Goal: Task Accomplishment & Management: Complete application form

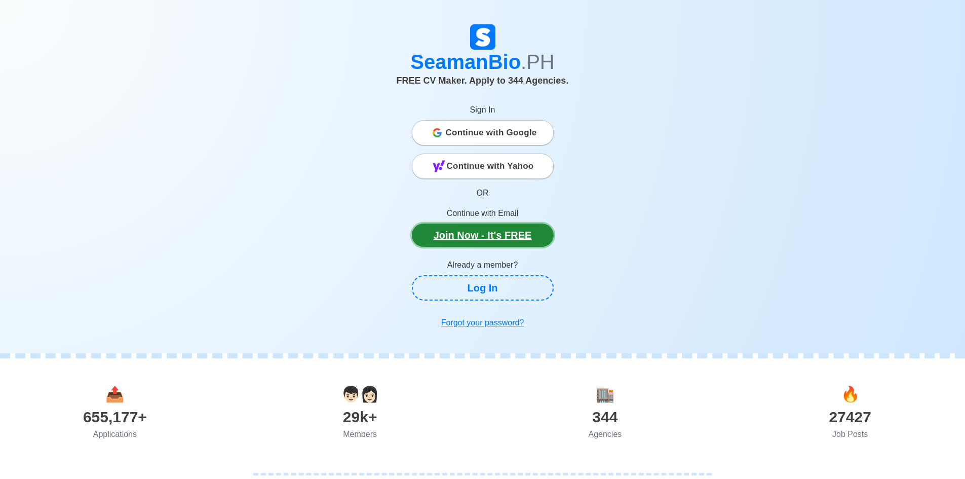
click at [490, 231] on link "Join Now - It's FREE" at bounding box center [483, 234] width 142 height 23
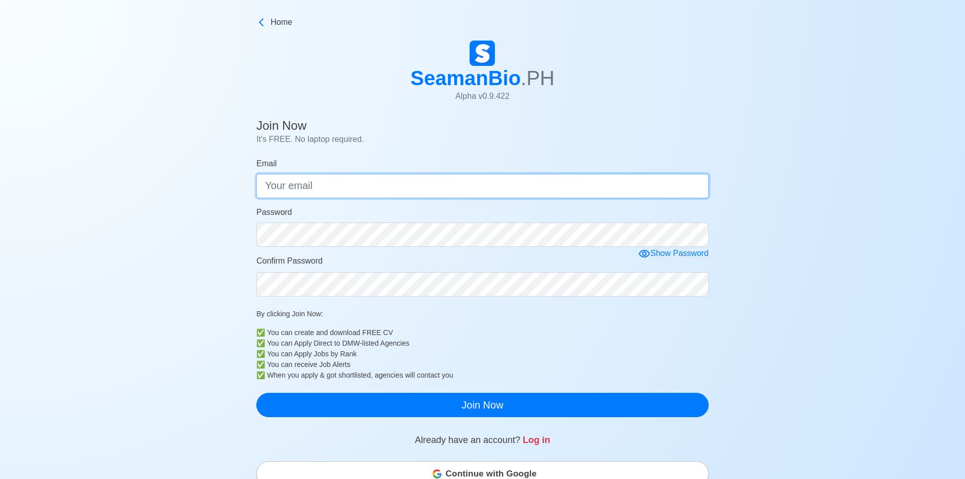
click at [318, 188] on input "Email" at bounding box center [482, 186] width 452 height 24
type input "[EMAIL_ADDRESS][DOMAIN_NAME]"
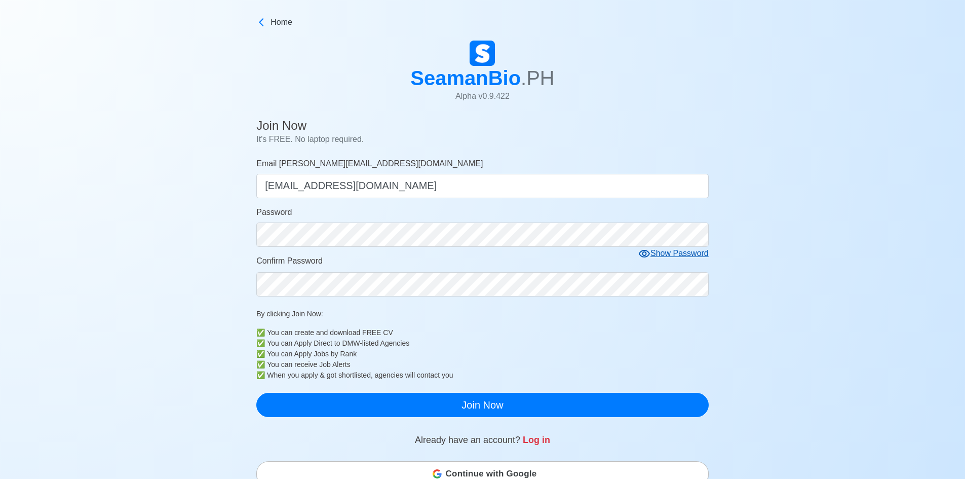
click at [677, 255] on form "Email [PERSON_NAME][EMAIL_ADDRESS][DOMAIN_NAME] [PERSON_NAME][EMAIL_ADDRESS][DO…" at bounding box center [482, 286] width 452 height 259
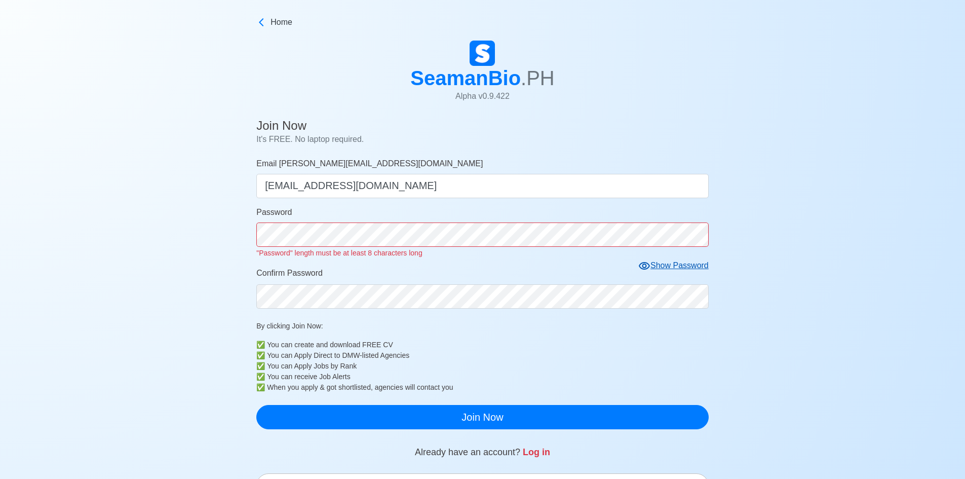
click at [661, 265] on div "Show Password" at bounding box center [673, 265] width 70 height 13
click at [292, 299] on form "Email [PERSON_NAME][EMAIL_ADDRESS][DOMAIN_NAME] [PERSON_NAME][EMAIL_ADDRESS][DO…" at bounding box center [482, 292] width 452 height 271
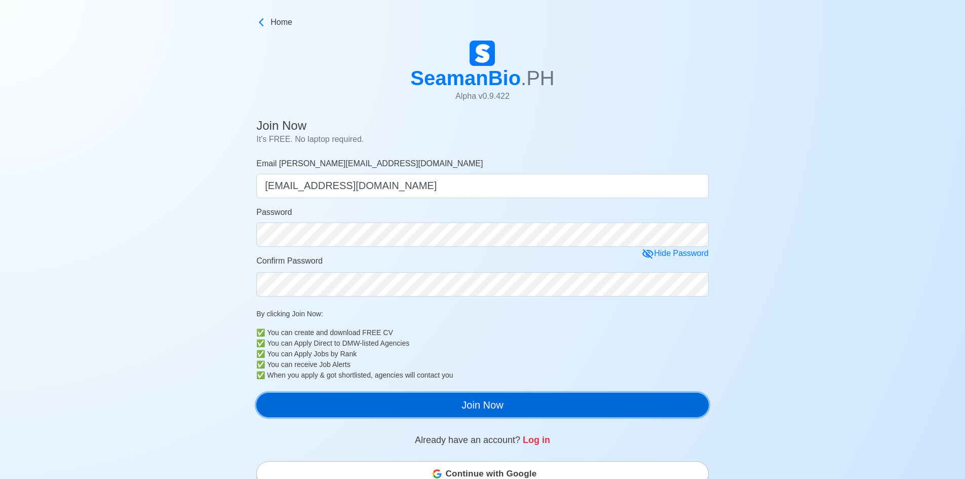
click at [508, 410] on button "Join Now" at bounding box center [482, 404] width 452 height 24
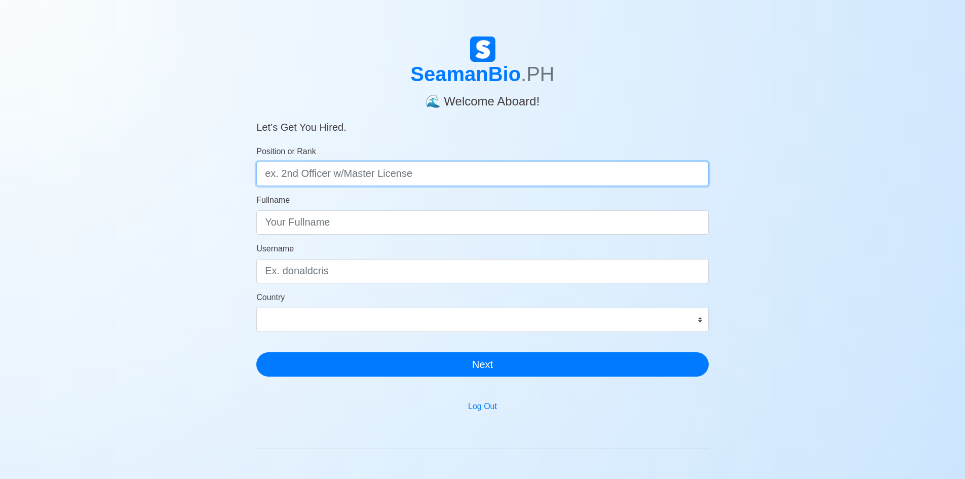
click at [309, 177] on input "Position or Rank" at bounding box center [482, 174] width 452 height 24
type input "Housekeeping Attendant"
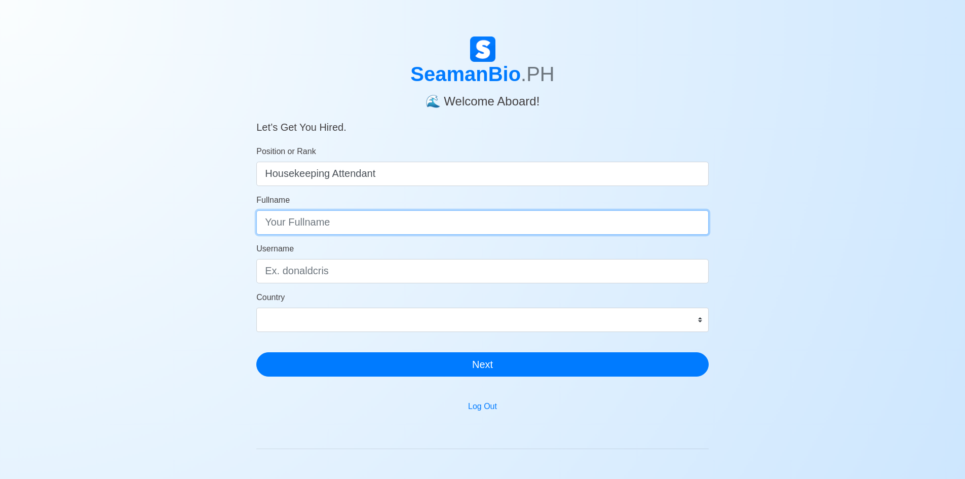
click at [313, 223] on input "Fullname" at bounding box center [482, 222] width 452 height 24
type input "[PERSON_NAME]"
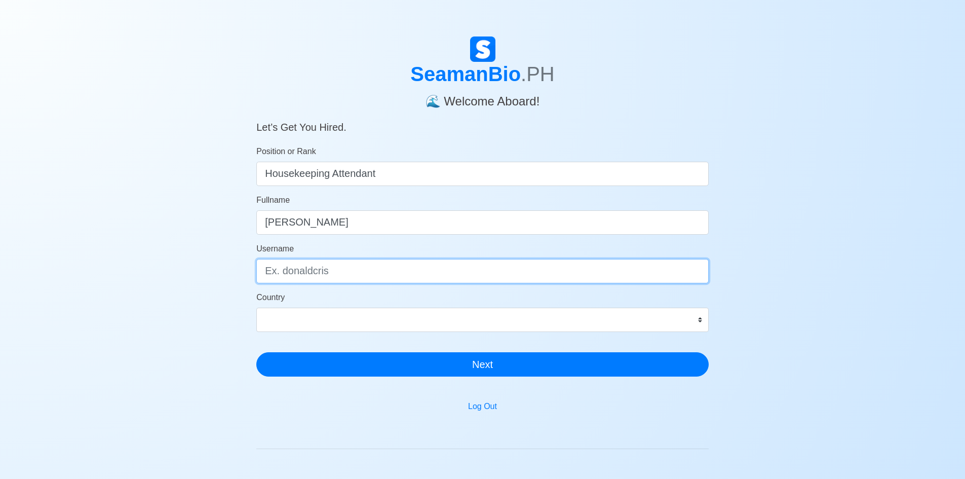
click at [344, 275] on input "Username" at bounding box center [482, 271] width 452 height 24
type input "joey"
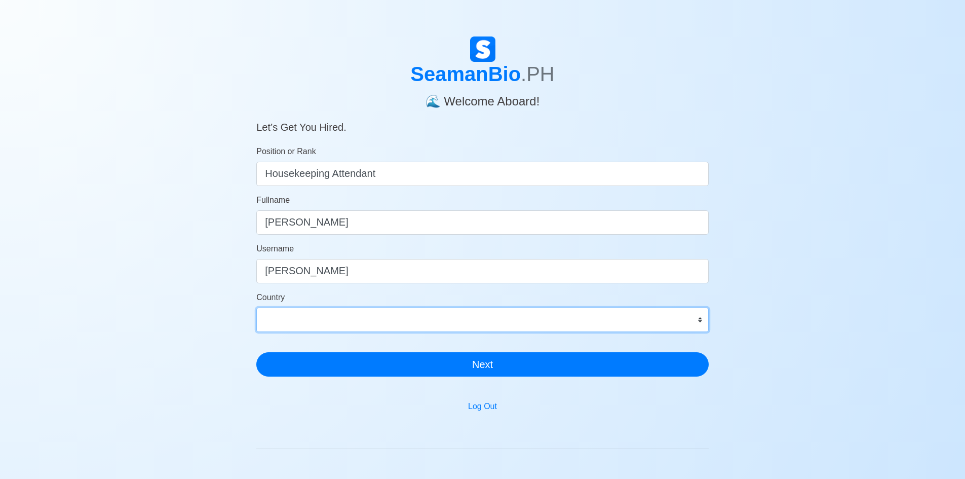
click at [564, 321] on select "Afghanistan Åland Islands Albania Algeria American Samoa Andorra Angola Anguill…" at bounding box center [482, 319] width 452 height 24
select select "PH"
click at [256, 307] on select "Afghanistan Åland Islands Albania Algeria American Samoa Andorra Angola Anguill…" at bounding box center [482, 319] width 452 height 24
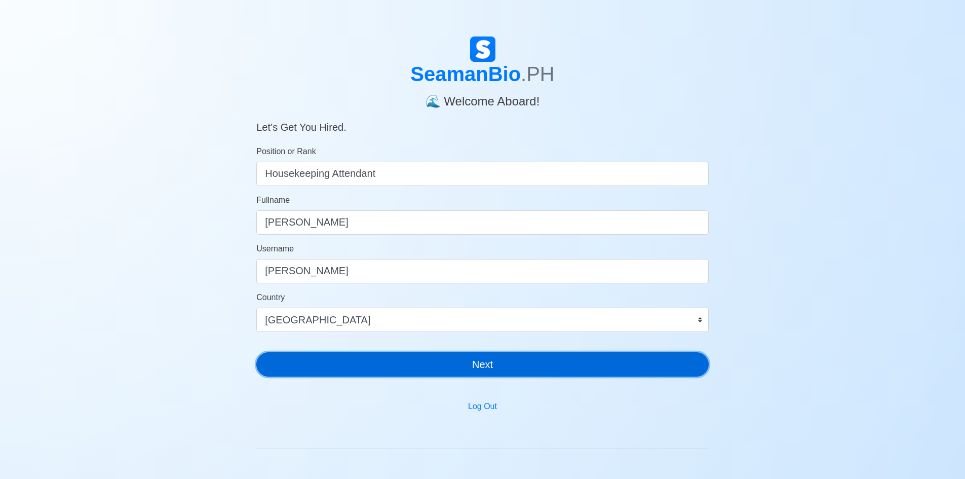
click at [515, 368] on button "Next" at bounding box center [482, 364] width 452 height 24
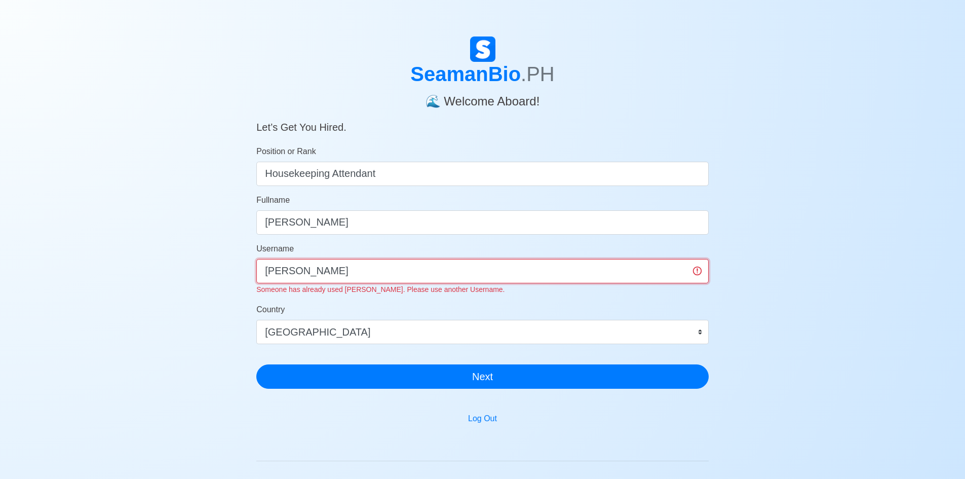
click at [289, 278] on input "joey" at bounding box center [482, 271] width 452 height 24
type input "j"
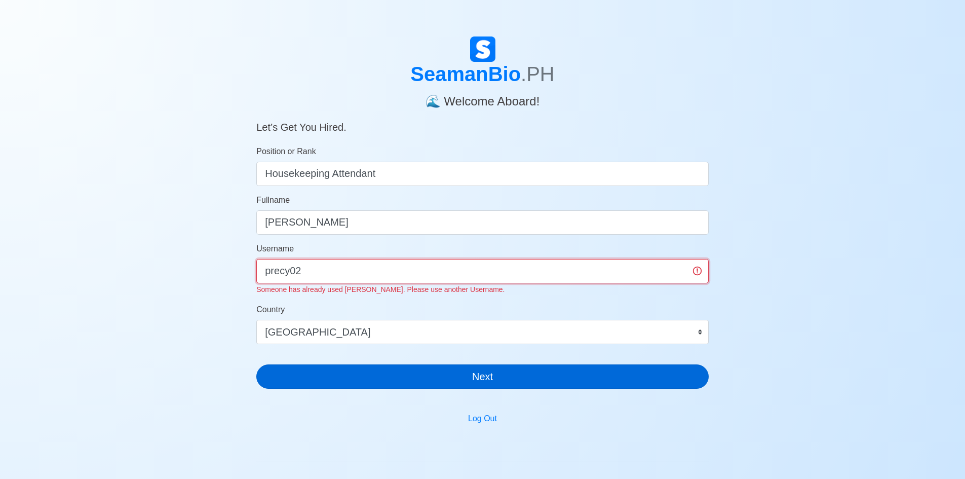
type input "precy02"
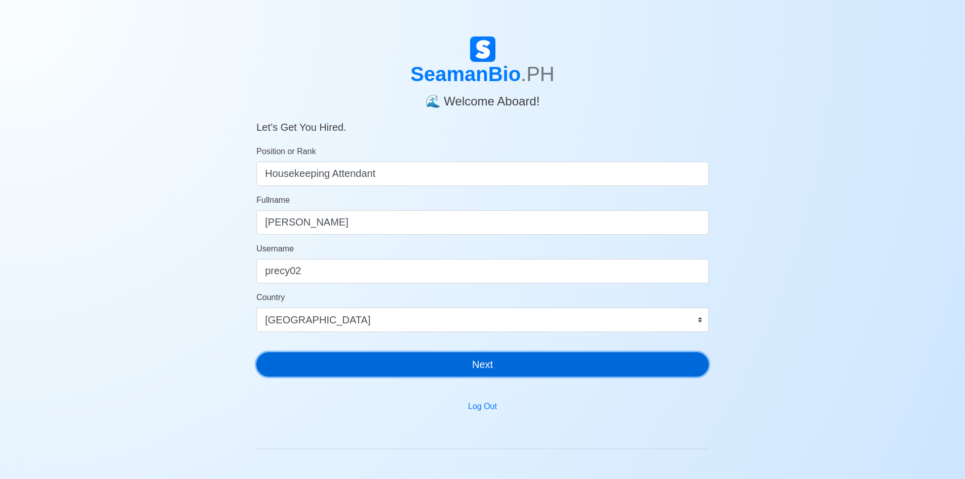
click at [493, 378] on div "SeamanBio .PH 🌊 Welcome Aboard! Let’s Get You Hired. Position or Rank Housekeep…" at bounding box center [482, 210] width 452 height 348
click at [490, 366] on button "Next" at bounding box center [482, 364] width 452 height 24
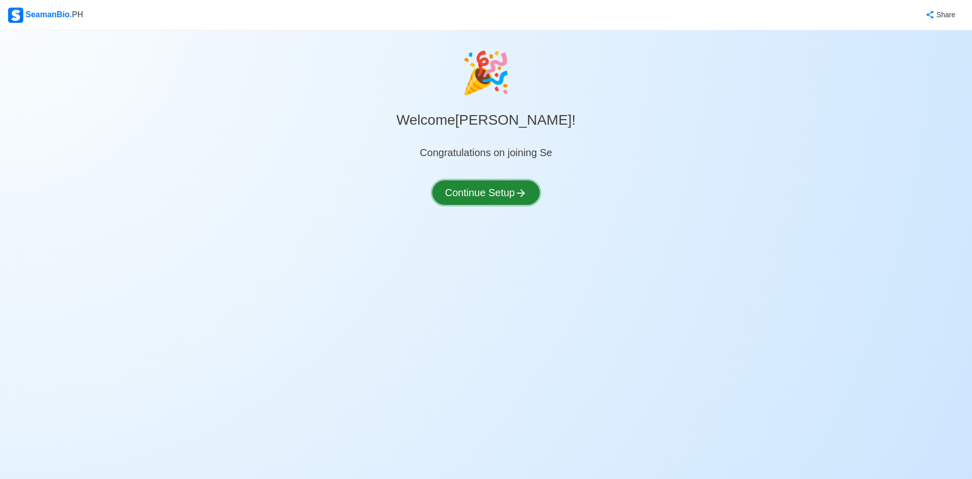
click at [486, 196] on button "Continue Setup" at bounding box center [485, 192] width 107 height 24
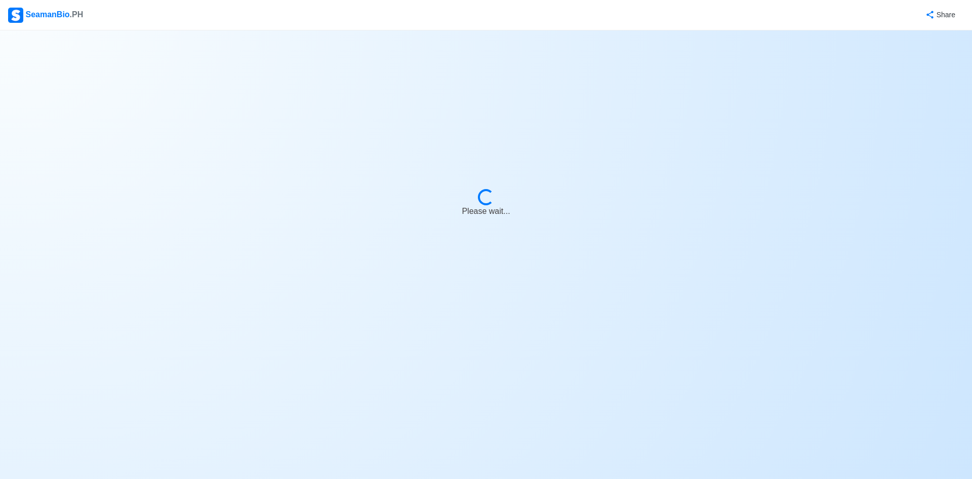
select select "Visible for Hiring"
select select "PH"
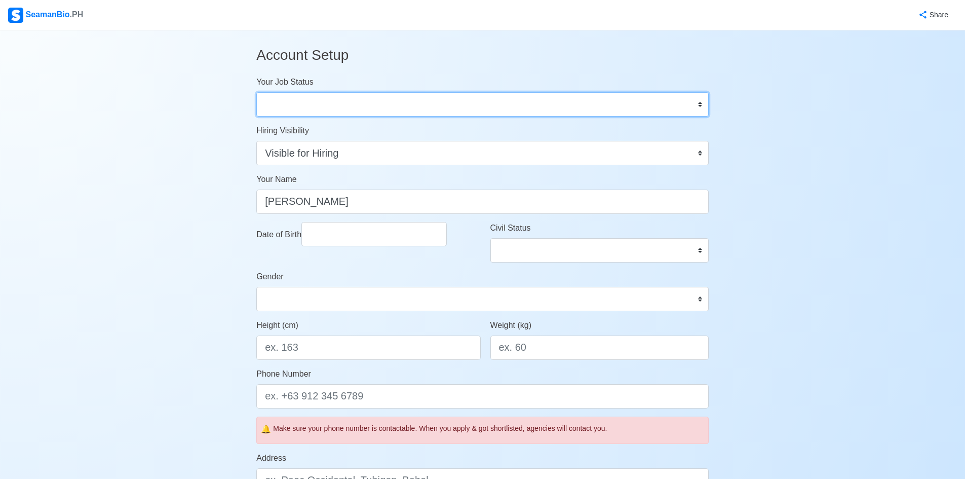
click at [700, 106] on select "Onboard Actively Looking for Job Not Looking for Job" at bounding box center [482, 104] width 452 height 24
select select "Actively Looking for Job"
click at [256, 92] on select "Onboard Actively Looking for Job Not Looking for Job" at bounding box center [482, 104] width 452 height 24
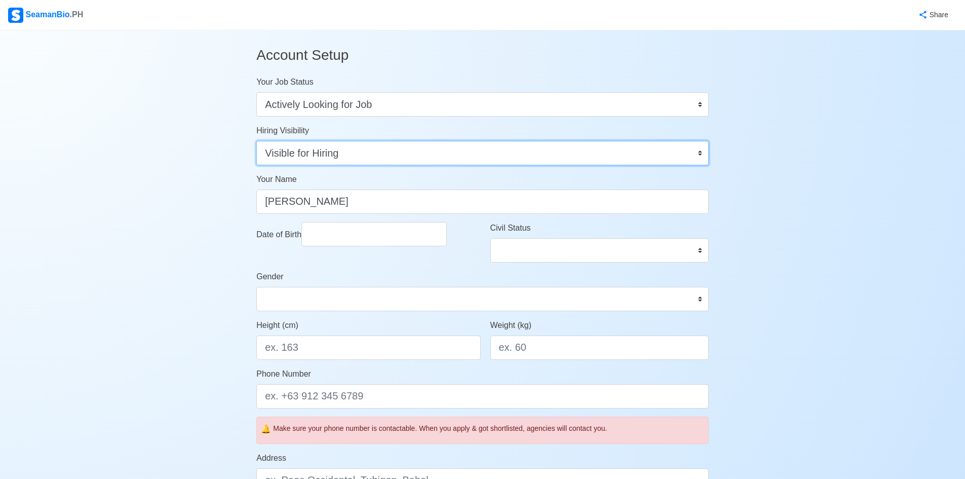
click at [699, 155] on select "Visible for Hiring Not Visible for Hiring" at bounding box center [482, 153] width 452 height 24
click at [256, 141] on select "Visible for Hiring Not Visible for Hiring" at bounding box center [482, 153] width 452 height 24
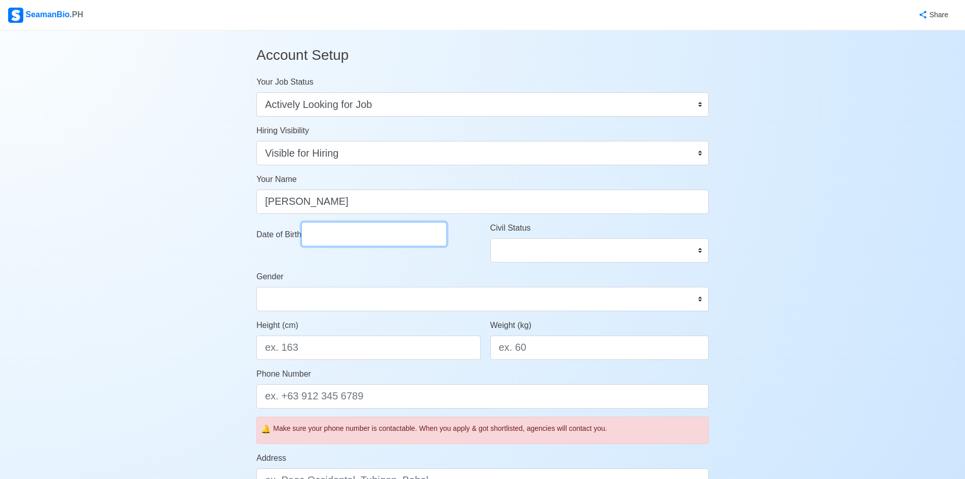
click at [365, 241] on input "Date of Birth" at bounding box center [373, 234] width 145 height 24
select select "****"
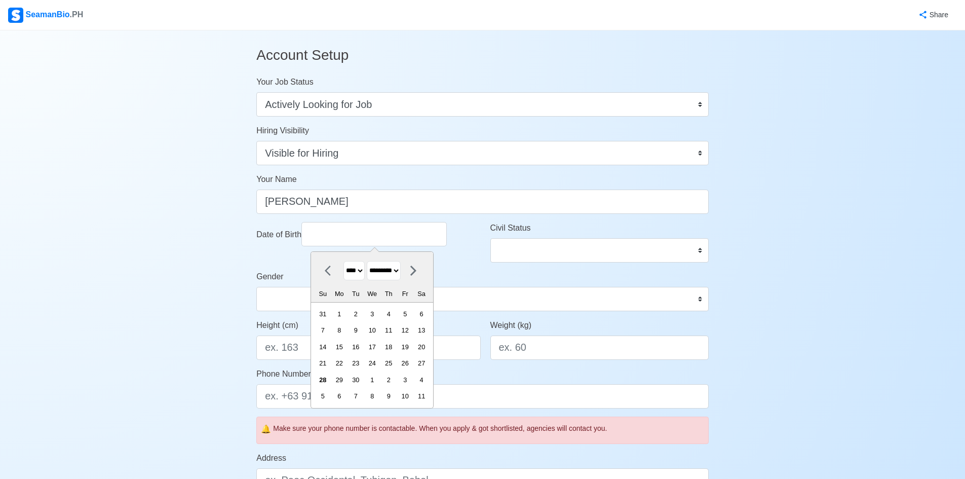
click at [401, 273] on select "******* ******** ***** ***** *** **** **** ****** ********* ******* ******** **…" at bounding box center [384, 271] width 34 height 20
select select "*****"
click at [371, 261] on select "******* ******** ***** ***** *** **** **** ****** ********* ******* ******** **…" at bounding box center [384, 271] width 34 height 20
click at [364, 272] on select "**** **** **** **** **** **** **** **** **** **** **** **** **** **** **** ****…" at bounding box center [353, 271] width 21 height 20
select select "****"
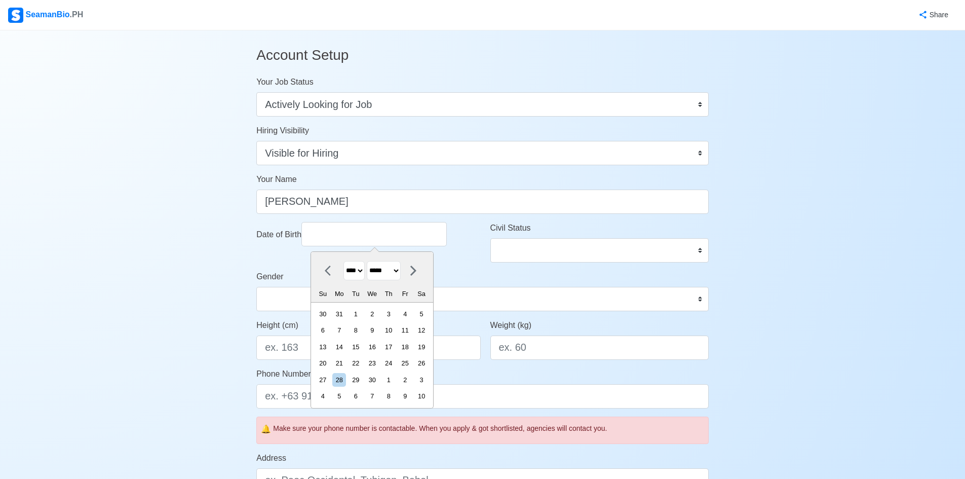
click at [343, 261] on select "**** **** **** **** **** **** **** **** **** **** **** **** **** **** **** ****…" at bounding box center [353, 271] width 21 height 20
click at [329, 365] on div "18" at bounding box center [323, 363] width 14 height 14
type input "04/18/1993"
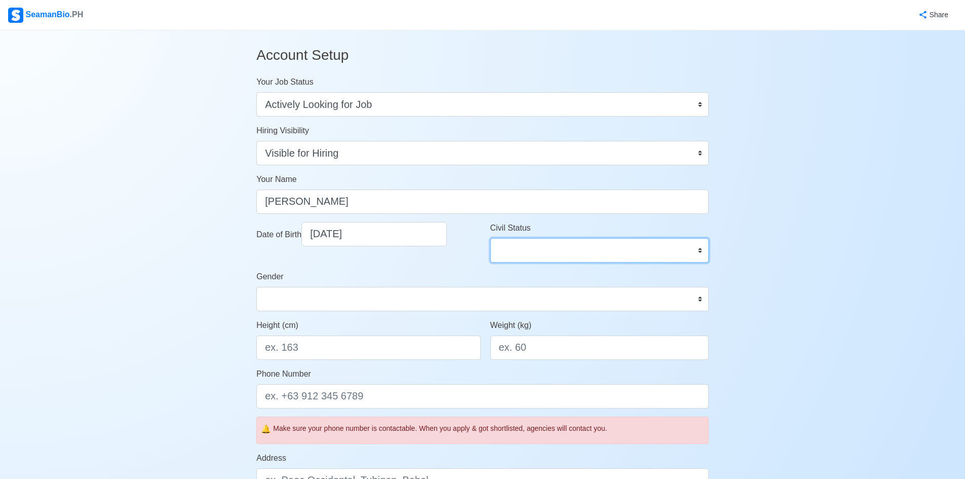
click at [698, 253] on select "Single Married Widowed Separated" at bounding box center [599, 250] width 218 height 24
select select "Married"
click at [490, 238] on select "Single Married Widowed Separated" at bounding box center [599, 250] width 218 height 24
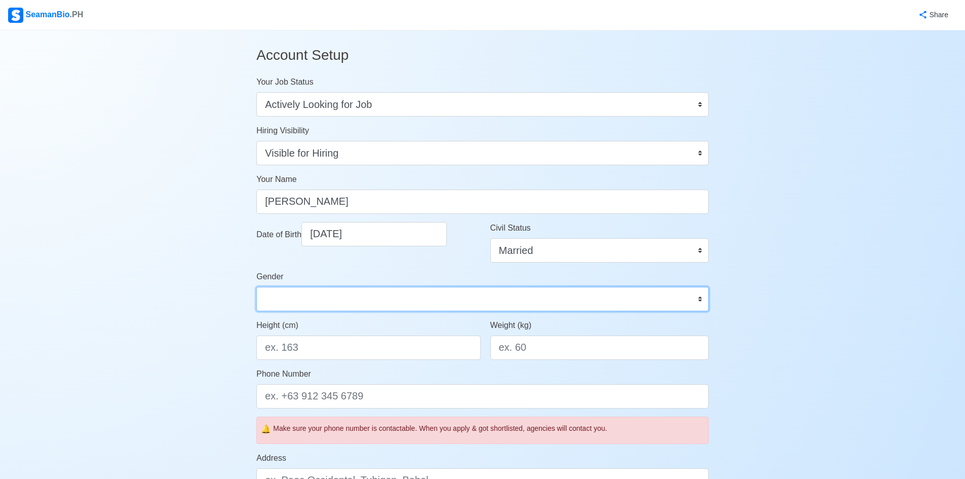
click at [700, 298] on select "Male Female" at bounding box center [482, 299] width 452 height 24
select select "Male"
click at [256, 287] on select "Male Female" at bounding box center [482, 299] width 452 height 24
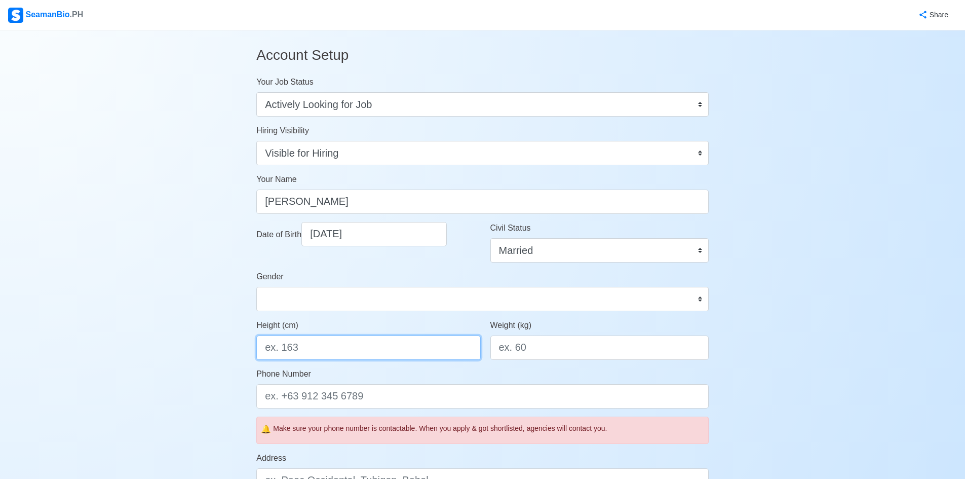
click at [327, 353] on input "Height (cm)" at bounding box center [368, 347] width 224 height 24
type input "156"
click at [554, 349] on input "Weight (kg)" at bounding box center [599, 347] width 218 height 24
type input "70"
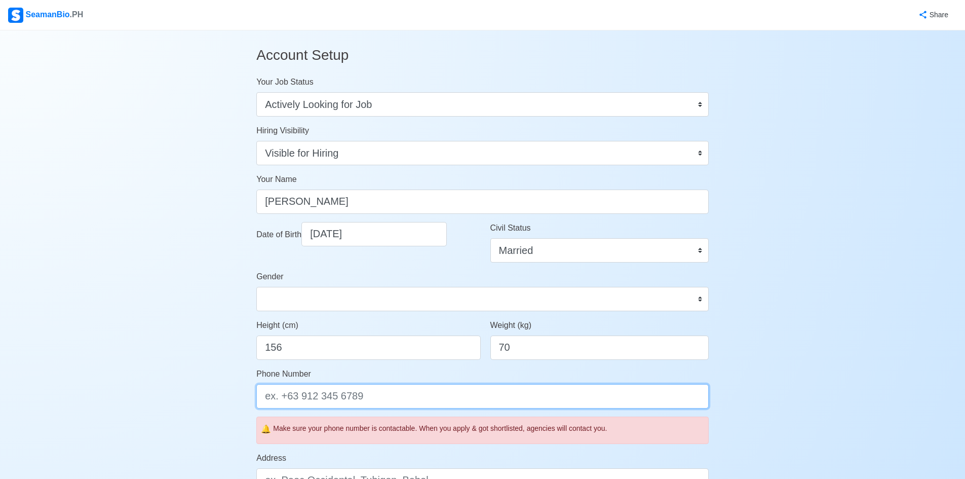
click at [380, 396] on input "Phone Number" at bounding box center [482, 396] width 452 height 24
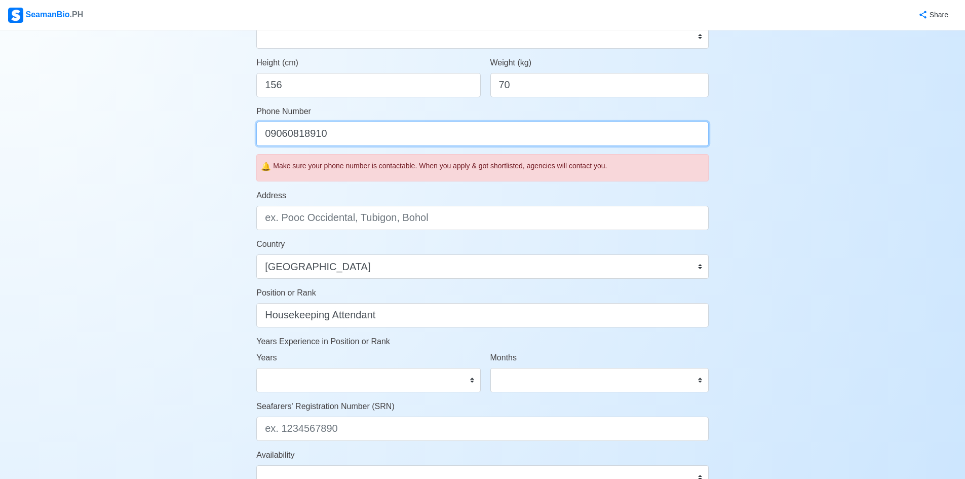
scroll to position [265, 0]
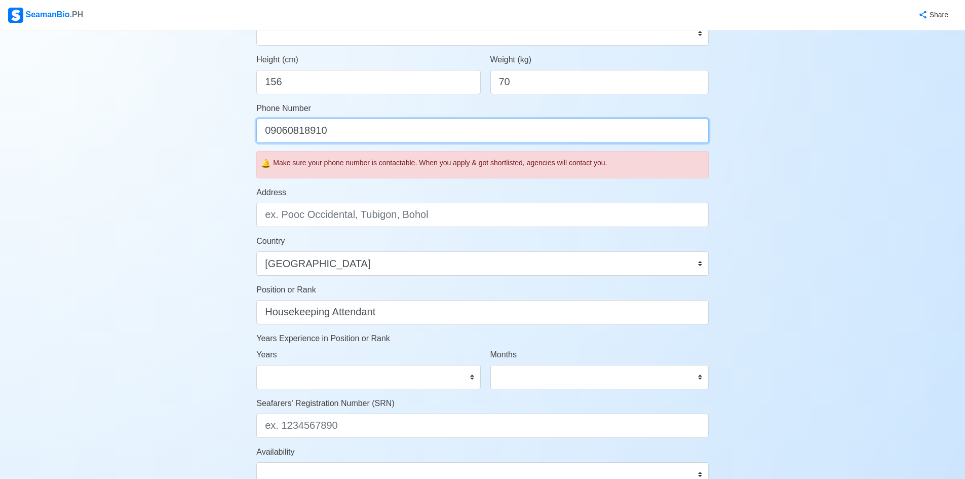
type input "09060818910"
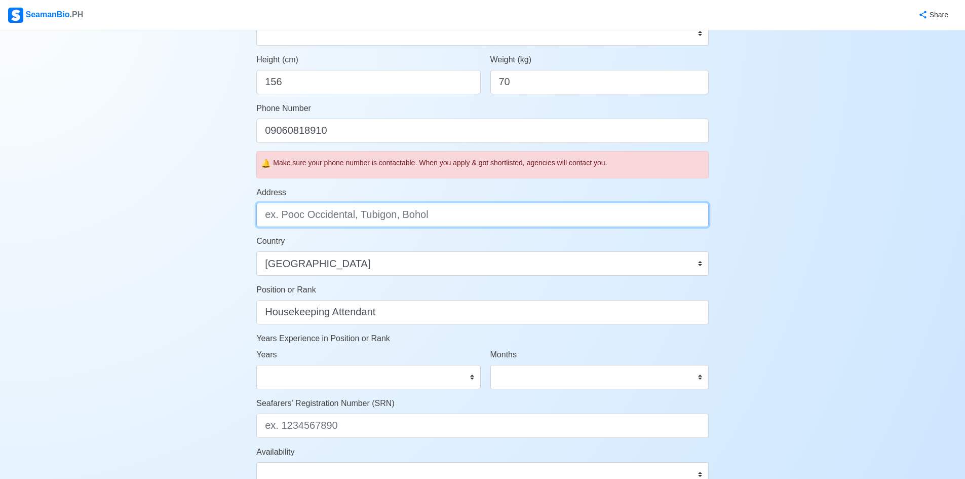
click at [340, 217] on input "Address" at bounding box center [482, 215] width 452 height 24
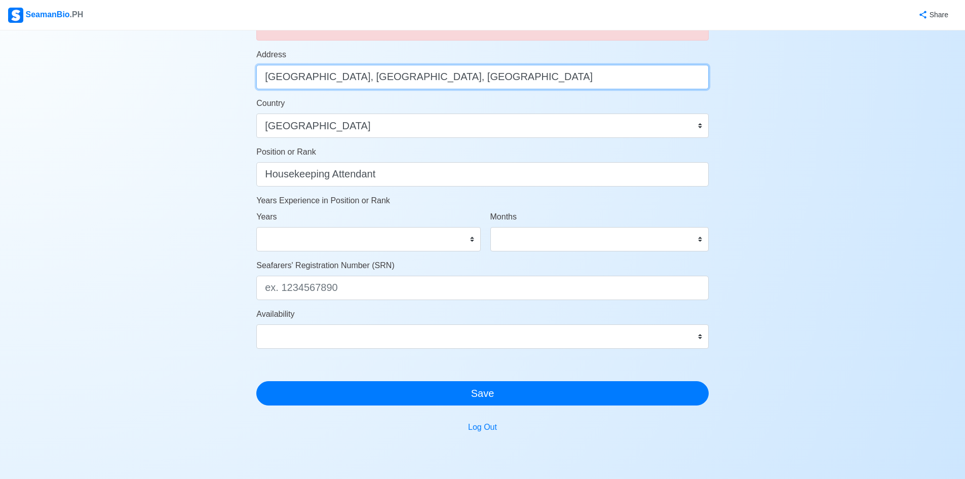
scroll to position [405, 0]
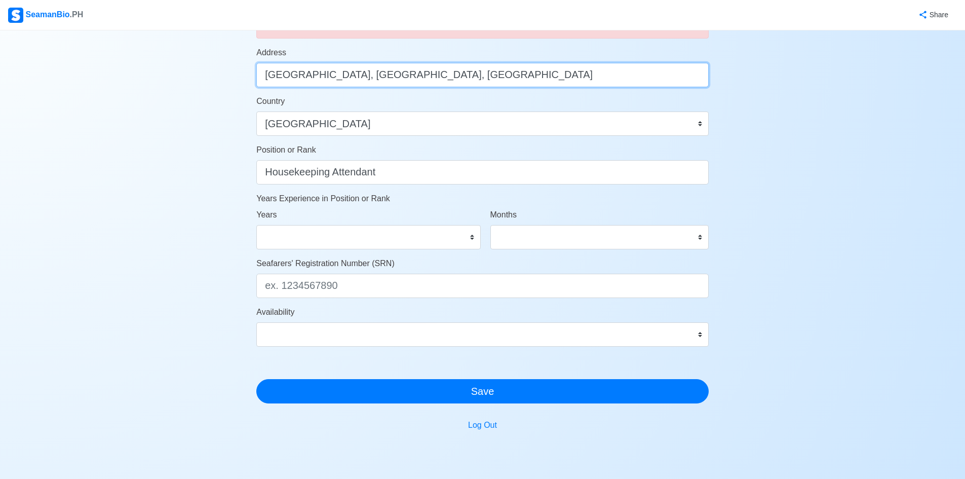
type input "Sitio Balon Barangay Natatas, Tanauan City, Batangas"
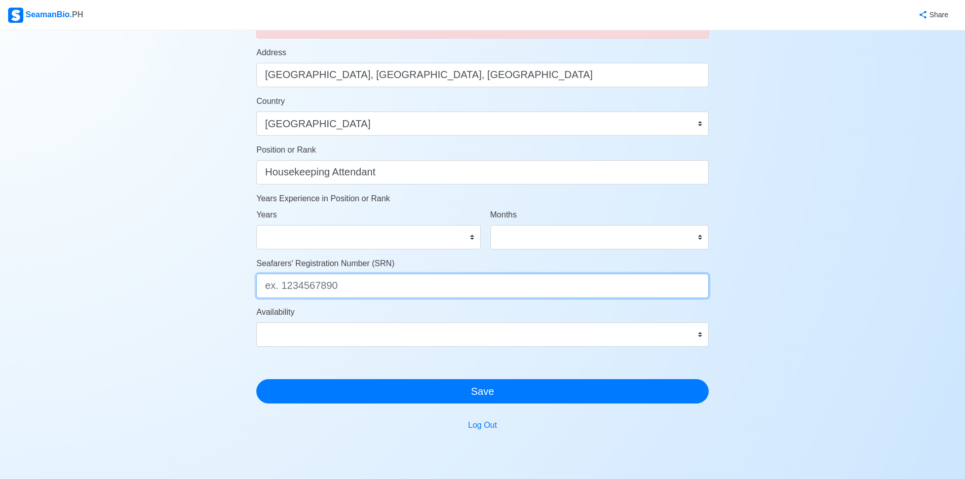
click at [349, 287] on input "Seafarers' Registration Number (SRN)" at bounding box center [482, 285] width 452 height 24
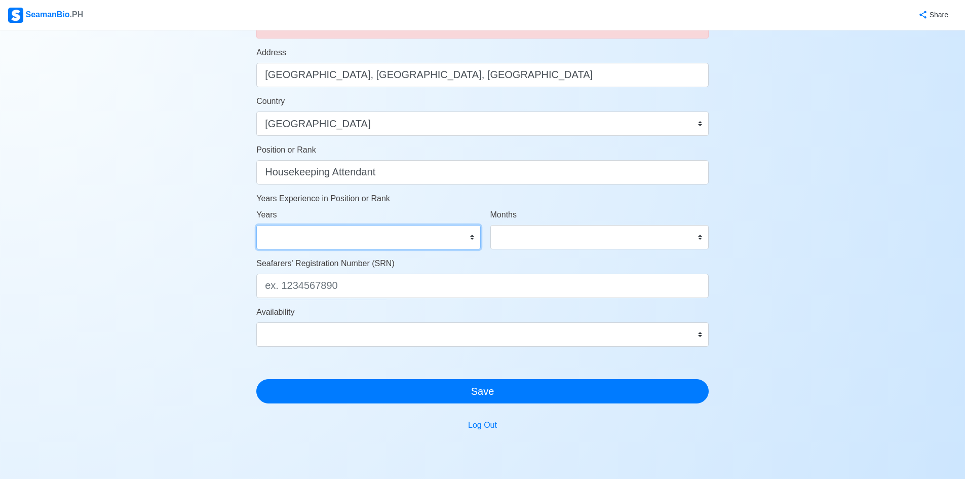
click at [472, 240] on select "0 1 2 3 4 5 6 7 8 9 10 11 12 13 14 15 16 17 18 19 20 21 22 23 24 25 26 27 28 29…" at bounding box center [368, 237] width 224 height 24
select select "1"
click at [256, 225] on select "0 1 2 3 4 5 6 7 8 9 10 11 12 13 14 15 16 17 18 19 20 21 22 23 24 25 26 27 28 29…" at bounding box center [368, 237] width 224 height 24
click at [690, 235] on select "0 1 2 3 4 5 6 7 8 9 10 11" at bounding box center [599, 237] width 218 height 24
select select "8"
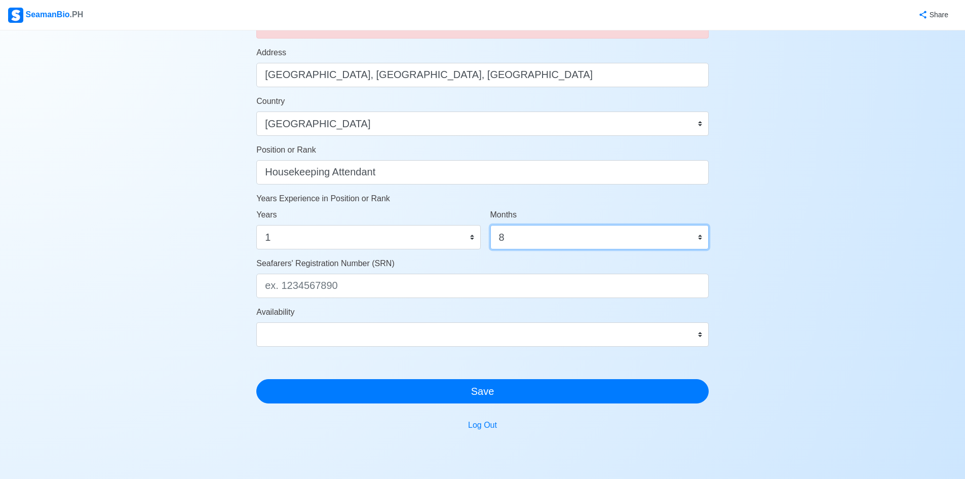
click at [490, 225] on select "0 1 2 3 4 5 6 7 8 9 10 11" at bounding box center [599, 237] width 218 height 24
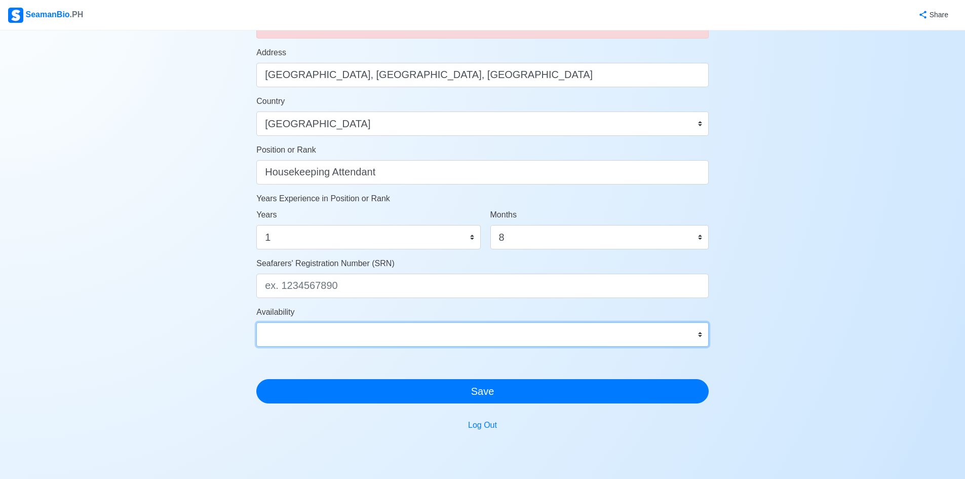
click at [698, 335] on select "Immediate Oct 2025 Nov 2025 Dec 2025 Jan 2026 Feb 2026 Mar 2026 Apr 2026 May 20…" at bounding box center [482, 334] width 452 height 24
select select "4102416000000"
click at [256, 322] on select "Immediate Oct 2025 Nov 2025 Dec 2025 Jan 2026 Feb 2026 Mar 2026 Apr 2026 May 20…" at bounding box center [482, 334] width 452 height 24
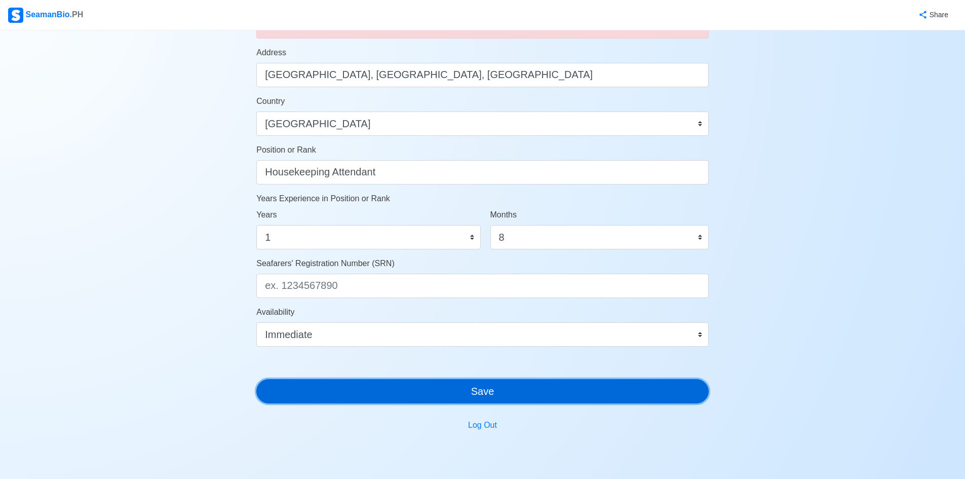
click at [558, 395] on button "Save" at bounding box center [482, 391] width 452 height 24
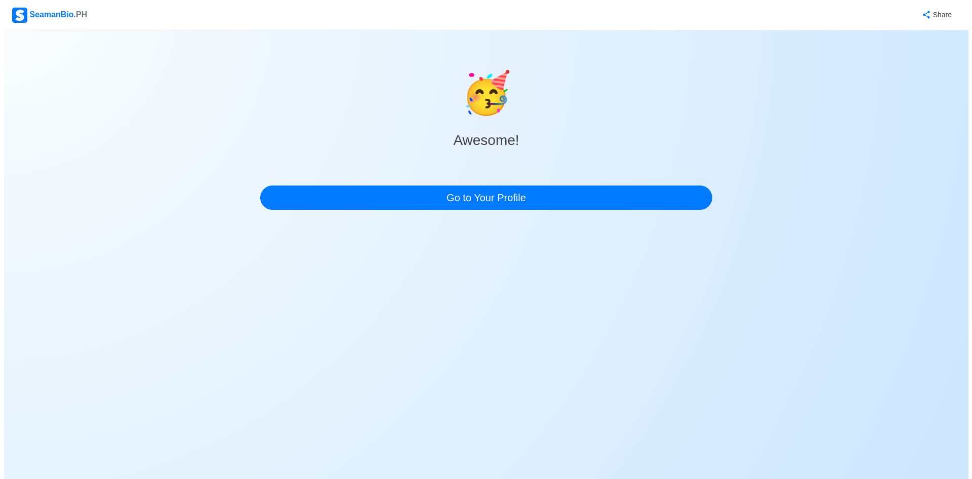
scroll to position [0, 0]
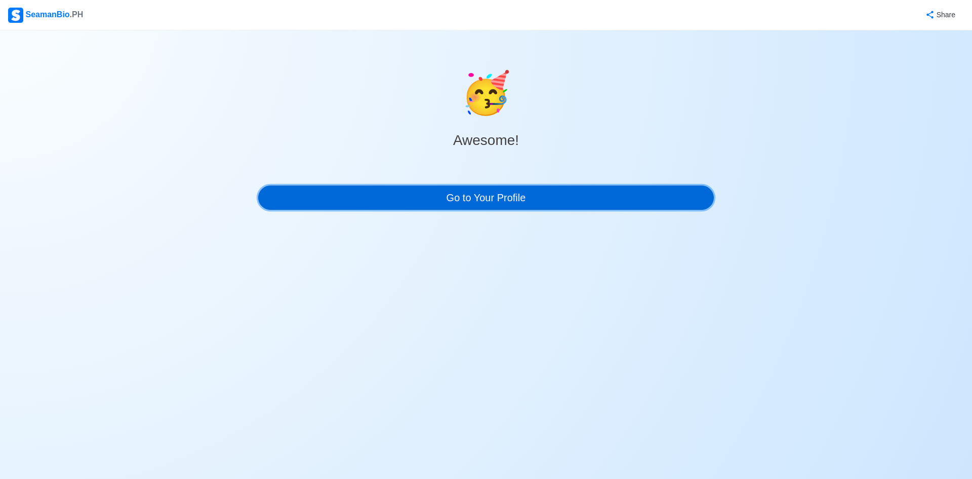
click at [474, 198] on link "Go to Your Profile" at bounding box center [486, 197] width 456 height 24
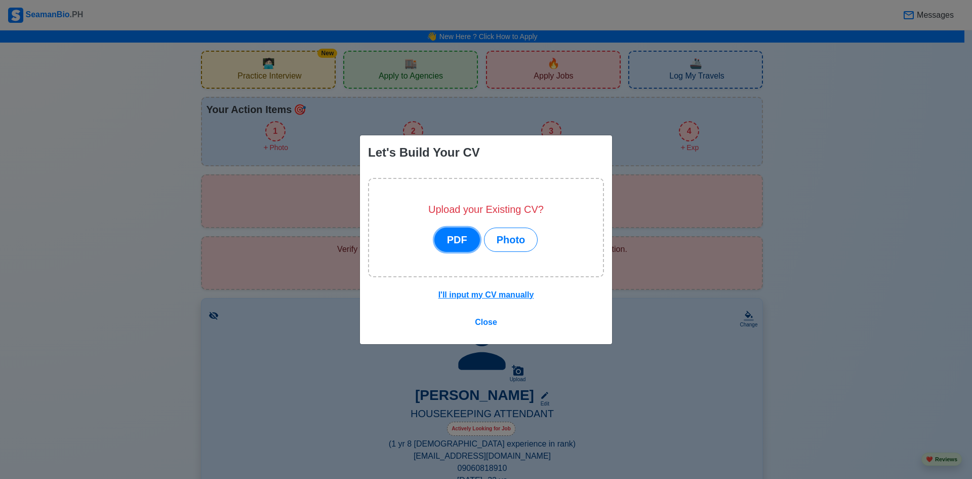
click at [457, 241] on button "PDF" at bounding box center [457, 239] width 46 height 24
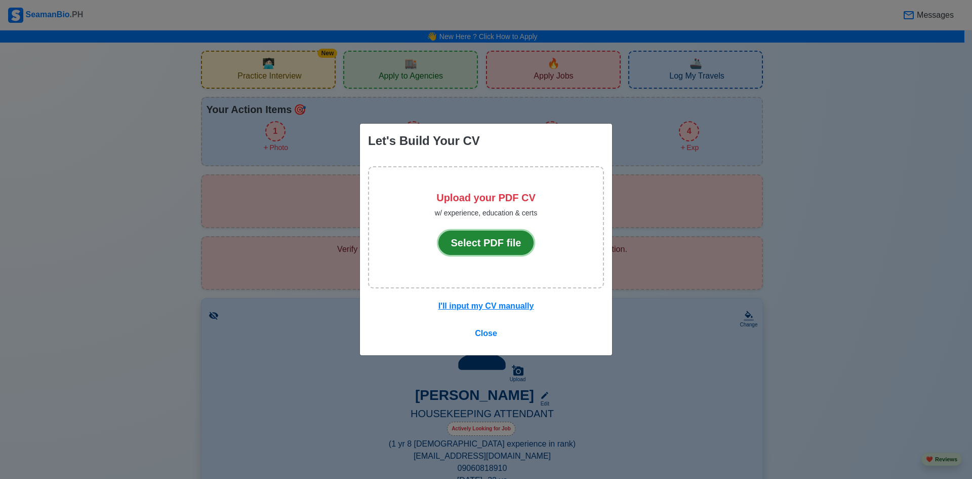
click at [460, 242] on button "Select PDF file" at bounding box center [487, 242] width 96 height 24
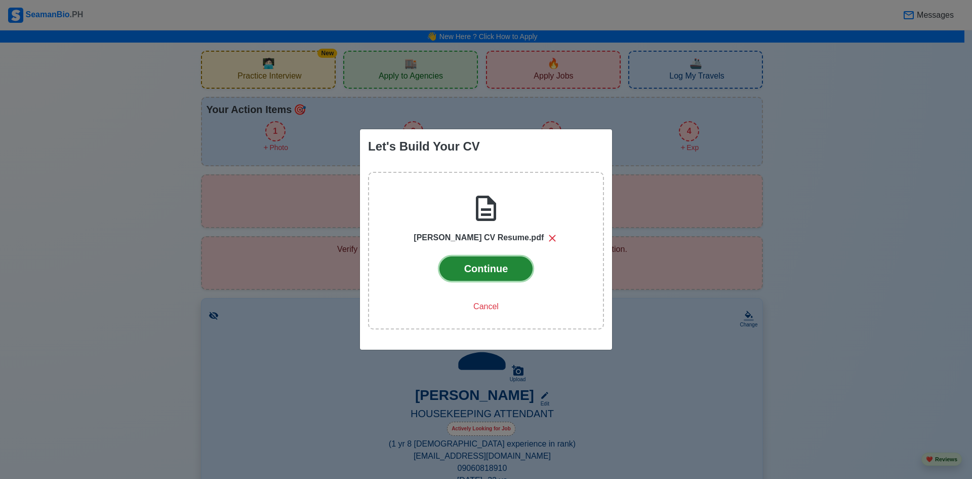
click at [480, 273] on button "Continue" at bounding box center [487, 268] width 94 height 24
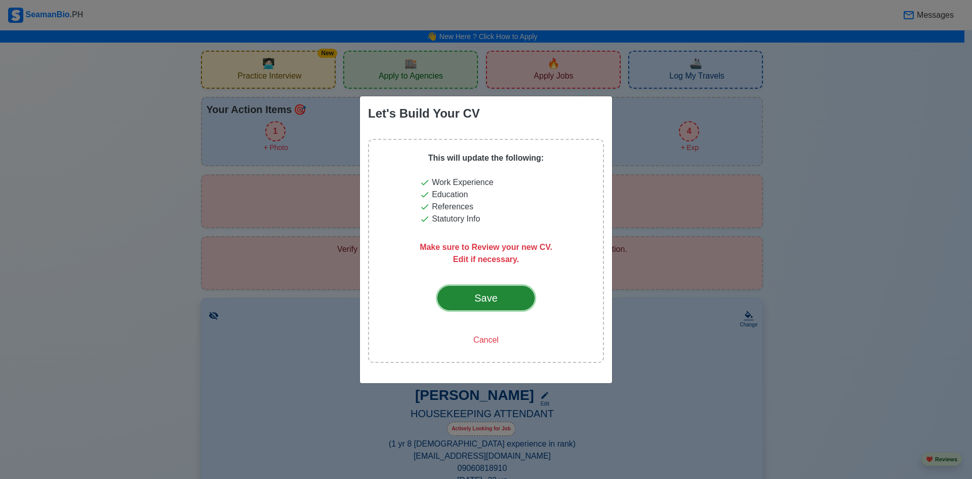
click at [499, 299] on div "Save" at bounding box center [486, 297] width 48 height 15
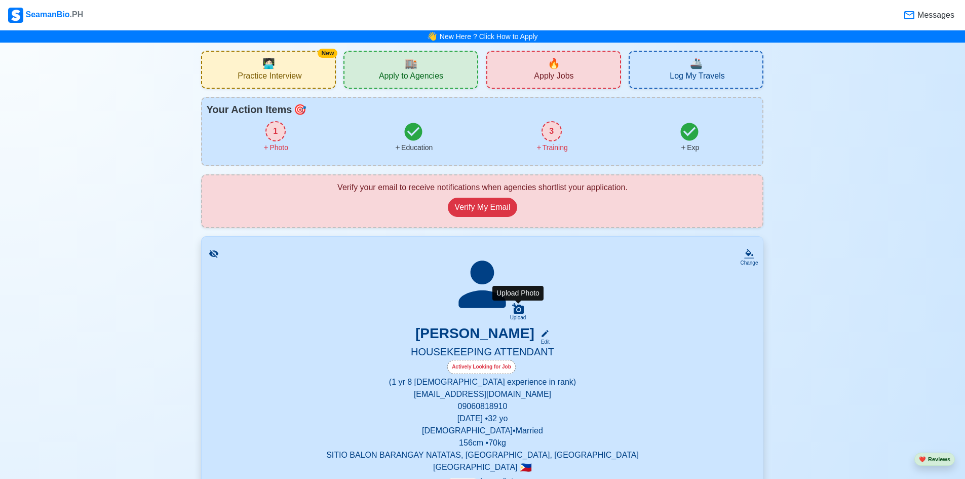
click at [521, 311] on icon at bounding box center [518, 308] width 12 height 11
click at [0, 0] on input "Upload" at bounding box center [0, 0] width 0 height 0
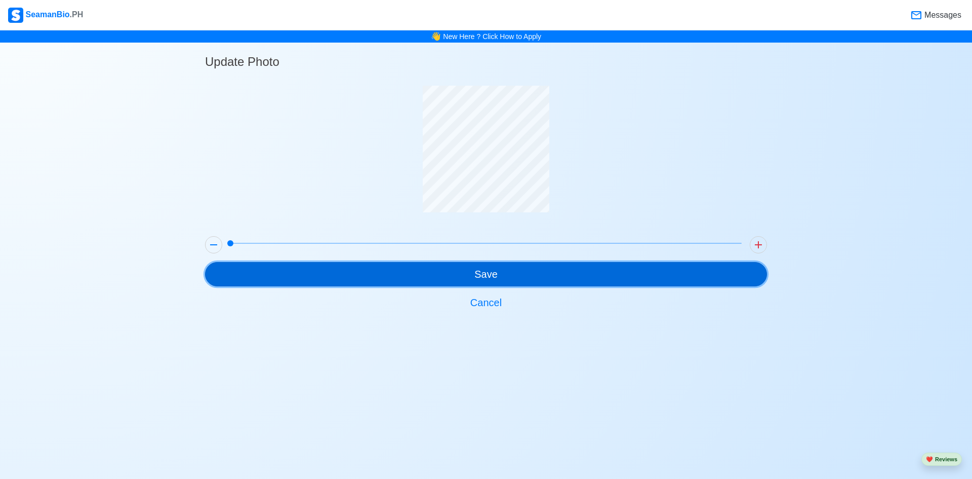
click at [518, 279] on button "Save" at bounding box center [486, 274] width 562 height 24
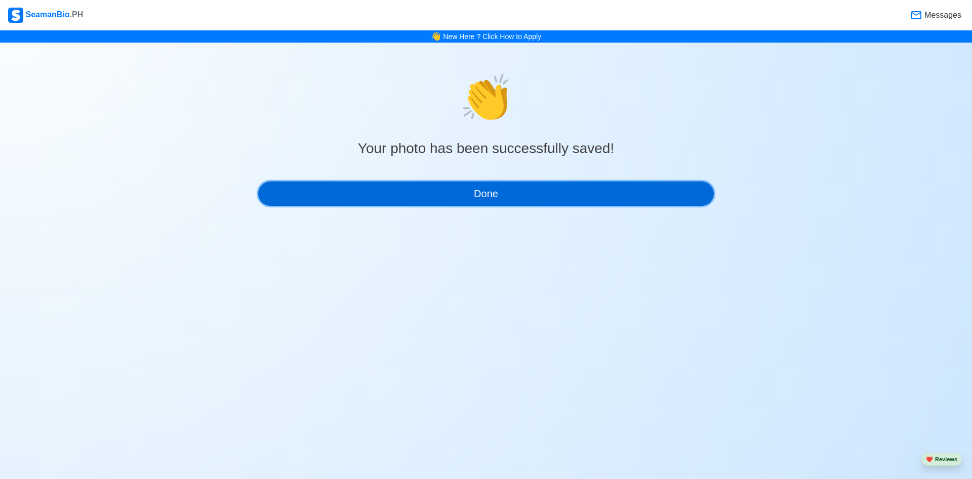
click at [456, 198] on button "Done" at bounding box center [486, 193] width 456 height 24
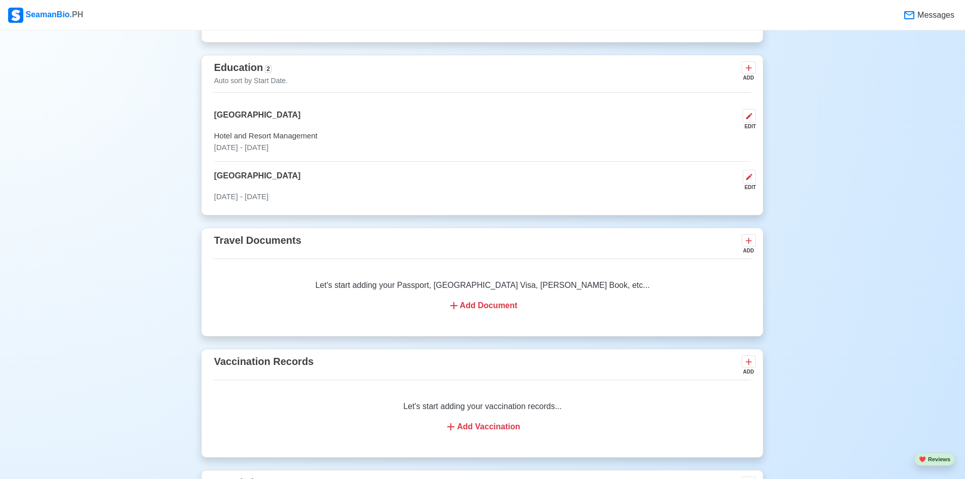
scroll to position [741, 0]
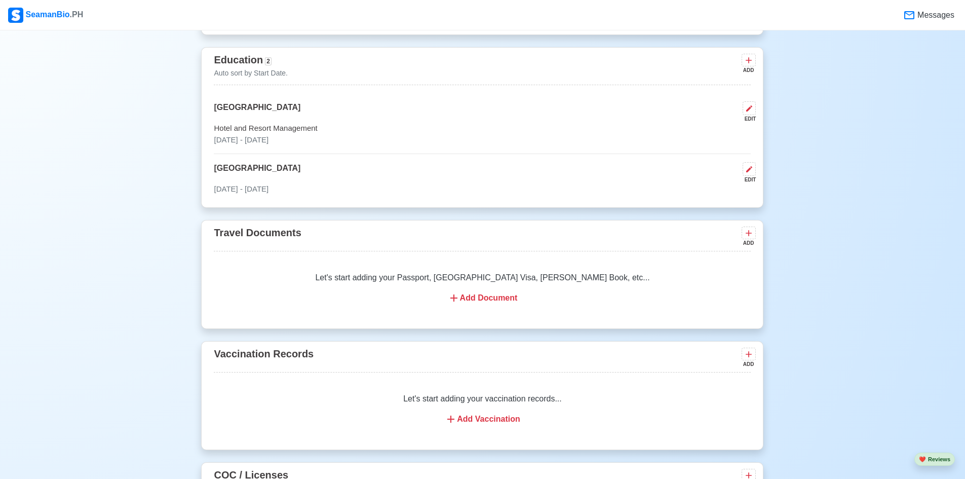
click at [469, 300] on div "Add Document" at bounding box center [482, 298] width 512 height 12
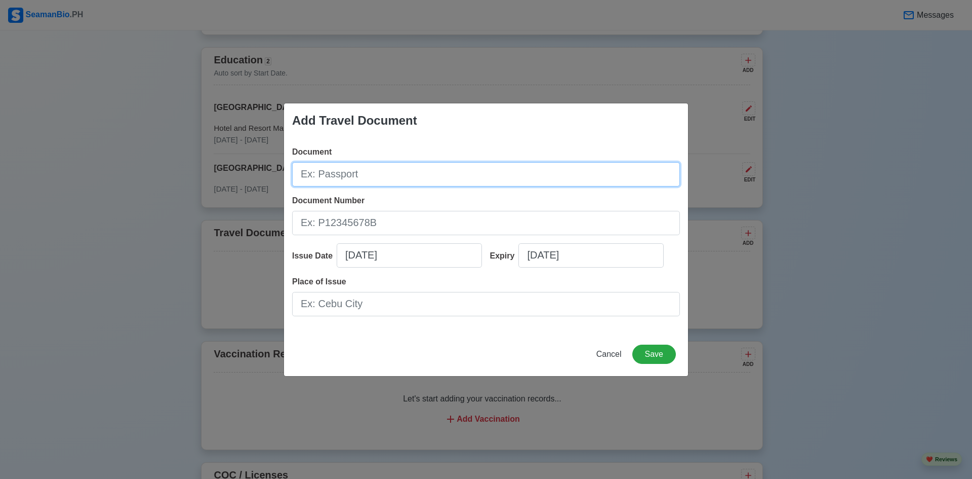
click at [337, 177] on input "Document" at bounding box center [486, 174] width 388 height 24
click at [337, 179] on input "P6585" at bounding box center [486, 174] width 388 height 24
type input "P6585054C"
drag, startPoint x: 300, startPoint y: 176, endPoint x: 360, endPoint y: 188, distance: 60.4
click at [360, 188] on div "Document P6585054C Document Number Issue Date 09/28/2025 Expiry 09/28/2025 Plac…" at bounding box center [486, 235] width 404 height 194
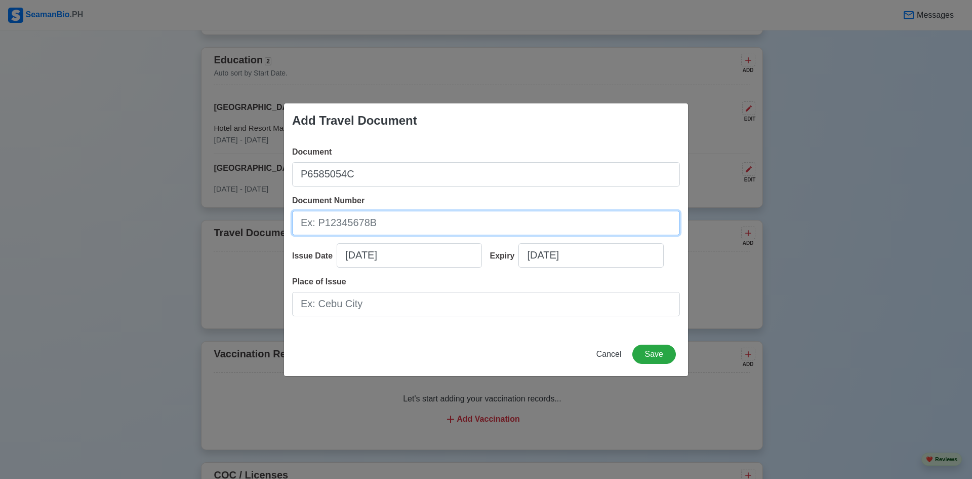
click at [365, 224] on input "Document Number" at bounding box center [486, 223] width 388 height 24
paste input "P6585054C"
type input "P6585054C"
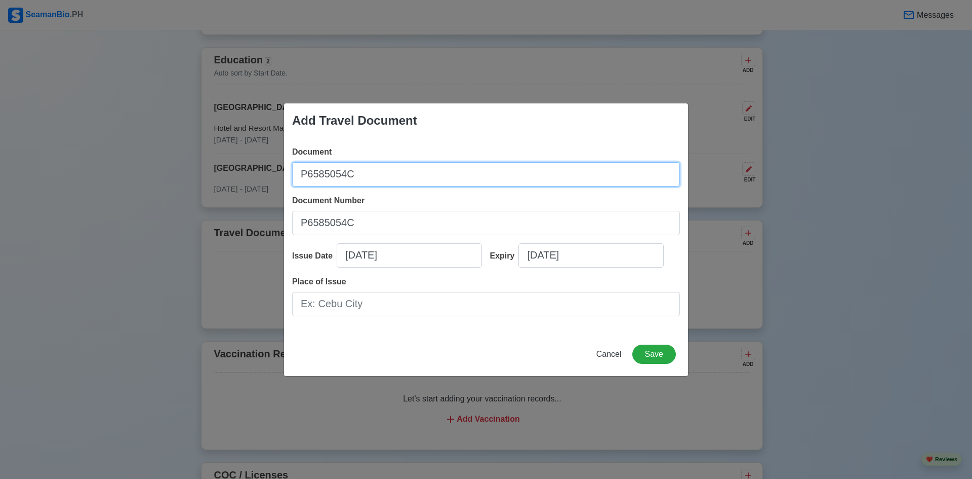
click at [359, 177] on input "P6585054C" at bounding box center [486, 174] width 388 height 24
type input "P"
type input "Passport"
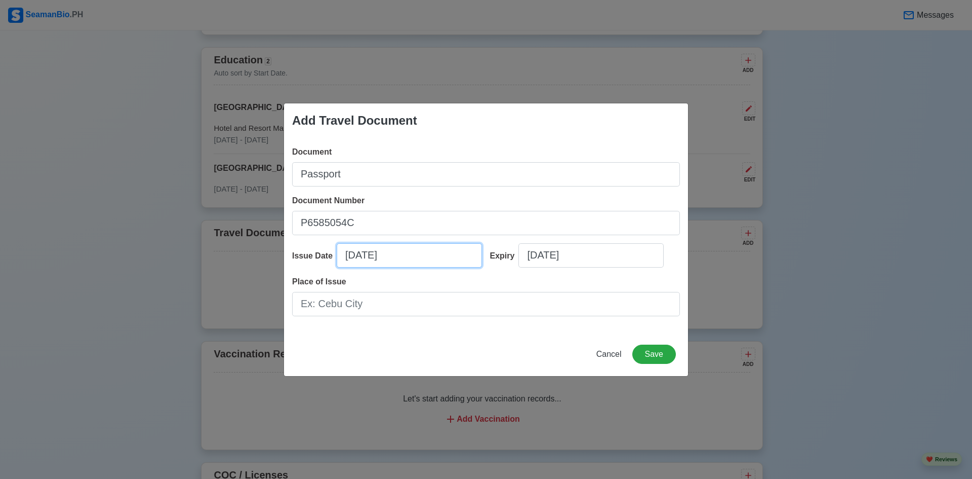
click at [367, 253] on input "09/28/2025" at bounding box center [409, 255] width 145 height 24
select select "****"
select select "*********"
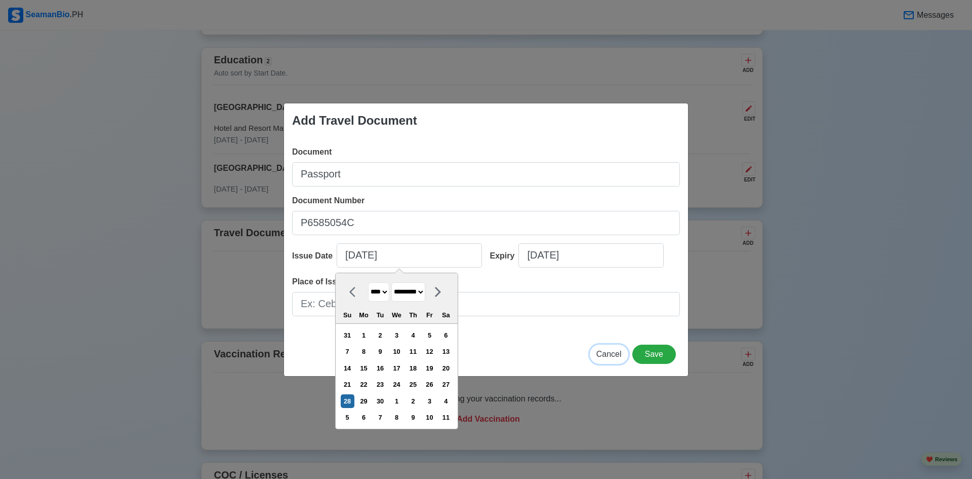
click at [608, 359] on button "Cancel" at bounding box center [609, 353] width 38 height 19
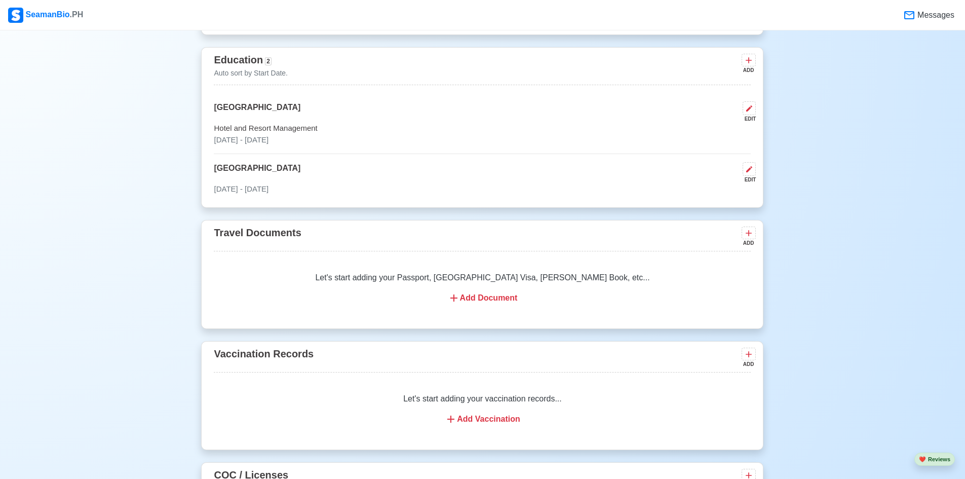
click at [498, 302] on div "Add Document" at bounding box center [482, 298] width 512 height 12
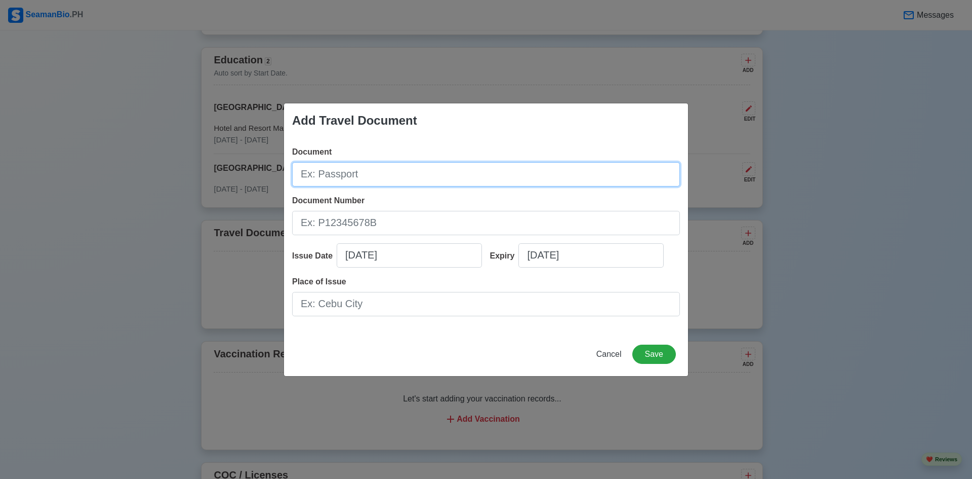
click at [364, 180] on input "Document" at bounding box center [486, 174] width 388 height 24
type input "Seaman's Book"
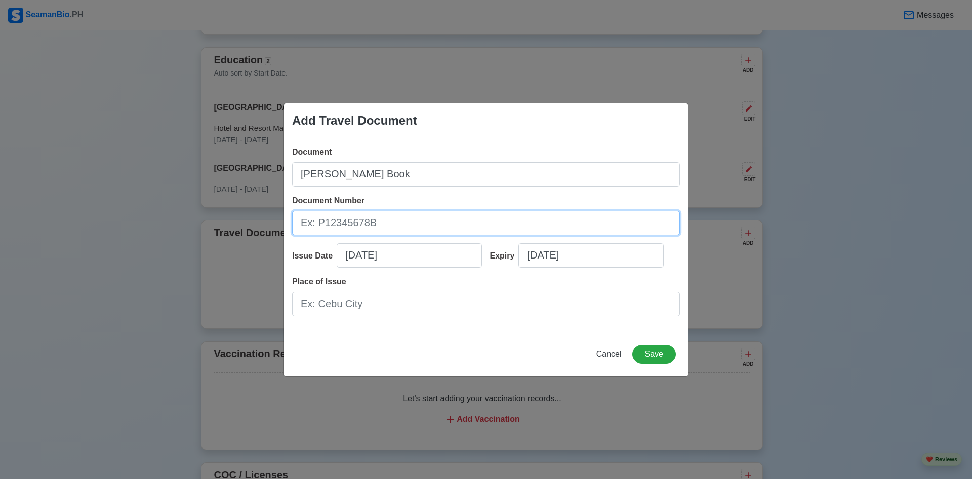
click at [349, 218] on input "Document Number" at bounding box center [486, 223] width 388 height 24
click at [329, 223] on input "Document Number" at bounding box center [486, 223] width 388 height 24
click at [365, 227] on input "Document Number" at bounding box center [486, 223] width 388 height 24
type input "A0333100"
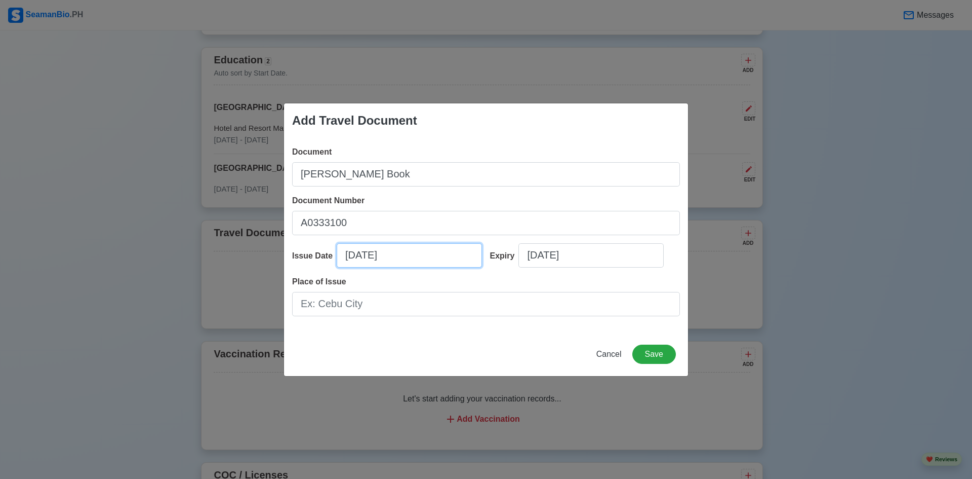
click at [354, 258] on input "09/28/2025" at bounding box center [409, 255] width 145 height 24
select select "****"
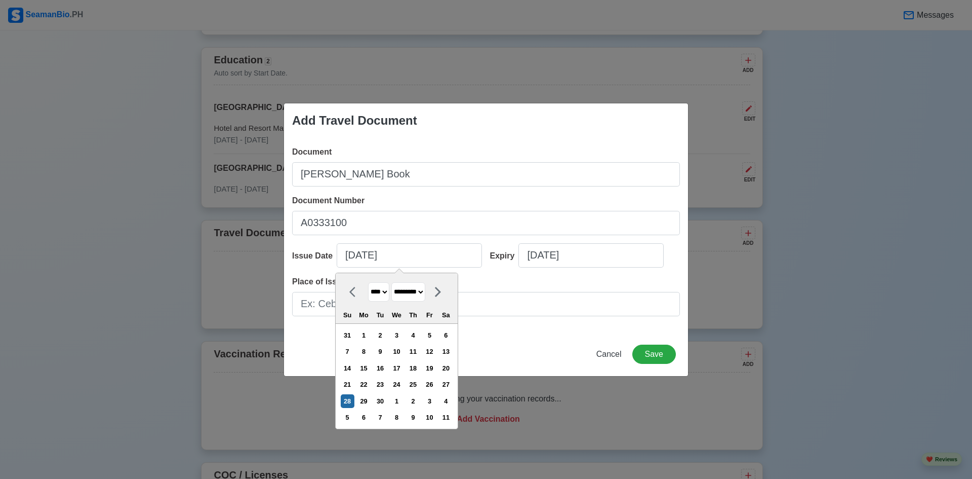
click at [425, 291] on select "******* ******** ***** ***** *** **** **** ****** ********* ******* ******** **…" at bounding box center [408, 292] width 34 height 20
select select "****"
click at [396, 282] on select "******* ******** ***** ***** *** **** **** ****** ********* ******* ******** **…" at bounding box center [408, 292] width 34 height 20
click at [387, 291] on select "**** **** **** **** **** **** **** **** **** **** **** **** **** **** **** ****…" at bounding box center [378, 292] width 21 height 20
select select "****"
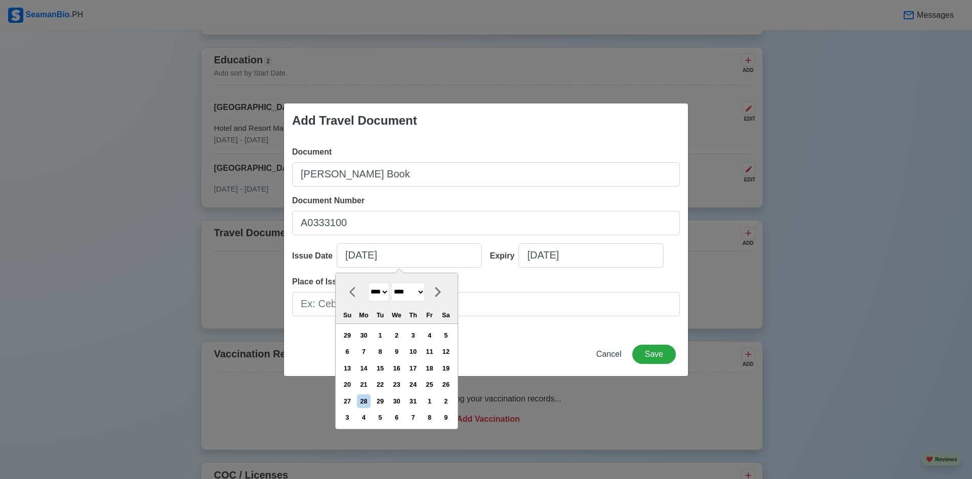
click at [368, 282] on select "**** **** **** **** **** **** **** **** **** **** **** **** **** **** **** ****…" at bounding box center [378, 292] width 21 height 20
click at [436, 352] on div "12" at bounding box center [430, 351] width 14 height 14
type input "07/12/2024"
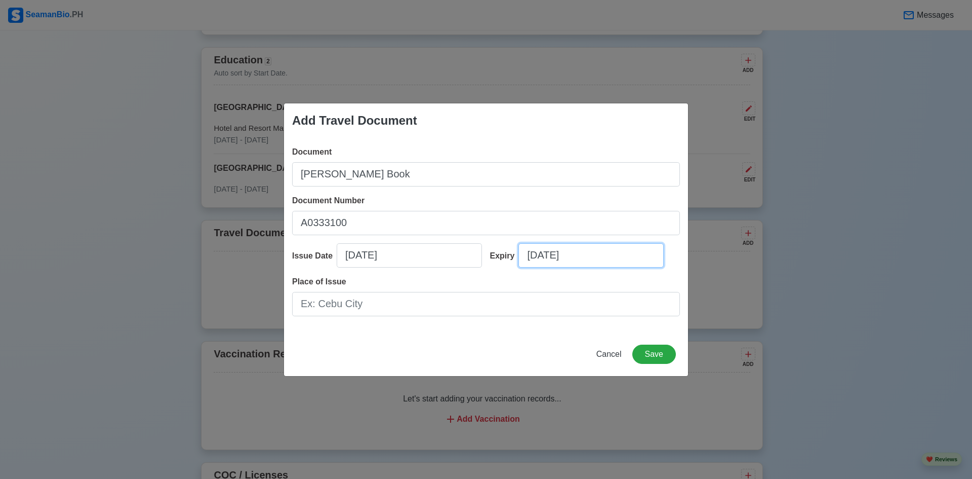
select select "****"
select select "*********"
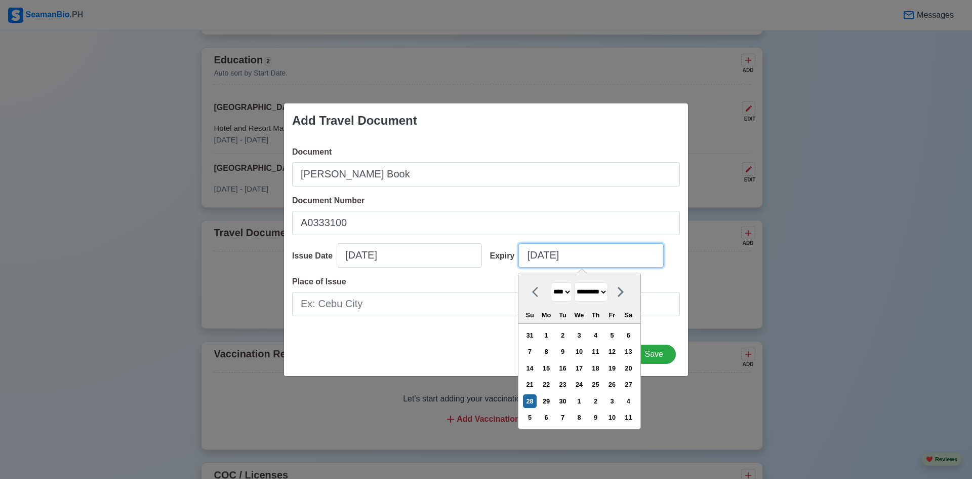
click at [539, 260] on input "09/28/2025" at bounding box center [591, 255] width 145 height 24
click at [572, 293] on select "**** **** **** **** **** **** **** **** **** **** **** **** **** **** **** ****…" at bounding box center [561, 292] width 21 height 20
select select "****"
click at [551, 282] on select "**** **** **** **** **** **** **** **** **** **** **** **** **** **** **** ****…" at bounding box center [561, 292] width 21 height 20
click at [608, 294] on select "******* ******** ***** ***** *** **** **** ****** ********* ******* ******** **…" at bounding box center [591, 292] width 34 height 20
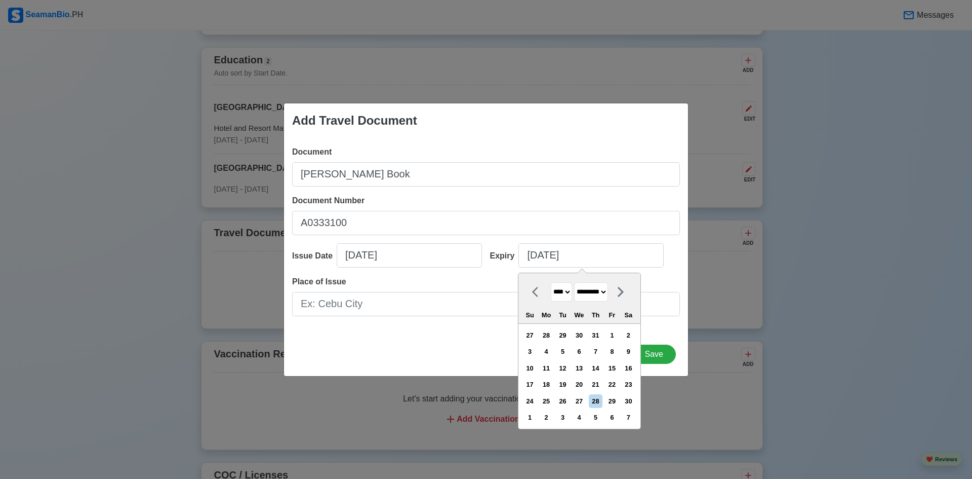
select select "****"
click at [578, 282] on select "******* ******** ***** ***** *** **** **** ****** ********* ******* ******** **…" at bounding box center [591, 292] width 34 height 20
click at [583, 368] on div "12" at bounding box center [579, 368] width 14 height 14
type input "07/12/2034"
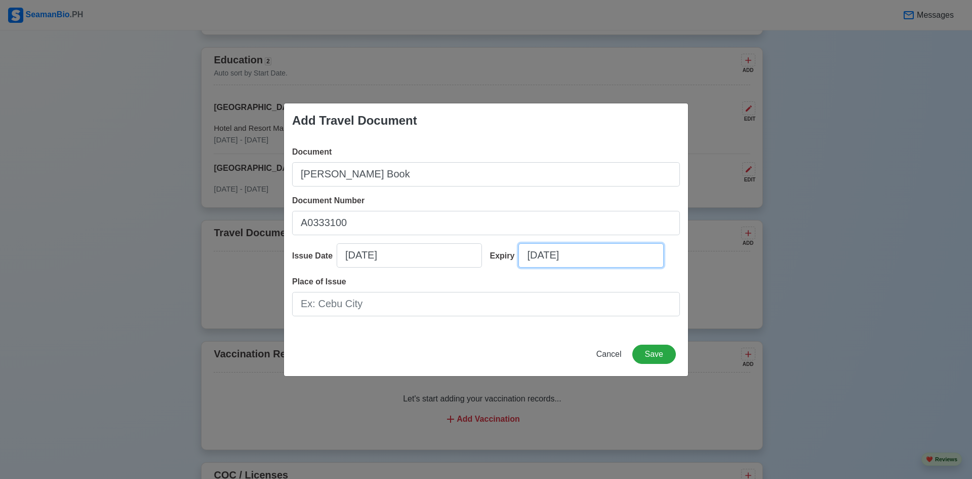
select select "****"
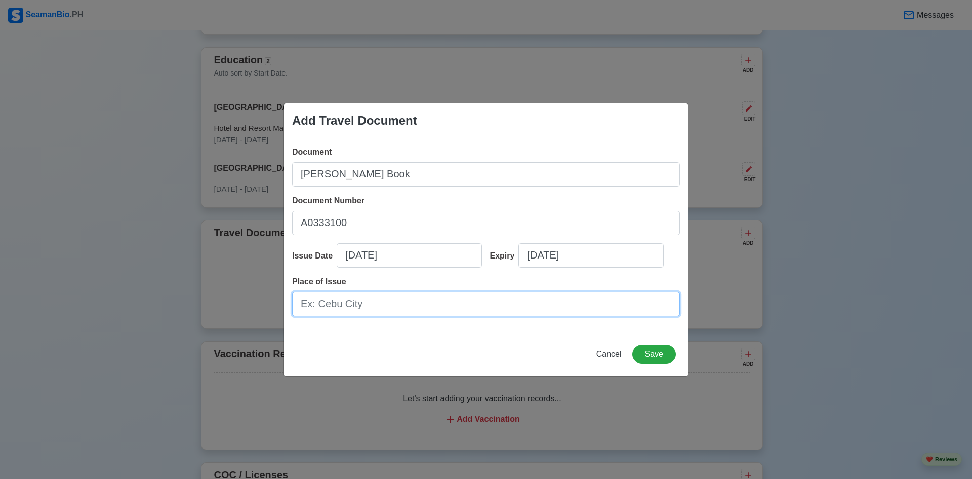
click at [400, 307] on input "Place of Issue" at bounding box center [486, 304] width 388 height 24
type input "Batangas City"
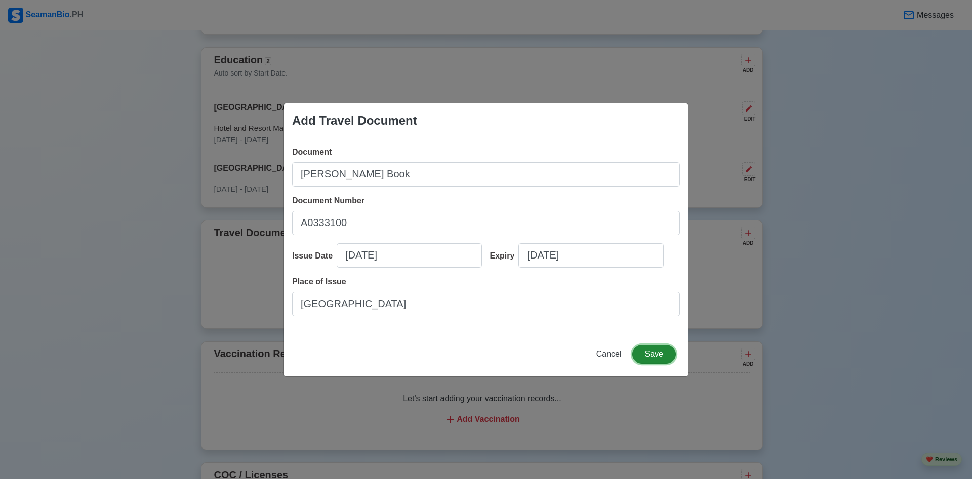
click at [655, 358] on button "Save" at bounding box center [654, 353] width 44 height 19
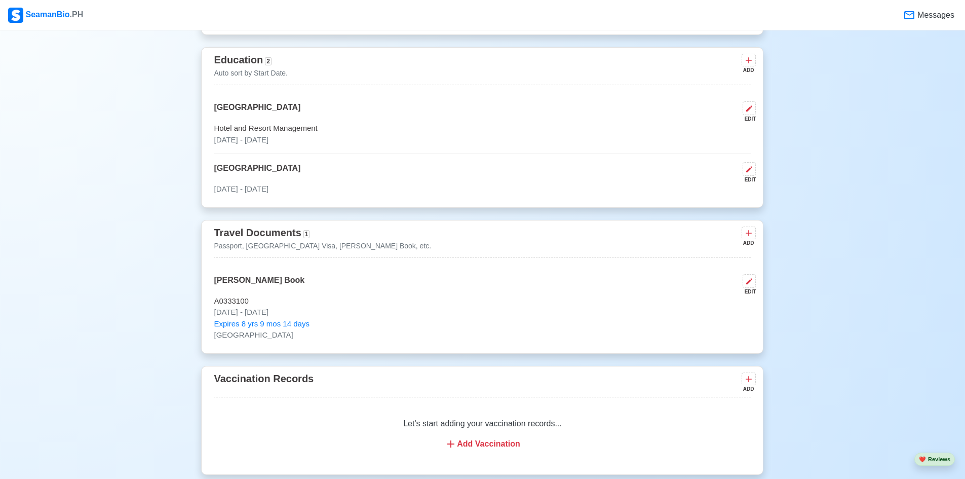
click at [494, 449] on div "Add Vaccination" at bounding box center [482, 444] width 512 height 12
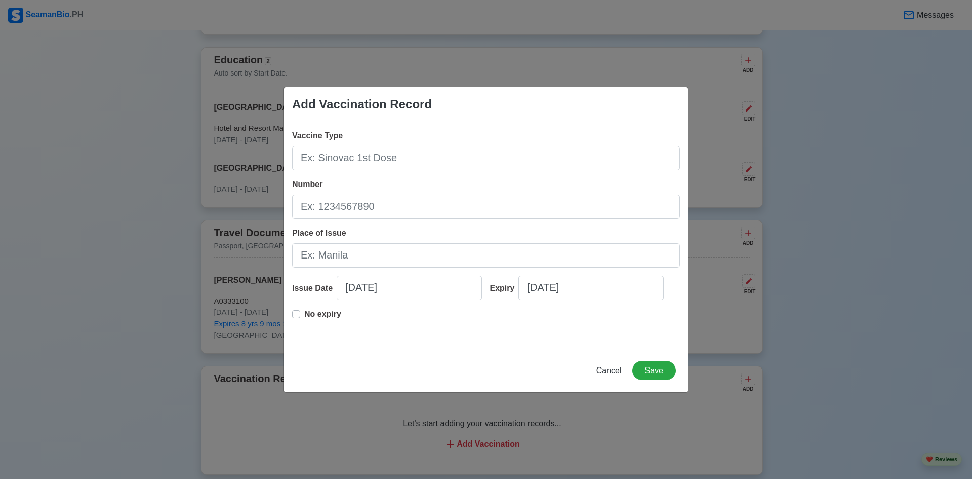
click at [541, 370] on div "Cancel Save" at bounding box center [486, 376] width 404 height 31
click at [611, 370] on span "Cancel" at bounding box center [608, 370] width 25 height 9
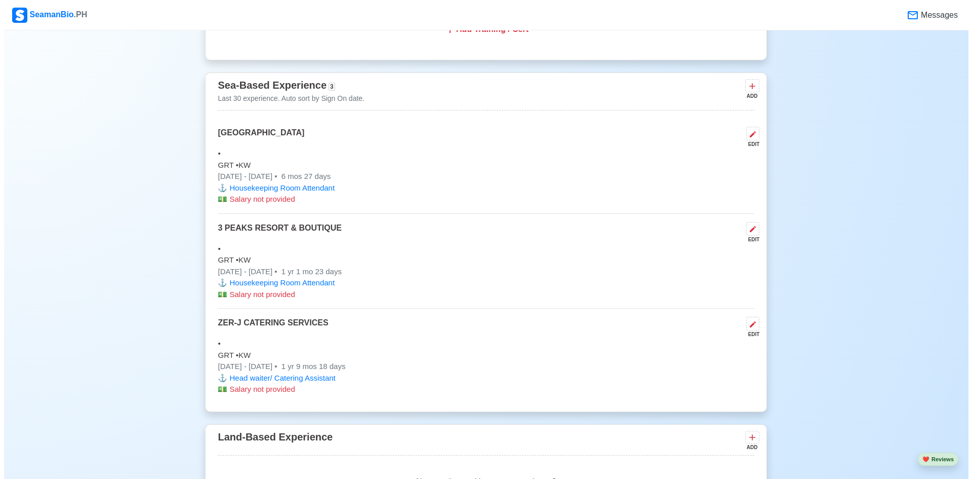
scroll to position [1374, 0]
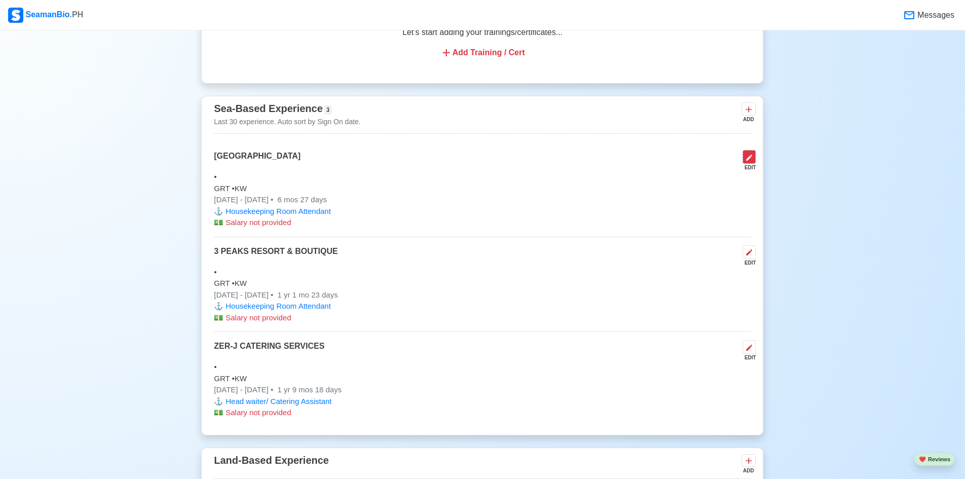
click at [748, 164] on button at bounding box center [748, 157] width 13 height 14
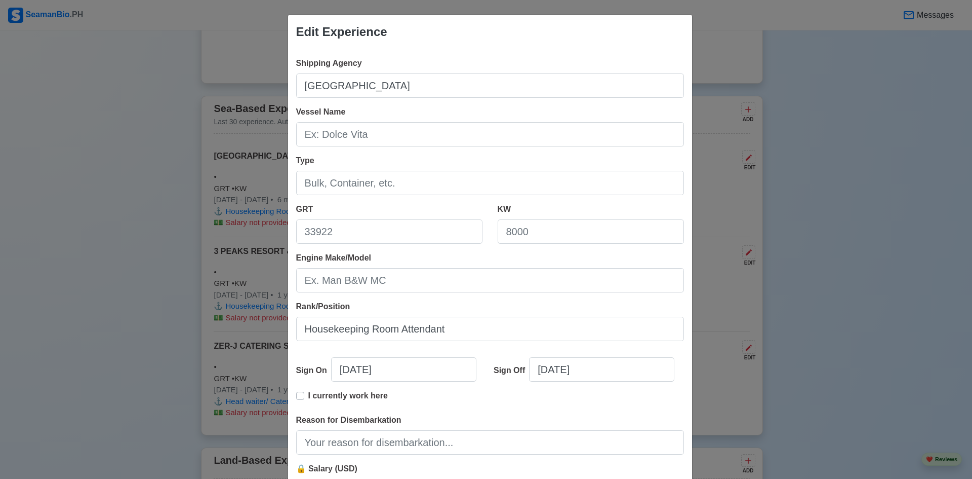
click at [806, 205] on div "Edit Experience Shipping Agency NDN GRAND HOTEL Vessel Name Type GRT KW Engine …" at bounding box center [486, 239] width 972 height 479
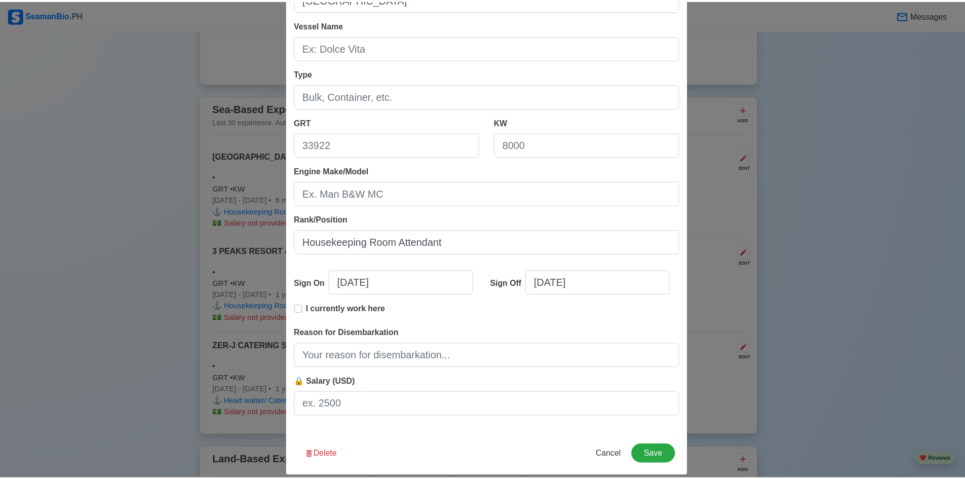
scroll to position [99, 0]
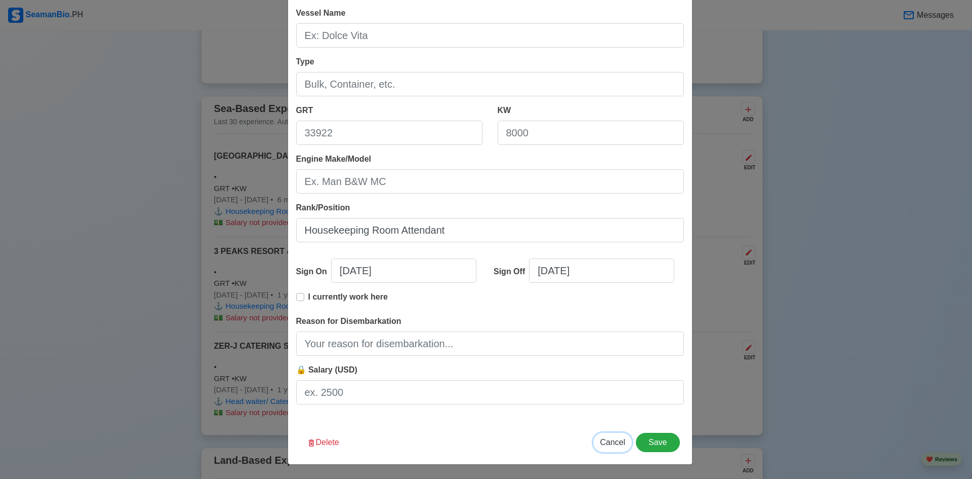
click at [610, 444] on span "Cancel" at bounding box center [612, 442] width 25 height 9
type input "09/28/2025"
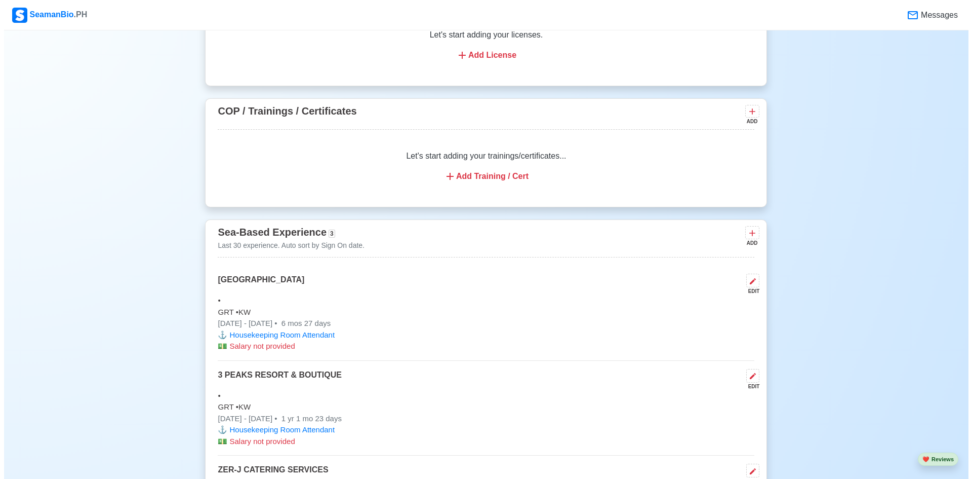
scroll to position [1238, 0]
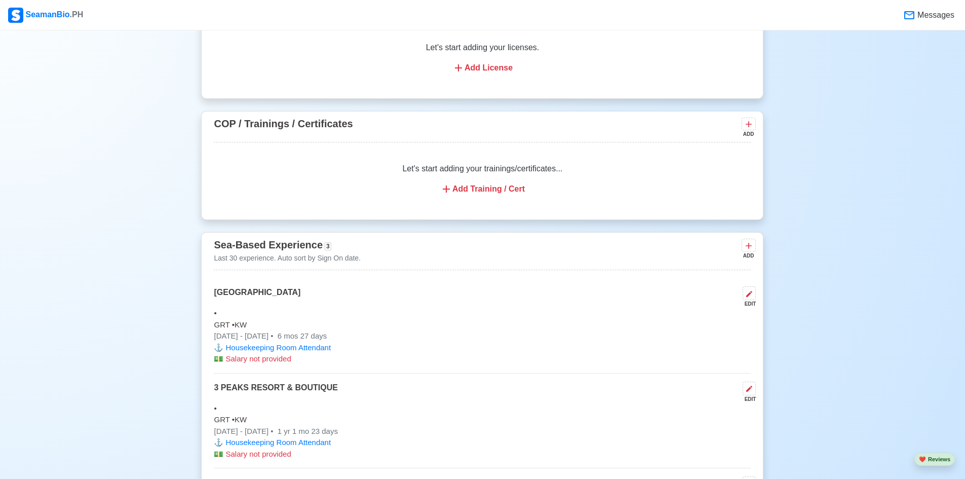
click at [489, 193] on div "Add Training / Cert" at bounding box center [482, 189] width 512 height 12
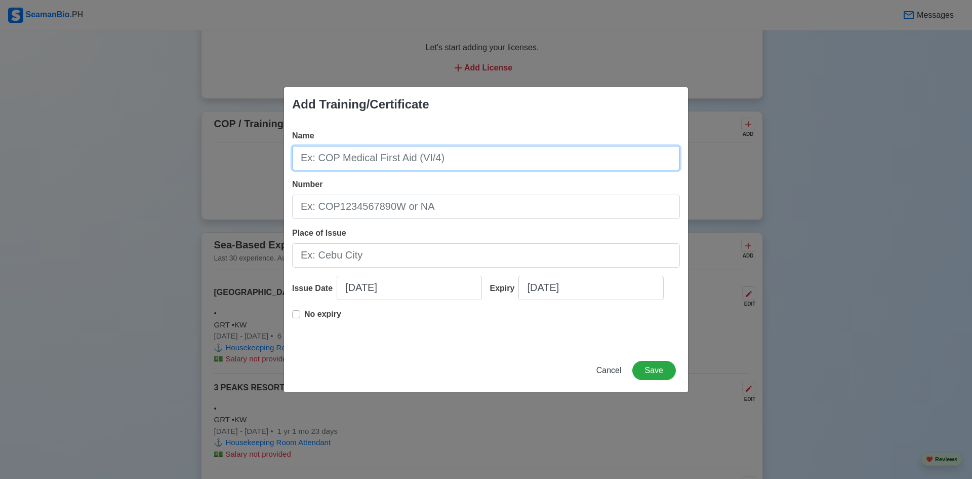
click at [320, 157] on input "Name" at bounding box center [486, 158] width 388 height 24
type input "Security Awareness Training and Seafarers with Designated Security Duties"
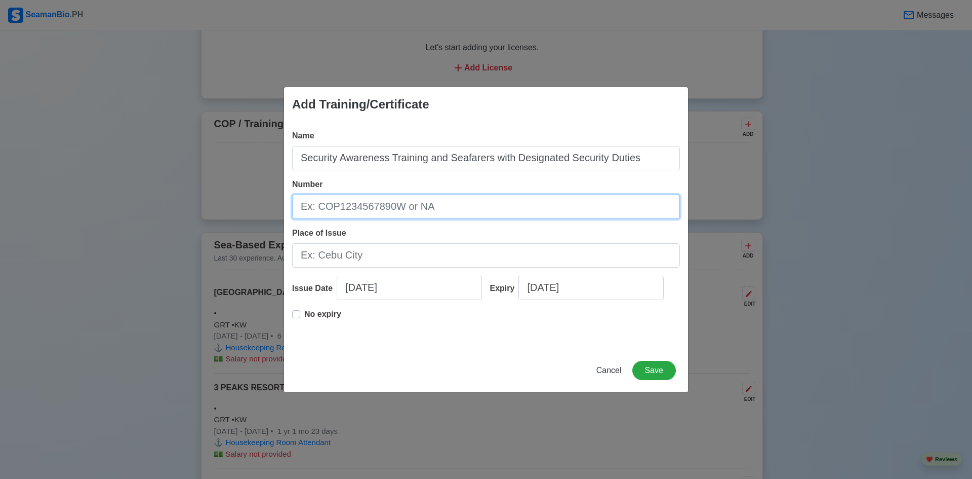
click at [372, 208] on input "Number" at bounding box center [486, 206] width 388 height 24
click at [467, 214] on input "SSATSDSD-1-W24-2024-BSDSD-" at bounding box center [486, 206] width 388 height 24
type input "SSATSDSD-1-W24-2024-BSDSD-2406-21-87369-44963"
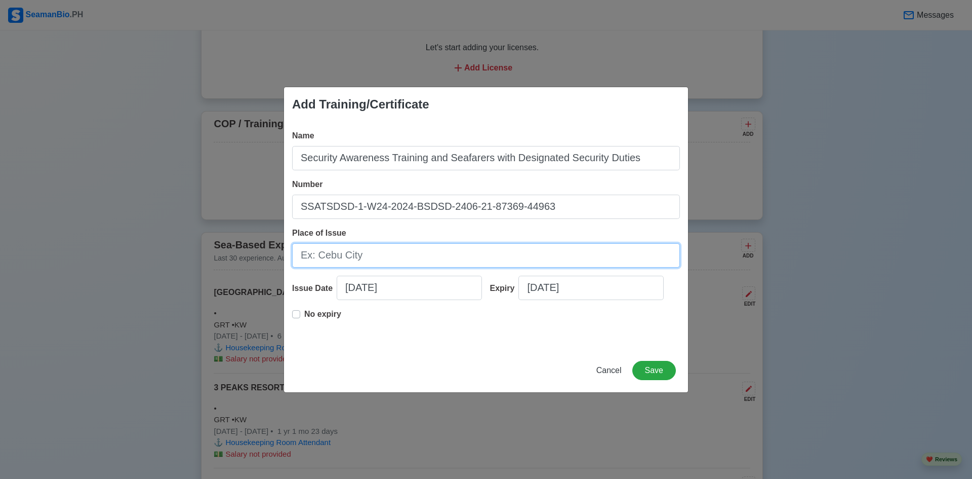
click at [360, 258] on input "Place of Issue" at bounding box center [486, 255] width 388 height 24
type input "s"
type input "Sariaya, Quezon"
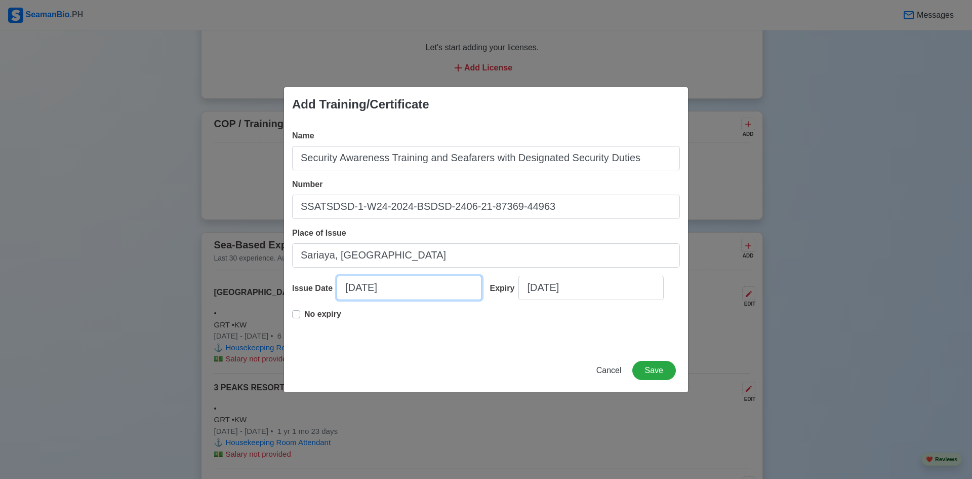
select select "****"
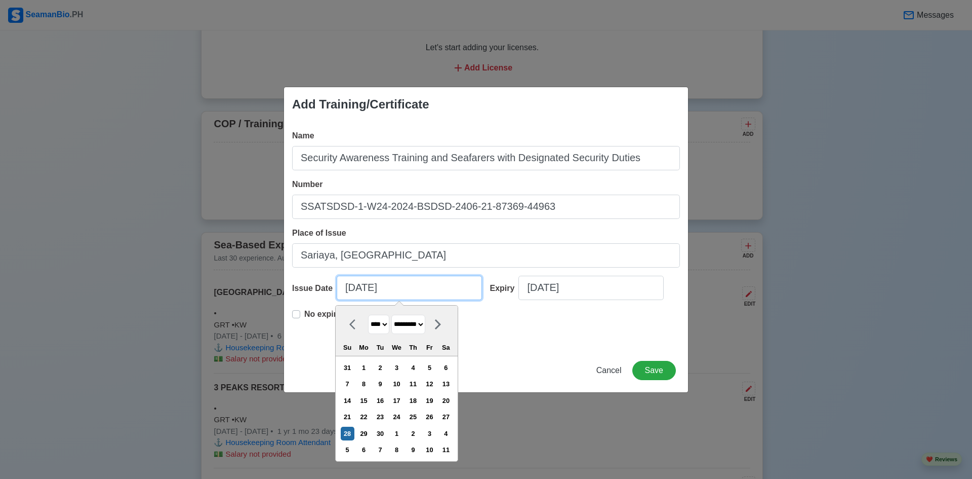
click at [348, 290] on input "09/28/2025" at bounding box center [409, 287] width 145 height 24
click at [425, 324] on select "******* ******** ***** ***** *** **** **** ****** ********* ******* ******** **…" at bounding box center [408, 324] width 34 height 20
select select "****"
click at [396, 314] on select "******* ******** ***** ***** *** **** **** ****** ********* ******* ******** **…" at bounding box center [408, 324] width 34 height 20
click at [389, 323] on select "**** **** **** **** **** **** **** **** **** **** **** **** **** **** **** ****…" at bounding box center [378, 324] width 21 height 20
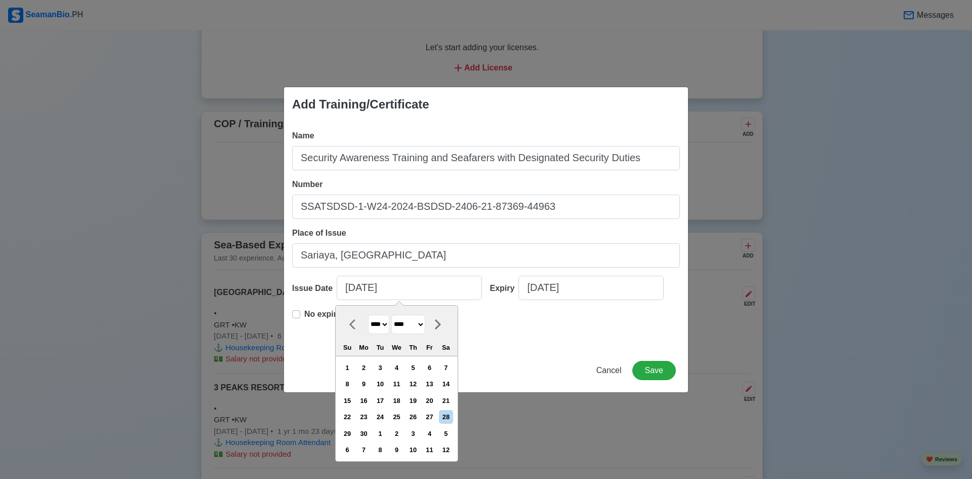
select select "****"
click at [368, 314] on select "**** **** **** **** **** **** **** **** **** **** **** **** **** **** **** ****…" at bounding box center [378, 324] width 21 height 20
click at [449, 400] on div "15" at bounding box center [446, 400] width 14 height 14
type input "06/15/2024"
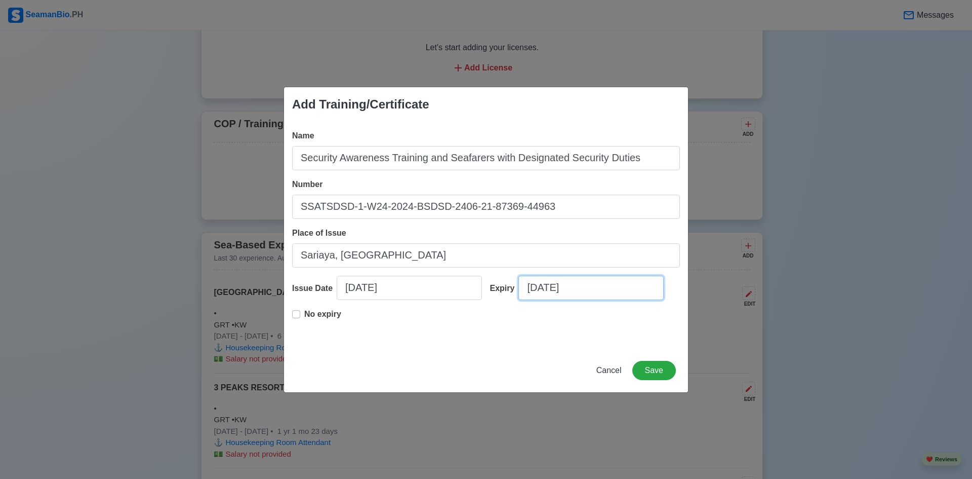
click at [538, 291] on input "09/28/2025" at bounding box center [591, 287] width 145 height 24
select select "****"
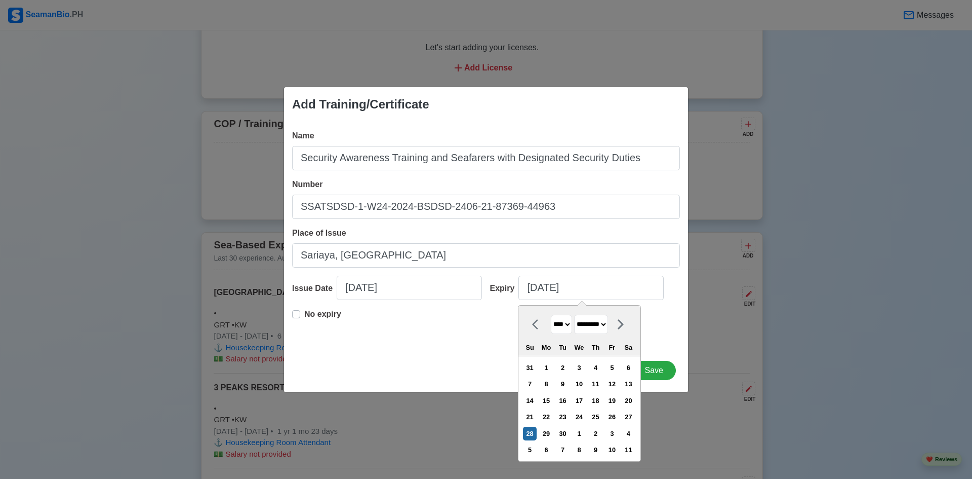
click at [608, 326] on select "******* ******** ***** ***** *** **** **** ****** ********* ******* ******** **…" at bounding box center [591, 324] width 34 height 20
select select "****"
click at [578, 314] on select "******* ******** ***** ***** *** **** **** ****** ********* ******* ******** **…" at bounding box center [591, 324] width 34 height 20
click at [572, 322] on select "**** **** **** **** **** **** **** **** **** **** **** **** **** **** **** ****…" at bounding box center [561, 324] width 21 height 20
select select "****"
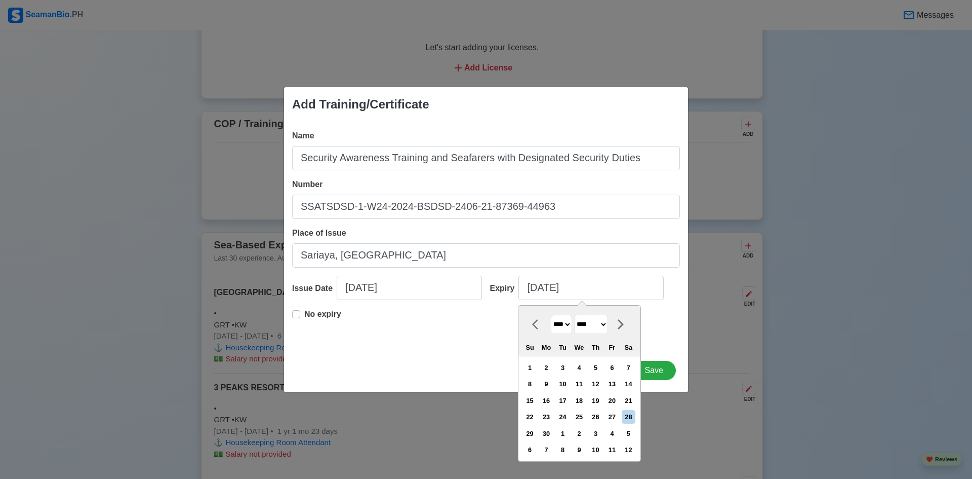
click at [551, 314] on select "**** **** **** **** **** **** **** **** **** **** **** **** **** **** **** ****…" at bounding box center [561, 324] width 21 height 20
click at [617, 400] on div "15" at bounding box center [612, 400] width 14 height 14
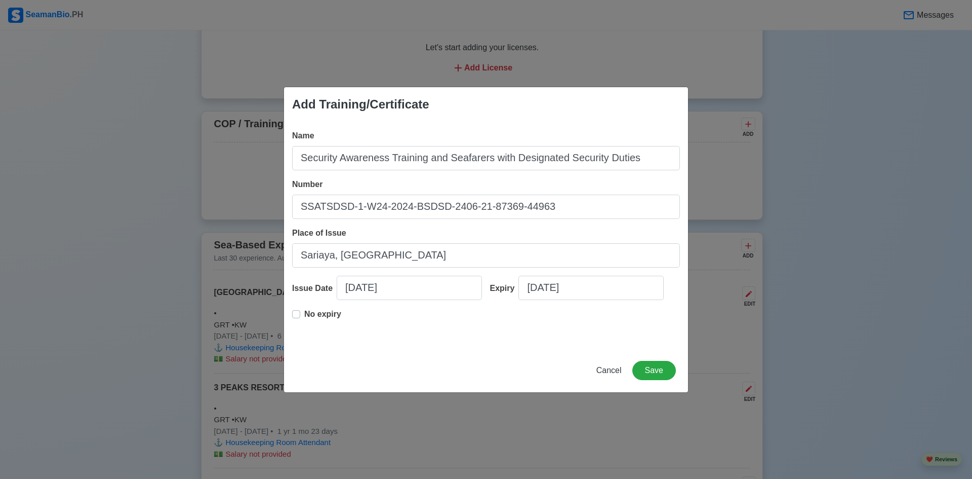
click at [304, 315] on label "No expiry" at bounding box center [322, 318] width 37 height 20
type input "06/15/2024"
click at [304, 314] on label "No expiry" at bounding box center [322, 318] width 37 height 20
click at [656, 373] on button "Save" at bounding box center [654, 370] width 44 height 19
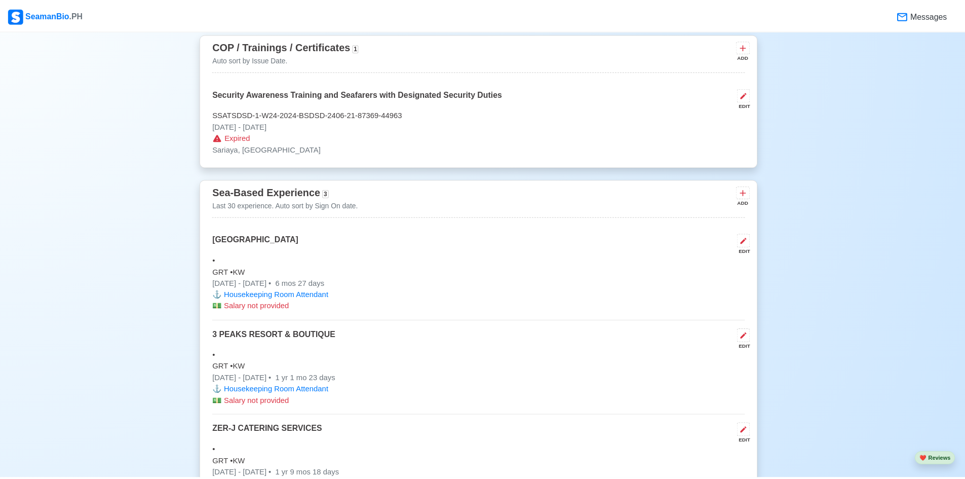
scroll to position [1161, 0]
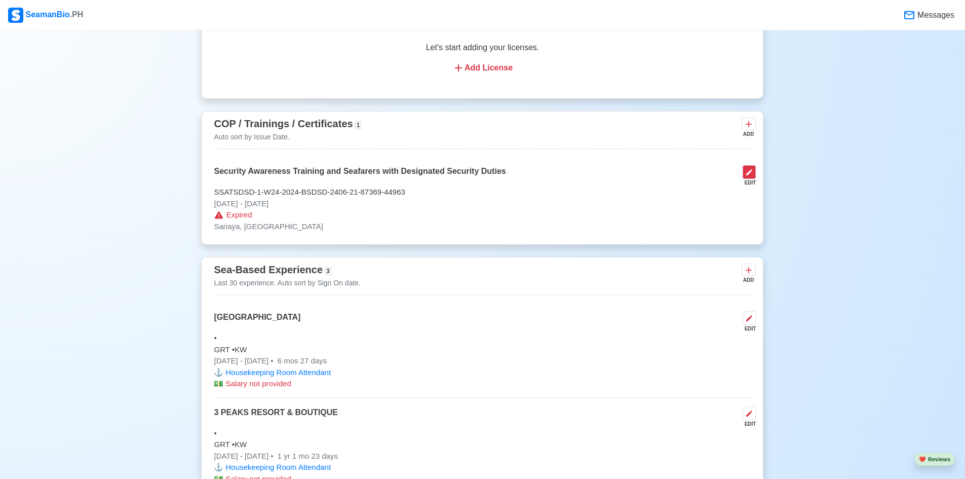
click at [746, 176] on icon at bounding box center [749, 172] width 8 height 8
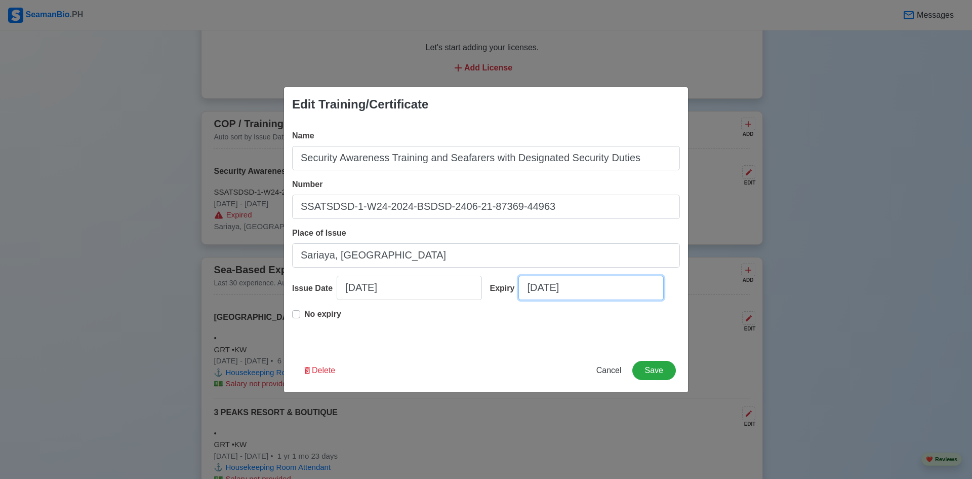
click at [590, 292] on input "06/15/2024" at bounding box center [591, 287] width 145 height 24
select select "****"
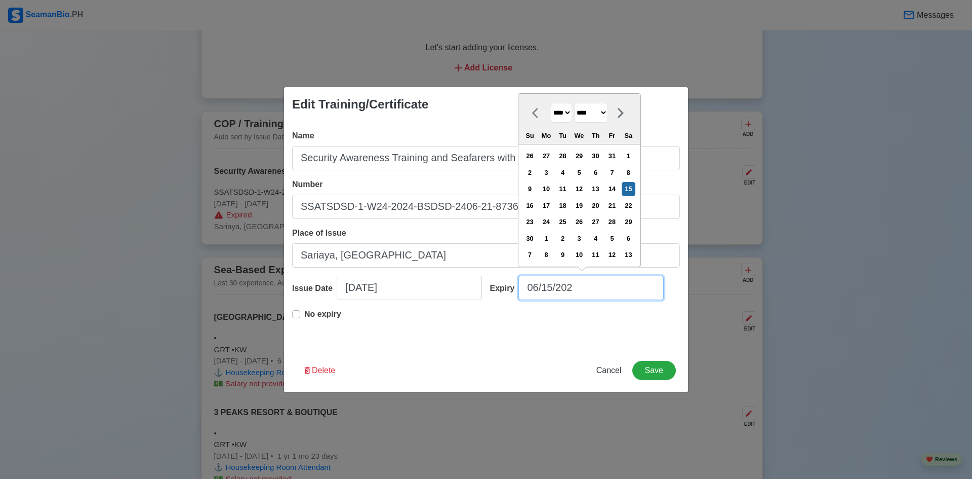
type input "06/15/2029"
select select "****"
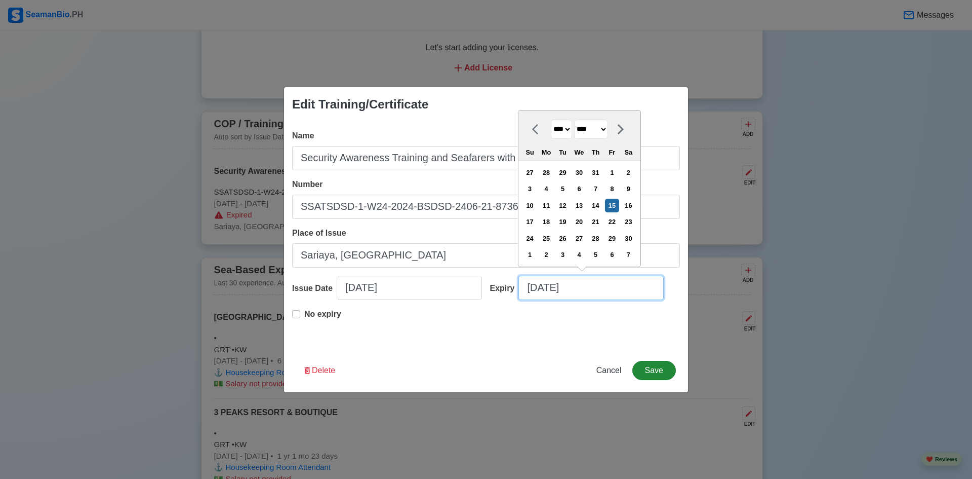
type input "06/15/2029"
click at [661, 373] on button "Save" at bounding box center [654, 370] width 44 height 19
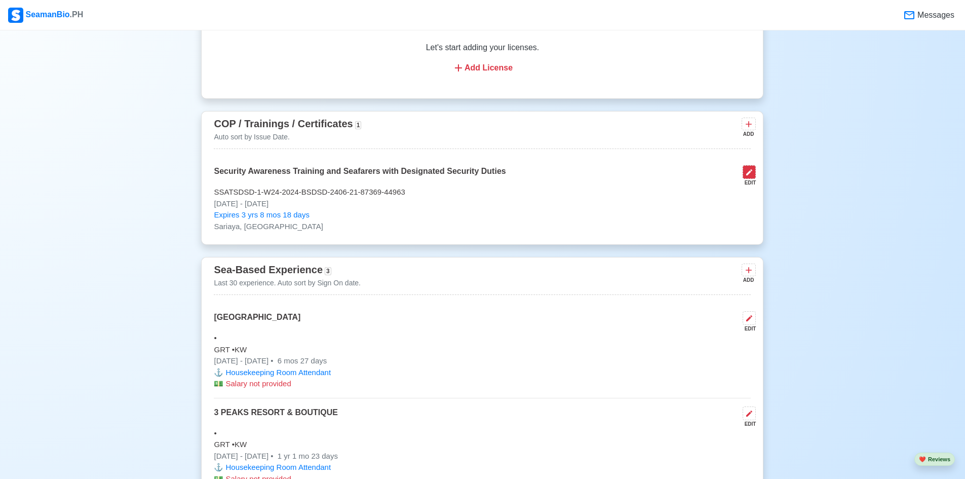
click at [749, 175] on icon at bounding box center [749, 172] width 6 height 6
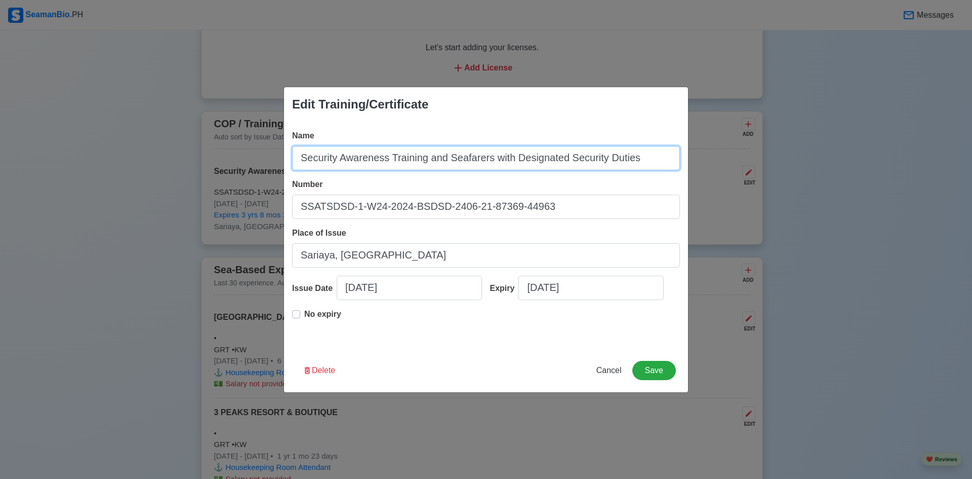
click at [492, 161] on input "Security Awareness Training and Seafarers with Designated Security Duties" at bounding box center [486, 158] width 388 height 24
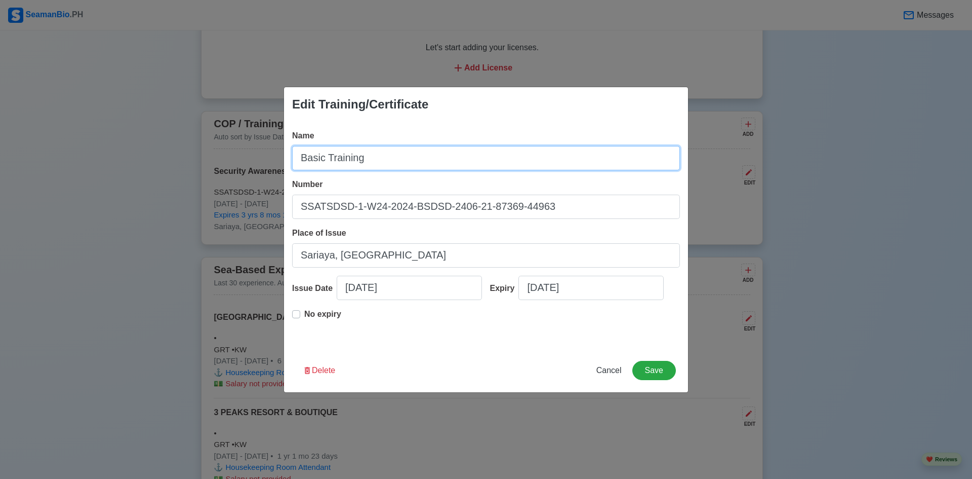
type input "Basic Training"
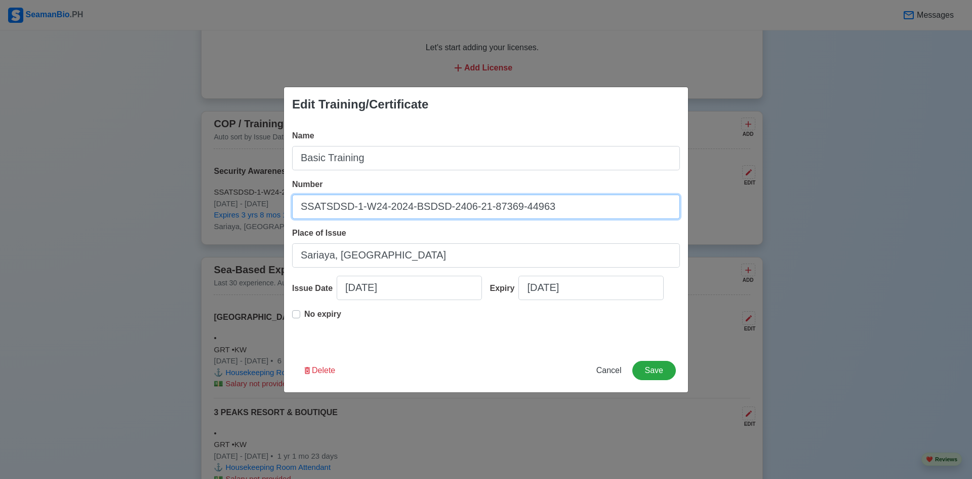
click at [356, 208] on input "SSATSDSD-1-W24-2024-BSDSD-2406-21-87369-44963" at bounding box center [486, 206] width 388 height 24
click at [354, 207] on input "SSATSDSD-1-W24-2024-BSDSD-2406-21-87369-44963" at bounding box center [486, 206] width 388 height 24
type input "BT-1-W24-BBT-2406-001-87408-44963"
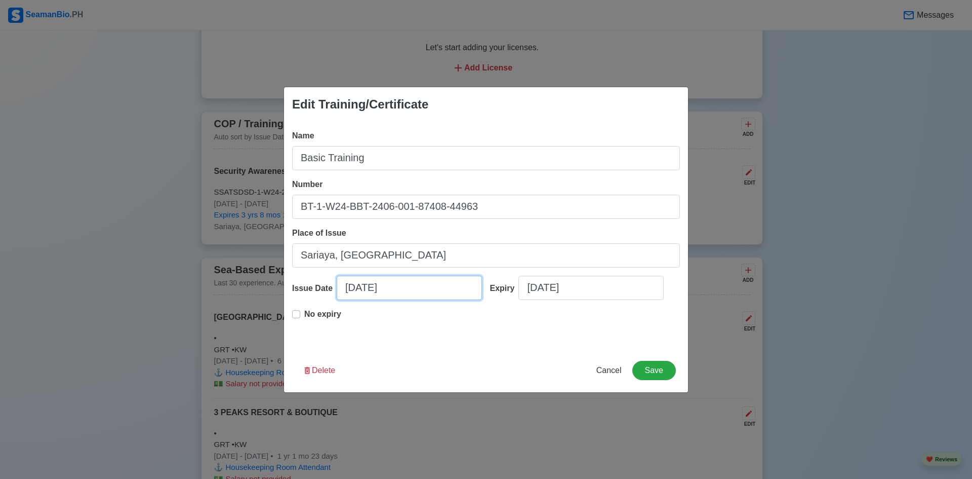
select select "****"
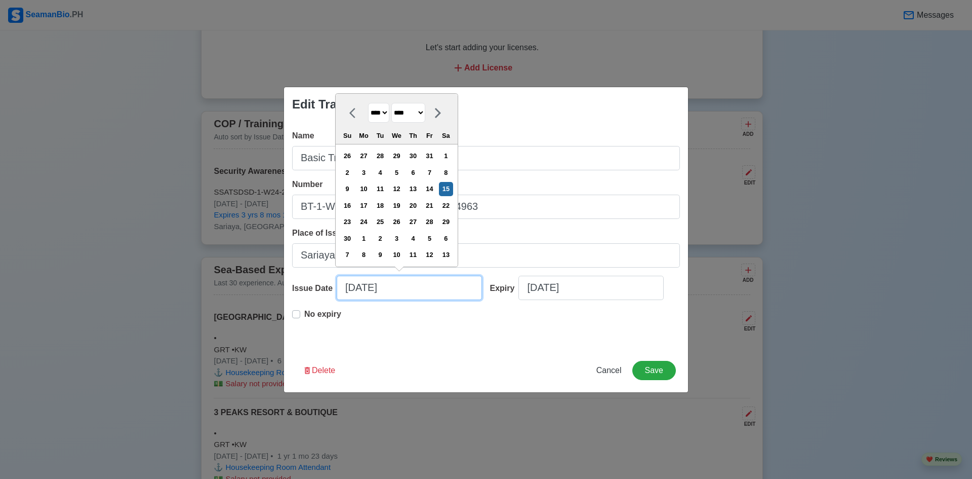
click at [369, 290] on input "06/15/2024" at bounding box center [409, 287] width 145 height 24
type input "06/14/2024"
click at [551, 288] on input "06/15/2029" at bounding box center [591, 287] width 145 height 24
select select "****"
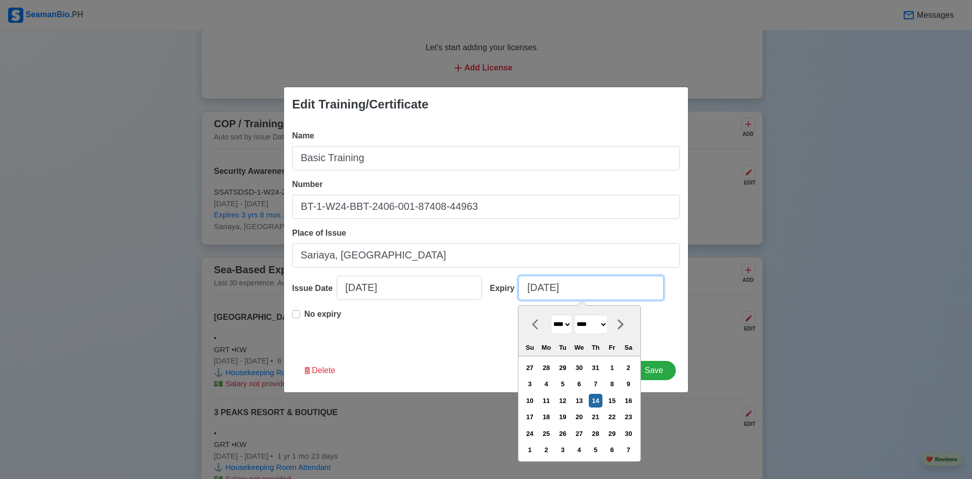
type input "06/14/2029"
click at [391, 347] on div "Name Basic Training Number BT-1-W24-BBT-2406-001-87408-44963 Place of Issue Sar…" at bounding box center [486, 235] width 404 height 227
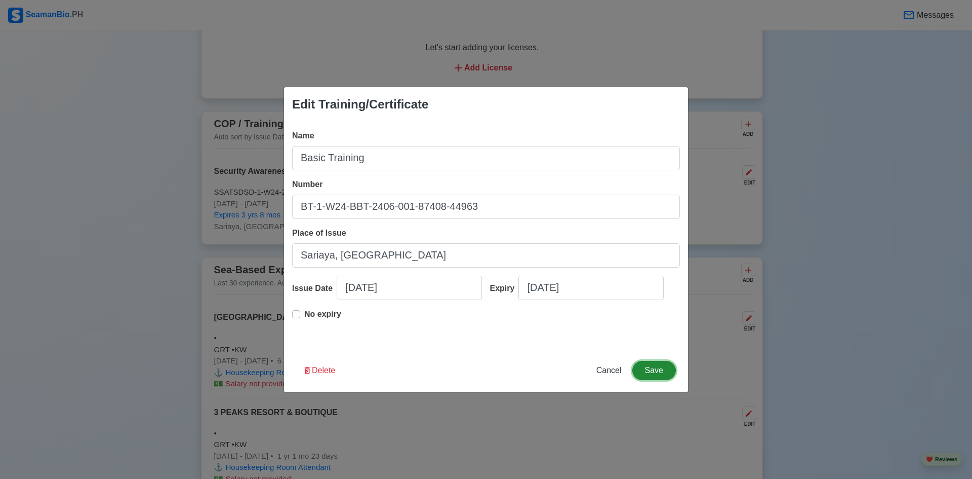
click at [653, 367] on button "Save" at bounding box center [654, 370] width 44 height 19
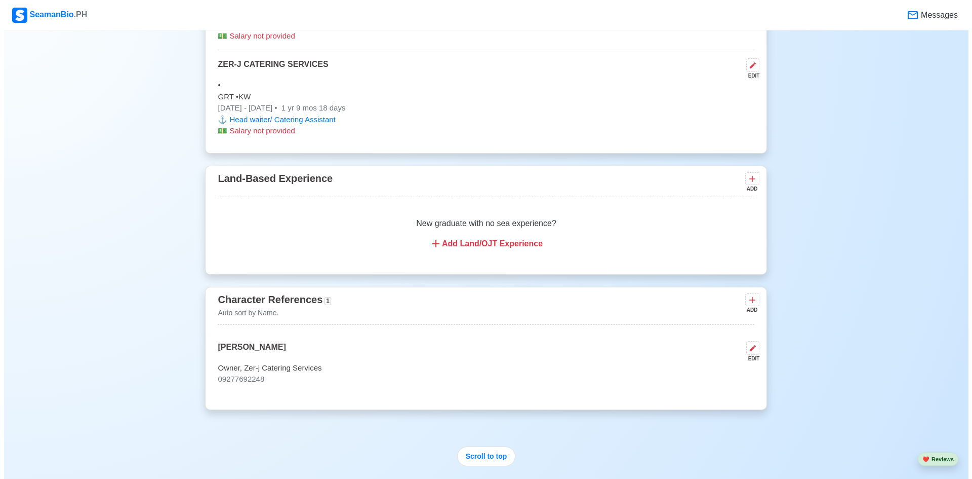
scroll to position [1621, 0]
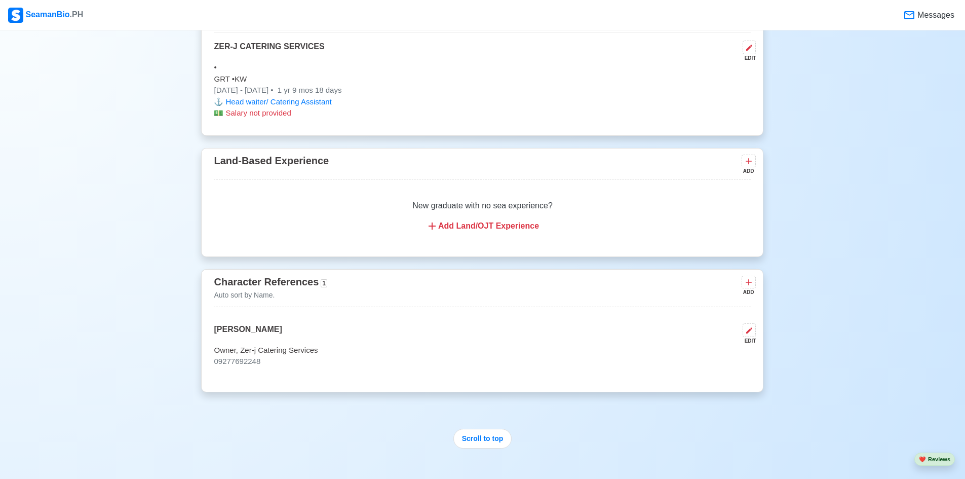
click at [481, 232] on div "Add Land/OJT Experience" at bounding box center [482, 226] width 512 height 12
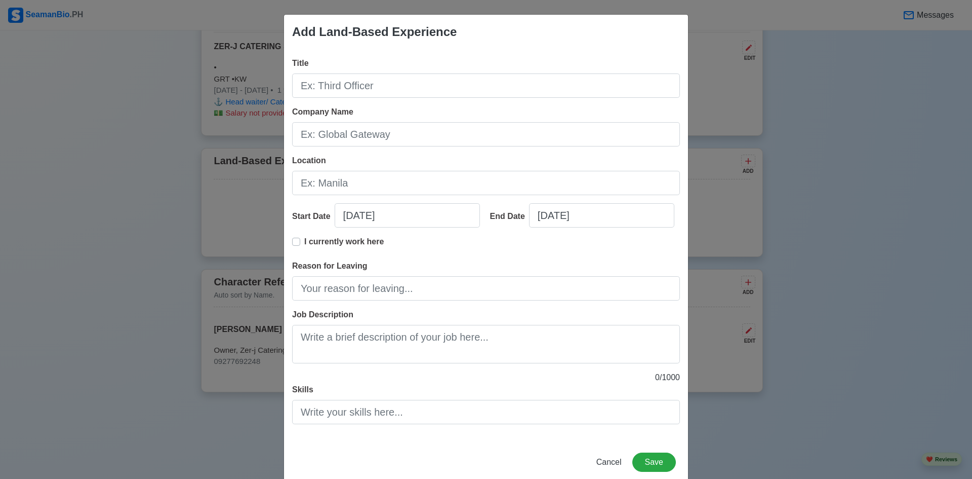
drag, startPoint x: 497, startPoint y: 34, endPoint x: 633, endPoint y: 41, distance: 136.9
click at [633, 41] on div "Add Land-Based Experience" at bounding box center [486, 32] width 404 height 34
drag, startPoint x: 552, startPoint y: 19, endPoint x: 583, endPoint y: 67, distance: 56.7
click at [583, 67] on div "Add Land-Based Experience Title Company Name Location Start Date 09/28/2025 End…" at bounding box center [486, 249] width 405 height 470
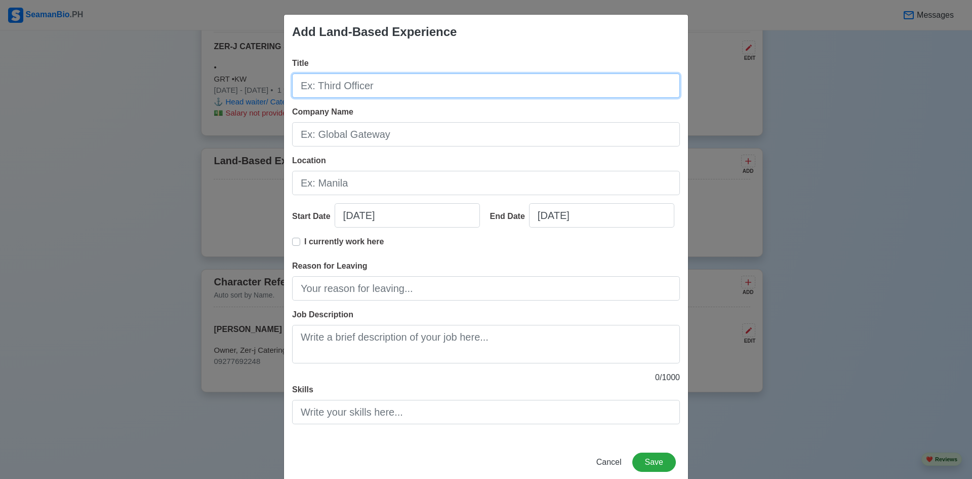
click at [395, 88] on input "Title" at bounding box center [486, 85] width 388 height 24
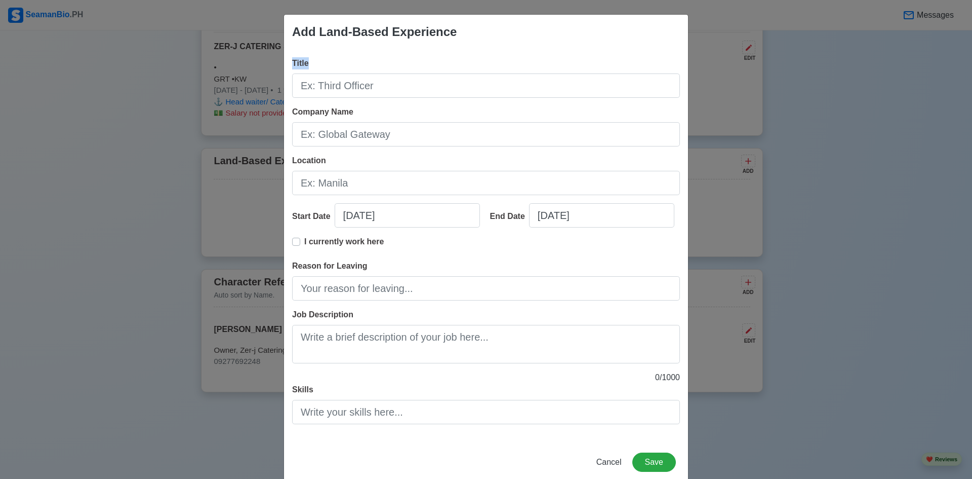
drag, startPoint x: 508, startPoint y: 28, endPoint x: 630, endPoint y: 52, distance: 124.4
click at [630, 52] on div "Add Land-Based Experience Title Company Name Location Start Date 09/28/2025 End…" at bounding box center [486, 249] width 405 height 470
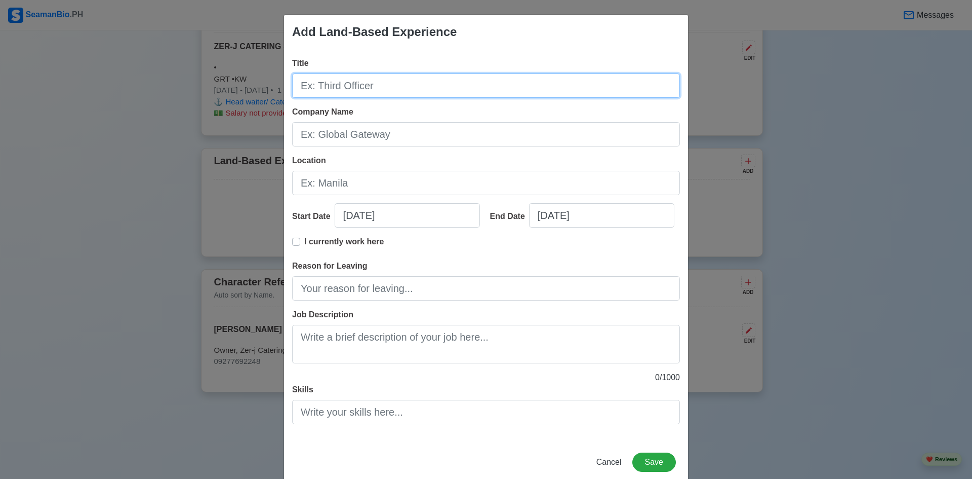
click at [350, 95] on input "Title" at bounding box center [486, 85] width 388 height 24
type input "h"
type input "Head Waiter/ Catering Assistant"
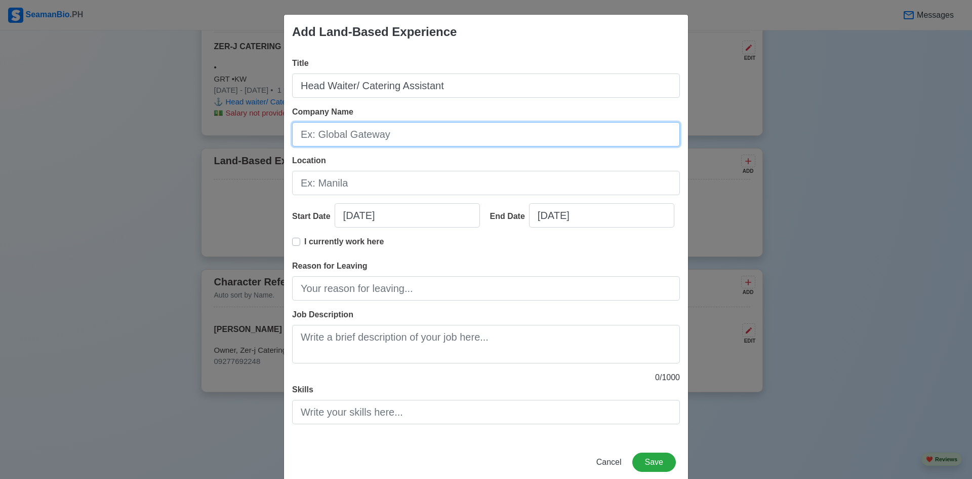
click at [381, 137] on input "Company Name" at bounding box center [486, 134] width 388 height 24
paste input "ZER-J CATERING SERVICES"
type input "ZER-J CATERING SERVICES"
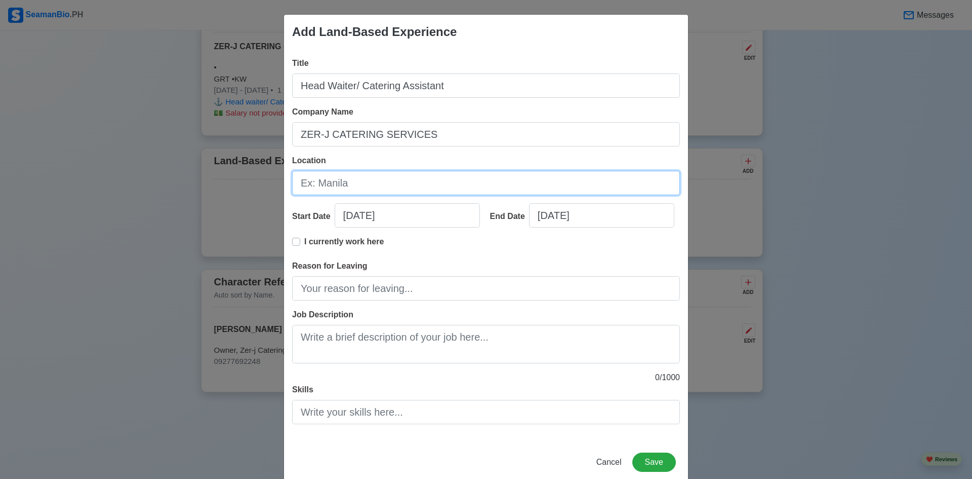
click at [338, 186] on input "Location" at bounding box center [486, 183] width 388 height 24
paste input "NO.850 ZONE 6 SITIO BALON, BRGY. NATATAS, TANAUAN CITY, BATANGAS"
type input "NO.850 ZONE 6 SITIO BALON, BRGY. NATATAS, TANAUAN CITY, BATANGAS"
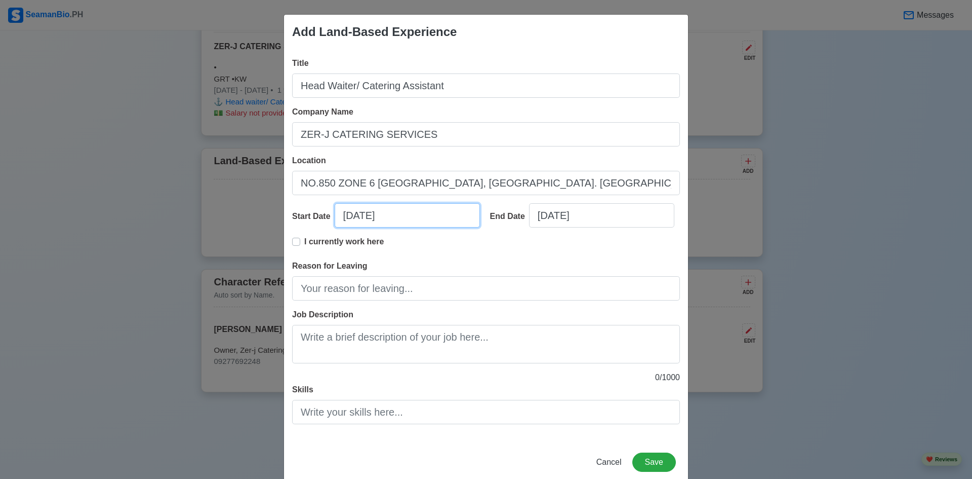
click at [351, 219] on input "09/28/2025" at bounding box center [407, 215] width 145 height 24
select select "****"
select select "*********"
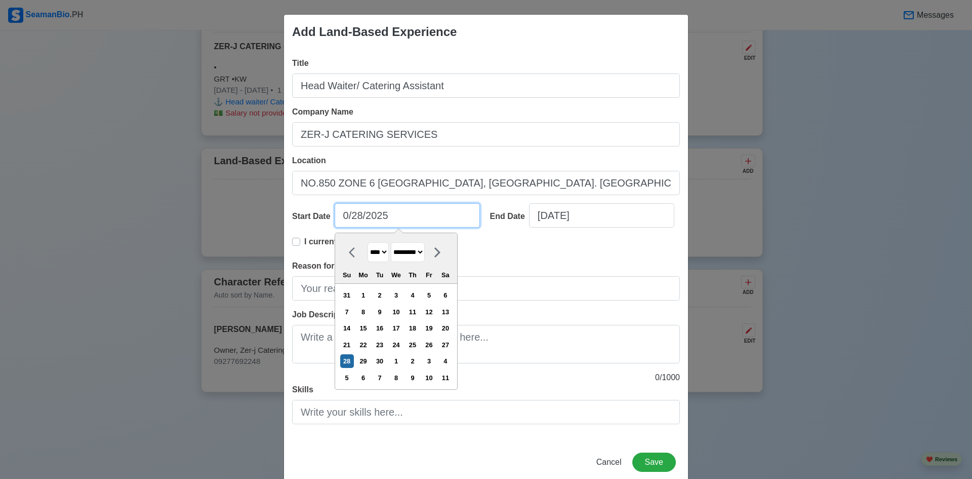
type input "07/28/2025"
select select "****"
type input "07/10/2023"
select select "****"
type input "07/10/2021"
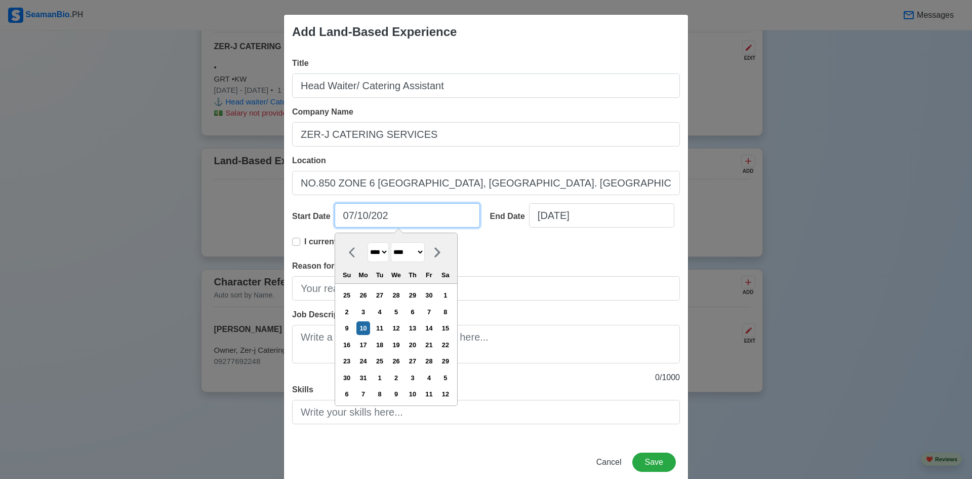
select select "****"
type input "07/10/2021"
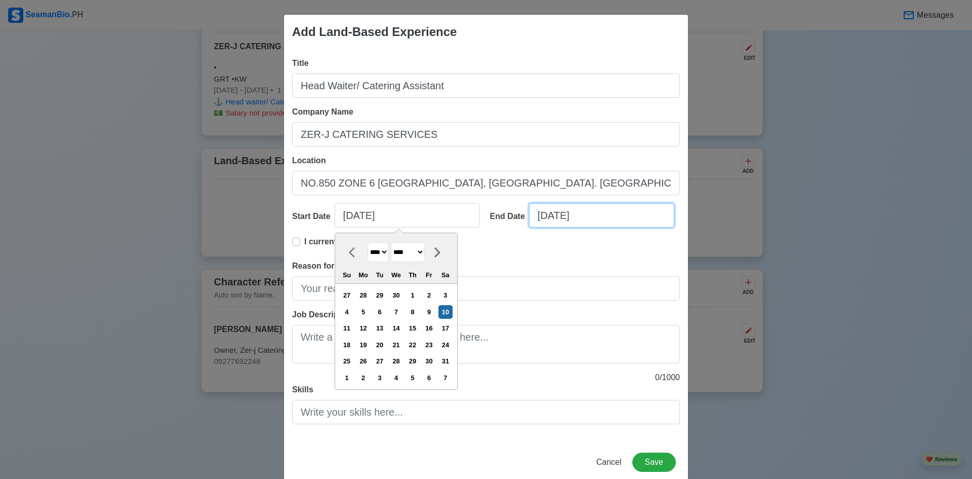
click at [544, 219] on input "09/28/2025" at bounding box center [601, 215] width 145 height 24
select select "****"
select select "*********"
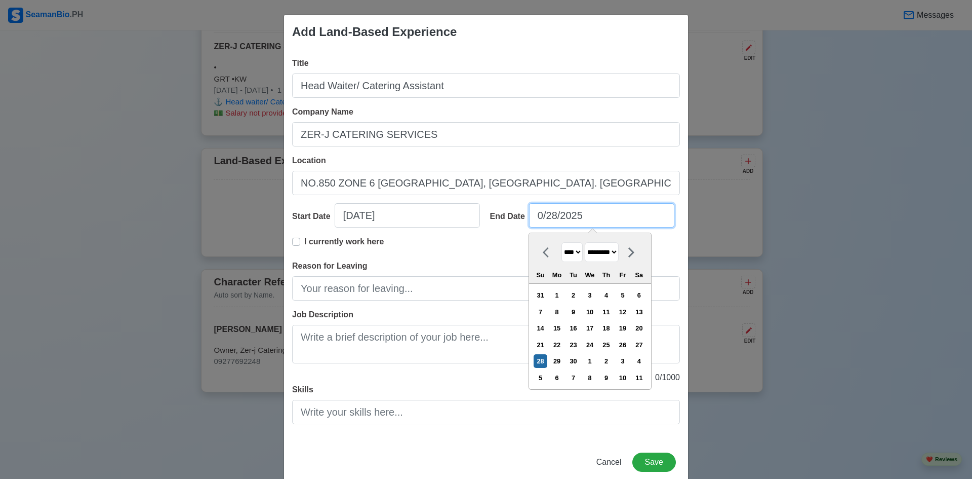
type input "08/28/2025"
select select "******"
click at [584, 216] on input "08/08/2025" at bounding box center [601, 215] width 145 height 24
type input "08/08/2023"
select select "****"
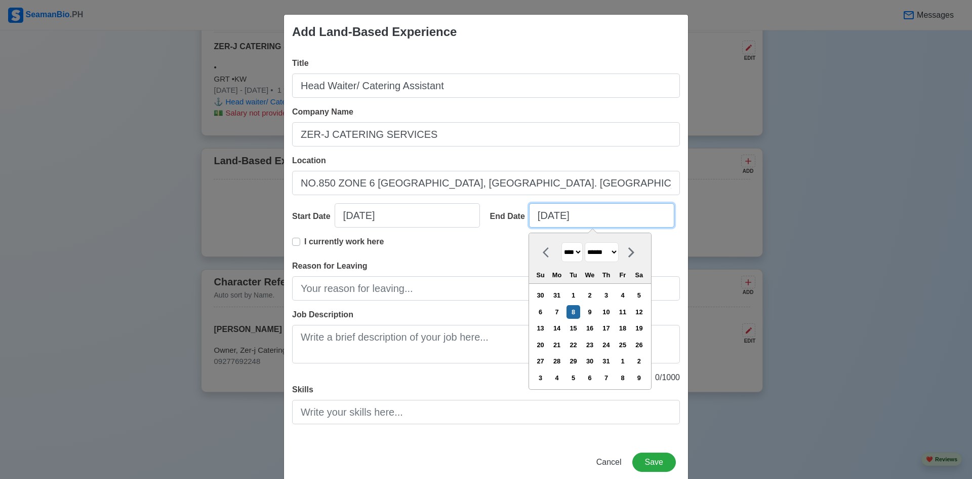
click at [542, 218] on input "08/08/2023" at bounding box center [601, 215] width 145 height 24
type input "04/08/2023"
select select "*****"
click at [554, 220] on input "04/08/2023" at bounding box center [601, 215] width 145 height 24
type input "04/28/2023"
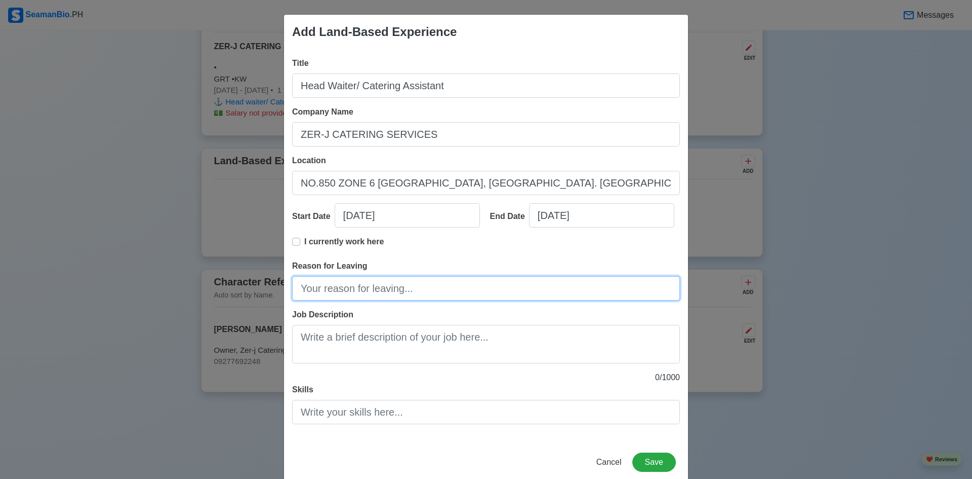
click at [389, 289] on input "Reason for Leaving" at bounding box center [486, 288] width 388 height 24
type input "F"
type input "Lay off"
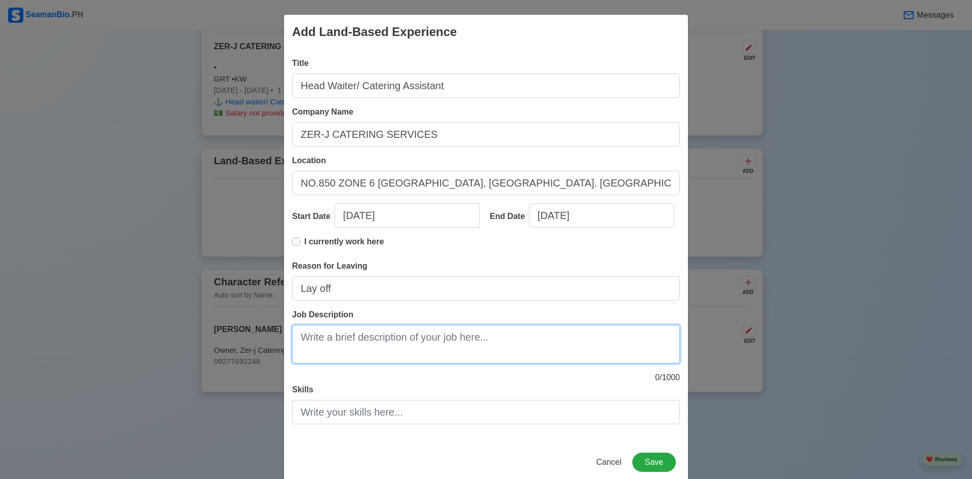
click at [379, 348] on textarea "Job Description" at bounding box center [486, 344] width 388 height 38
paste textarea "Taking customer orders and serving food and beverages. Ensuring tables are set …"
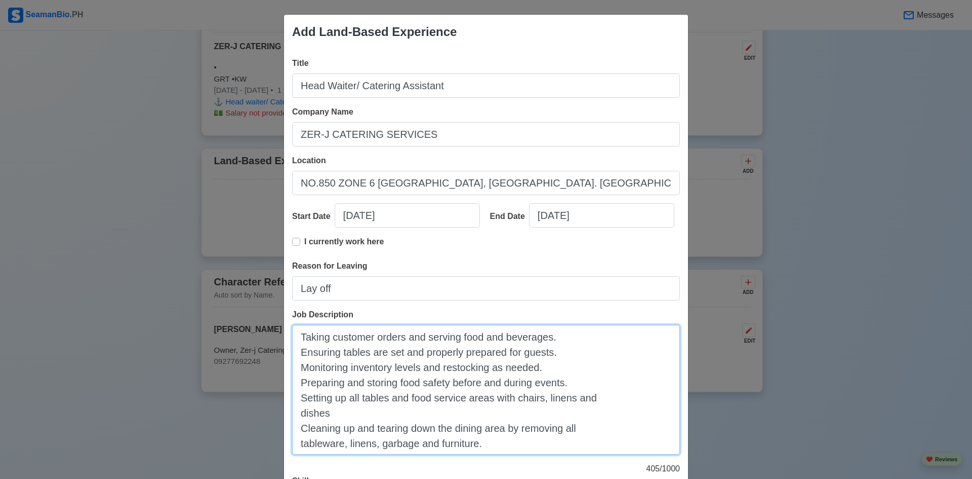
type textarea "Taking customer orders and serving food and beverages. Ensuring tables are set …"
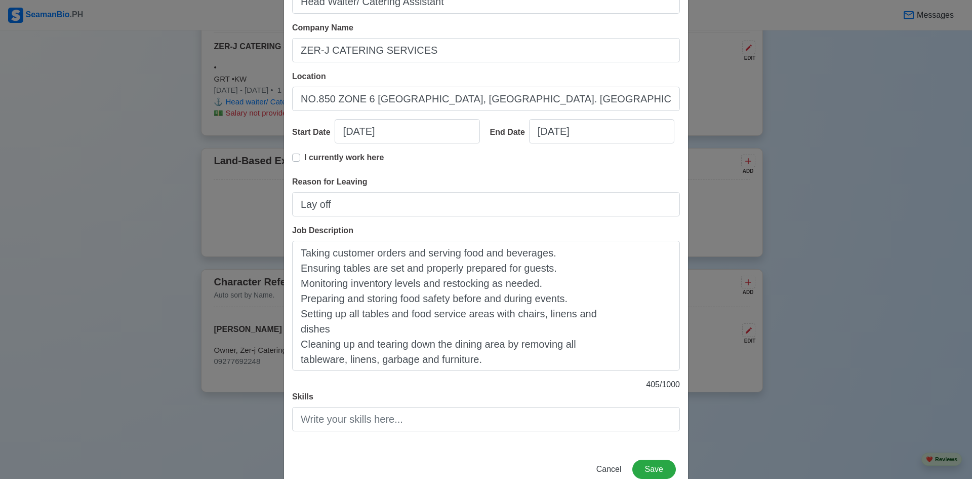
scroll to position [111, 0]
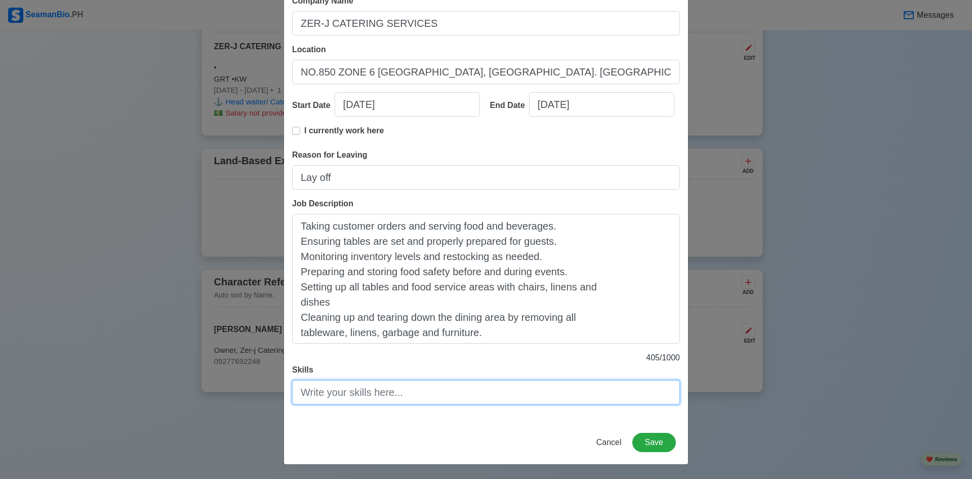
click at [407, 395] on input "Skills" at bounding box center [486, 392] width 388 height 24
paste input "strong leadership, communication, and customer service skills"
type input "strong leadership, communication, and customer service skills"
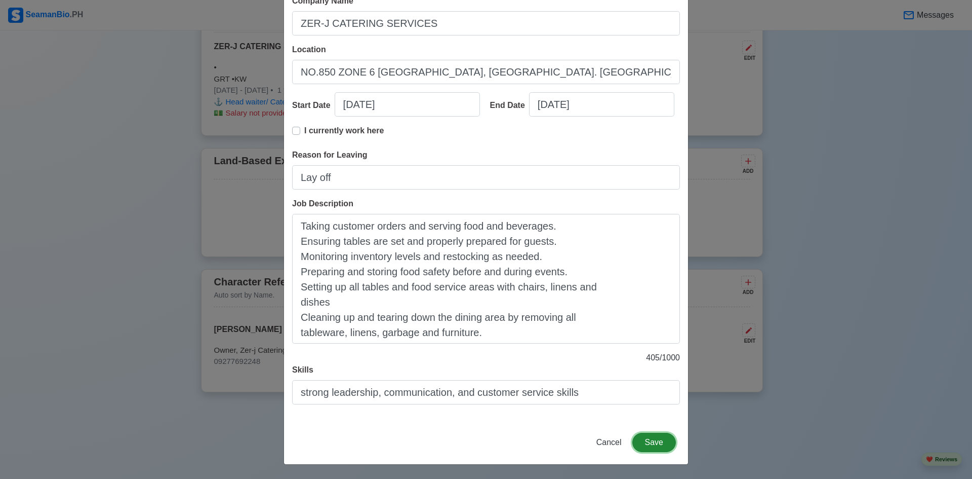
click at [656, 445] on button "Save" at bounding box center [654, 441] width 44 height 19
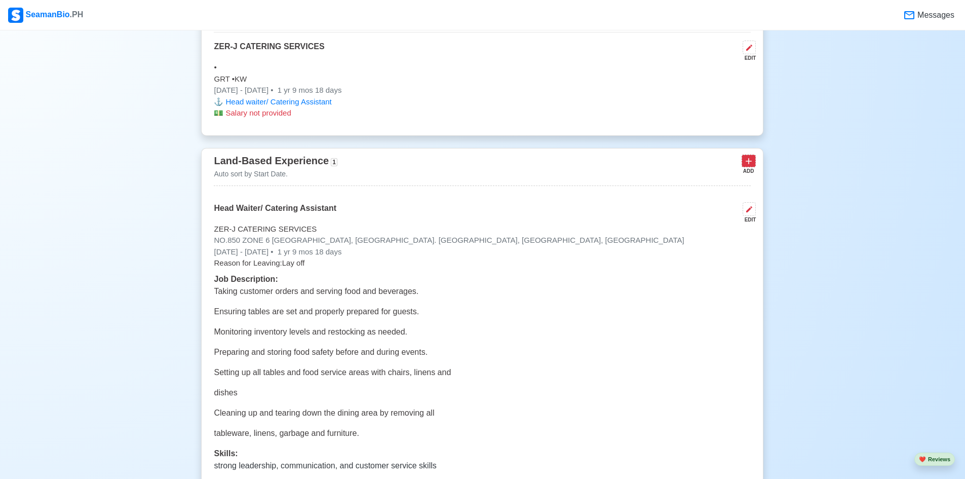
click at [749, 166] on icon at bounding box center [748, 161] width 10 height 10
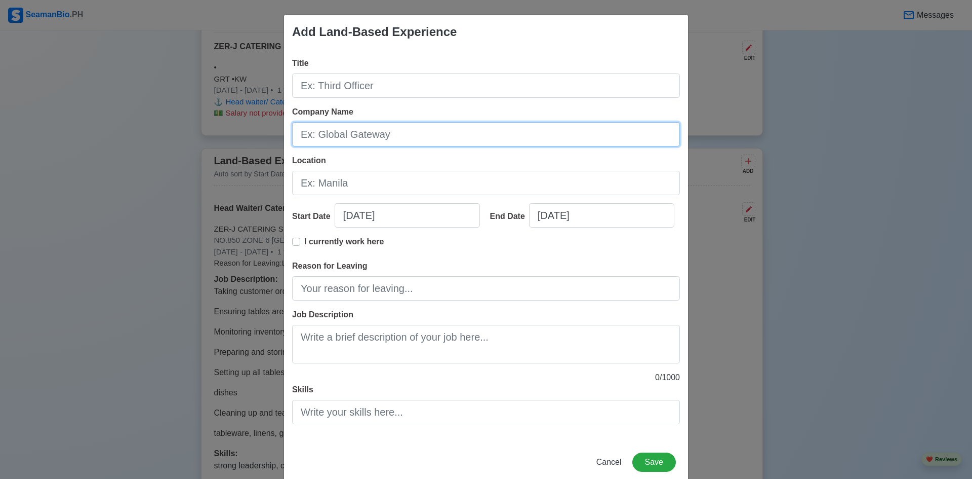
click at [335, 138] on input "Company Name" at bounding box center [486, 134] width 388 height 24
paste input "3 PEAKS RESORT & BOUTIQUE"
type input "3 PEAKS RESORT & BOUTIQUE"
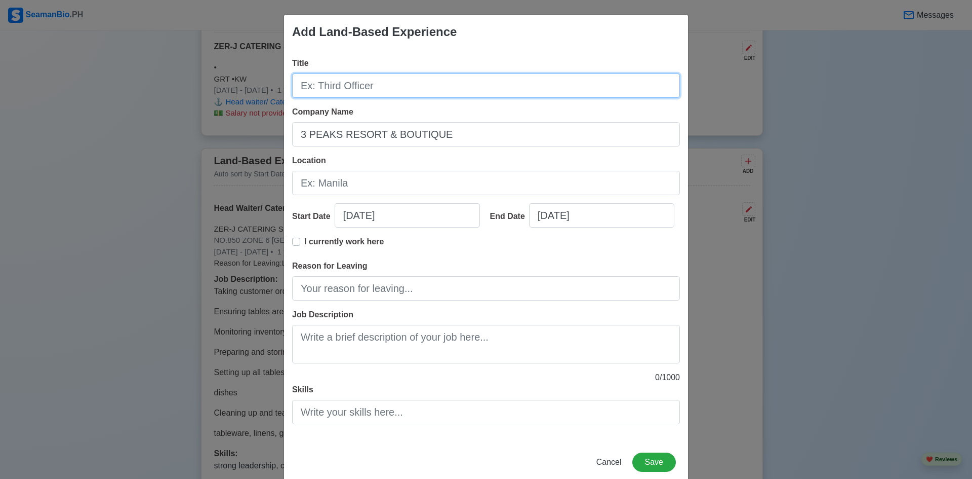
click at [350, 90] on input "Title" at bounding box center [486, 85] width 388 height 24
paste input "Housekeeping Room Attendant"
type input "Housekeeping Room Attendant"
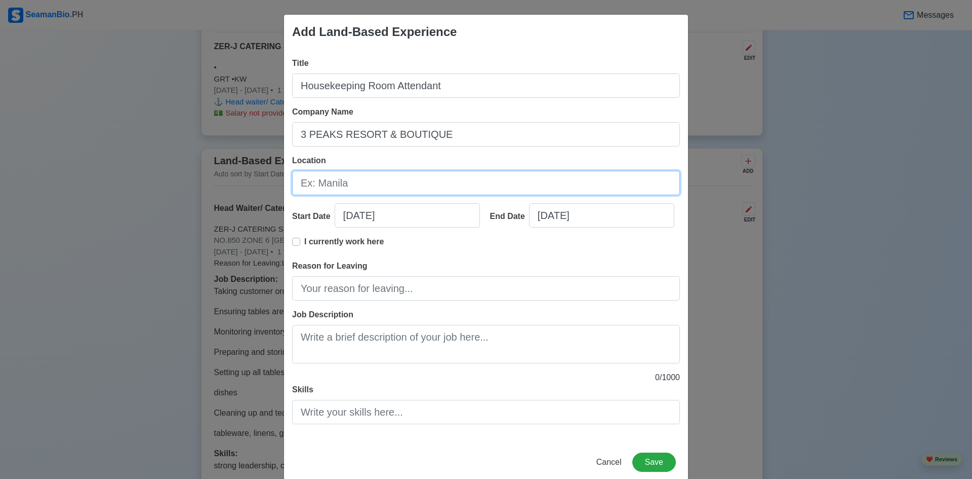
click at [371, 189] on input "Location" at bounding box center [486, 183] width 388 height 24
paste input "PUROK 1 DAGATAN ROAD-, BRGY. TALISAY, LIPA CITY, BATANGAS 4217"
type input "PUROK 1 DAGATAN ROAD-, BRGY. TALISAY, LIPA CITY, BATANGAS 4217"
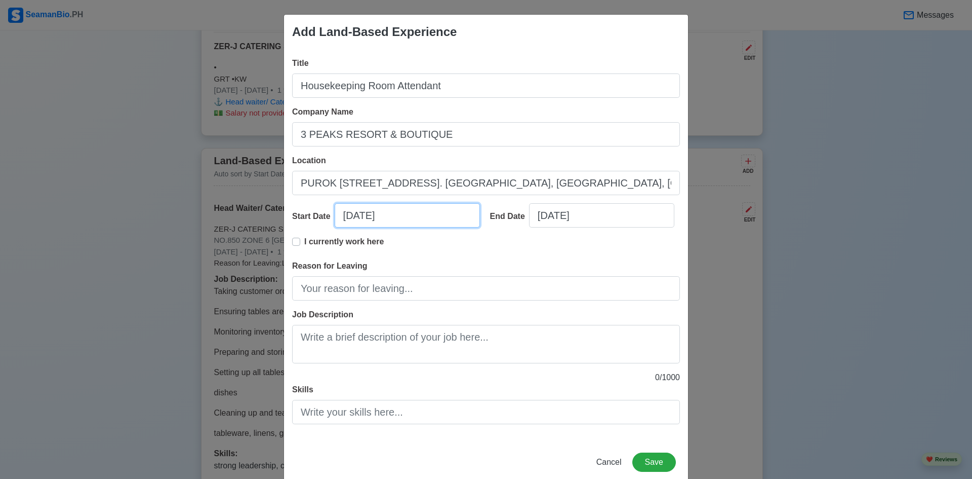
select select "****"
select select "*********"
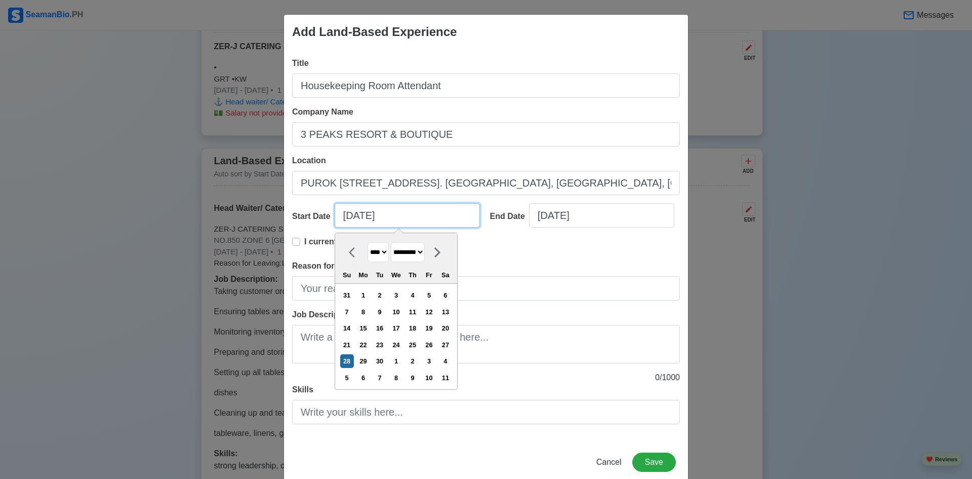
click at [351, 217] on input "09/28/2025" at bounding box center [407, 215] width 145 height 24
type input "06/28/2025"
select select "****"
click at [365, 216] on input "06/28/2025" at bounding box center [407, 215] width 145 height 24
click at [398, 215] on input "06/16/2025" at bounding box center [407, 215] width 145 height 24
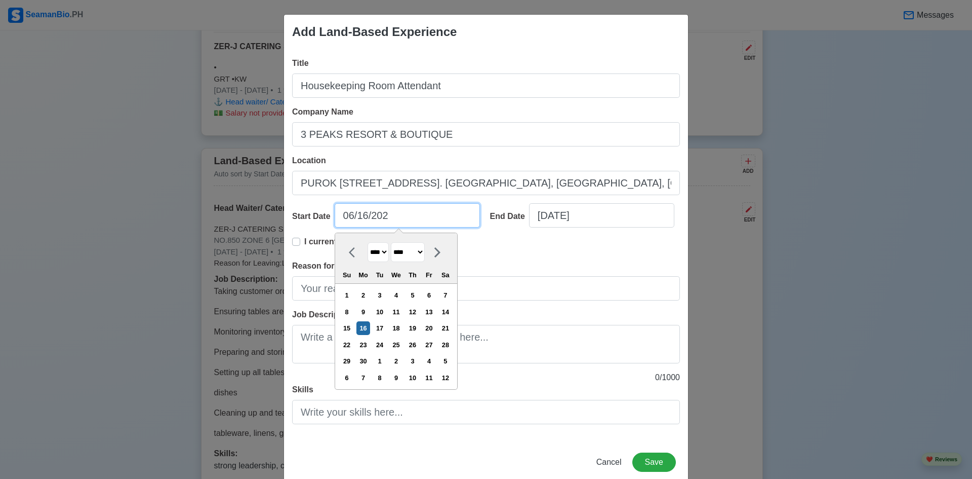
type input "06/16/2023"
select select "****"
type input "06/16/2023"
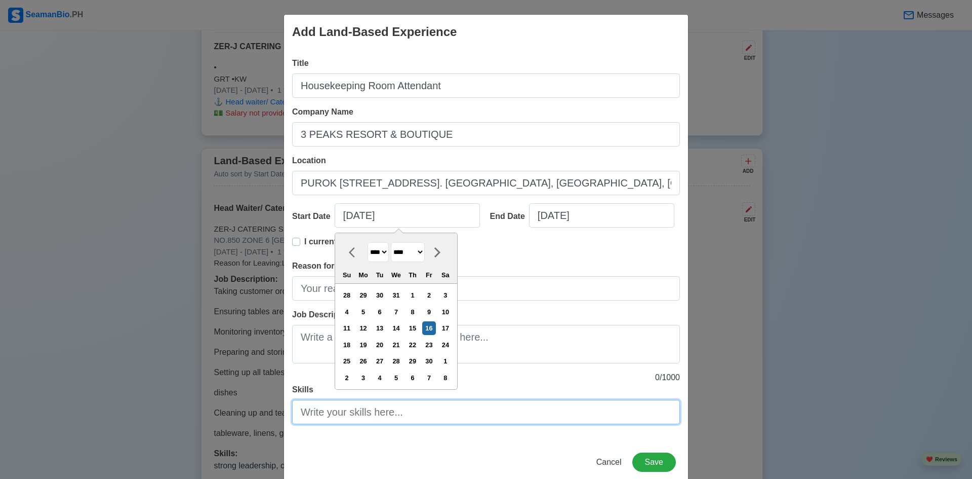
click at [527, 423] on input "Skills" at bounding box center [486, 412] width 388 height 24
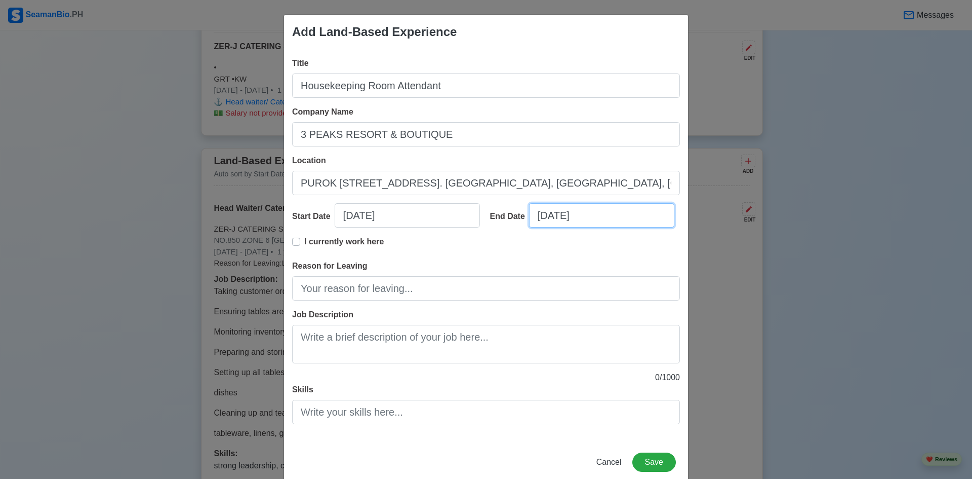
click at [541, 220] on input "09/28/2025" at bounding box center [601, 215] width 145 height 24
select select "****"
select select "*********"
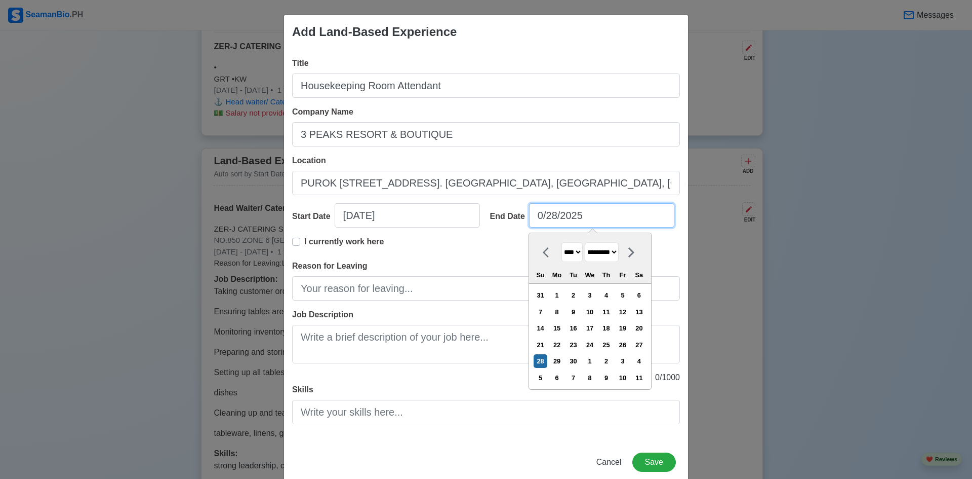
type input "08/28/2025"
select select "******"
click at [553, 216] on input "08/28/2025" at bounding box center [601, 215] width 145 height 24
click at [588, 219] on input "08/08/2025" at bounding box center [601, 215] width 145 height 24
type input "08/08/2024"
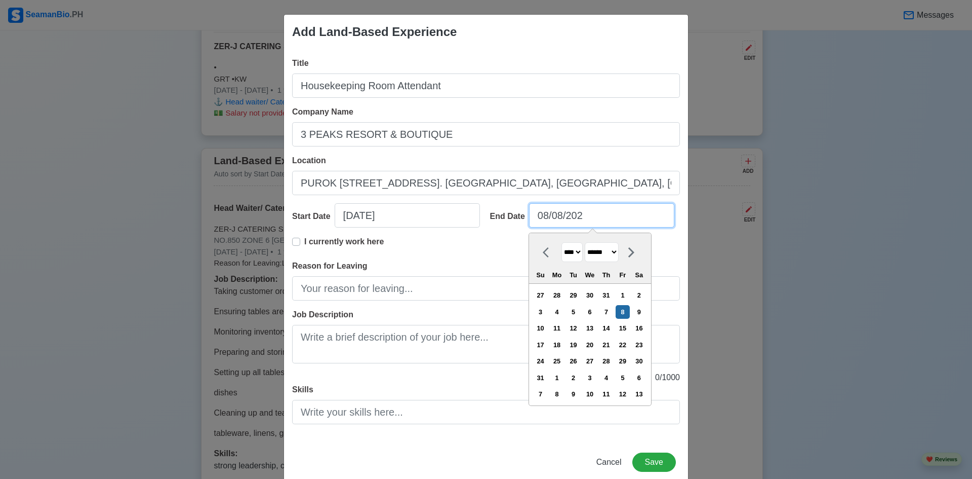
select select "****"
type input "08/08/2024"
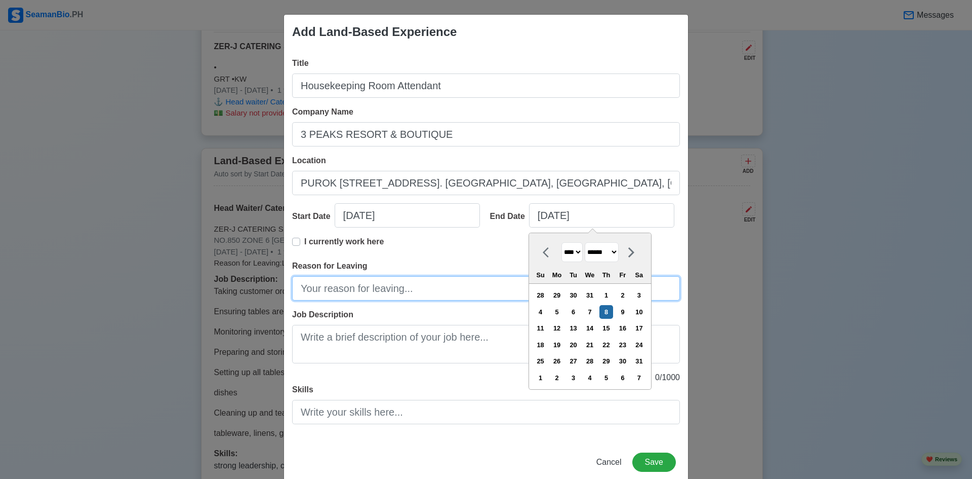
click at [429, 295] on input "Reason for Leaving" at bounding box center [486, 288] width 388 height 24
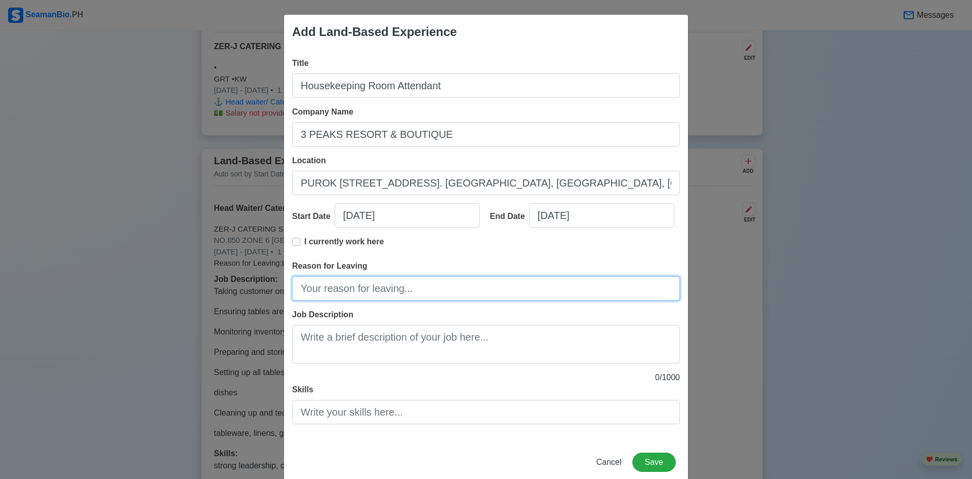
type input "Lay off"
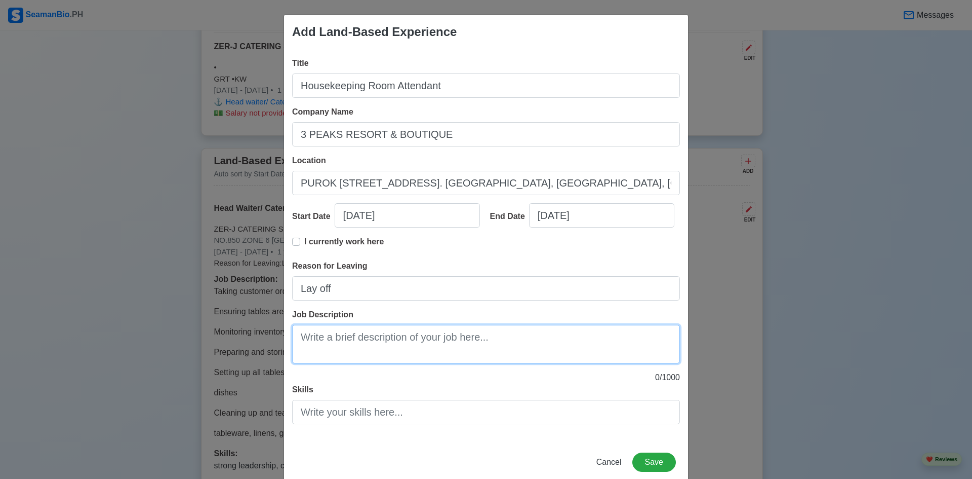
click at [350, 347] on textarea "Job Description" at bounding box center [486, 344] width 388 height 38
paste textarea "Clean hotel room hallways, and lobbies at all times Clean and maintain the clea…"
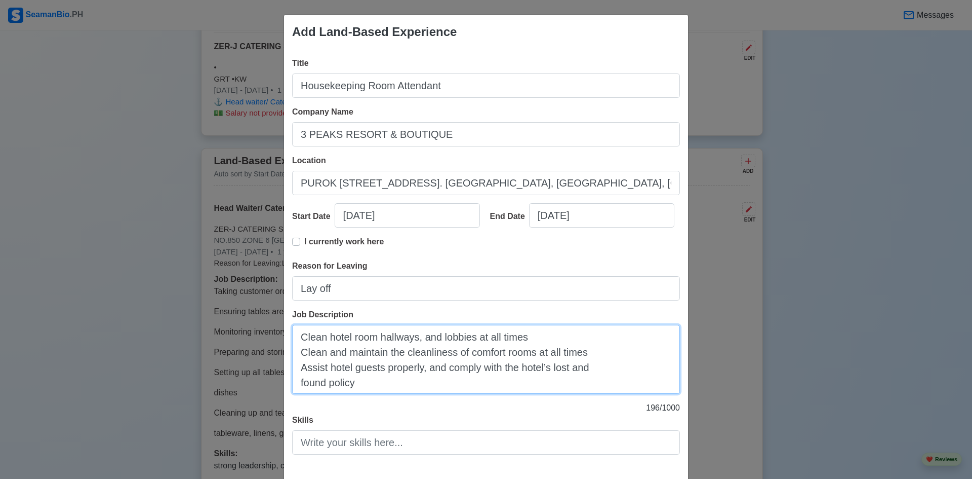
type textarea "Clean hotel room hallways, and lobbies at all times Clean and maintain the clea…"
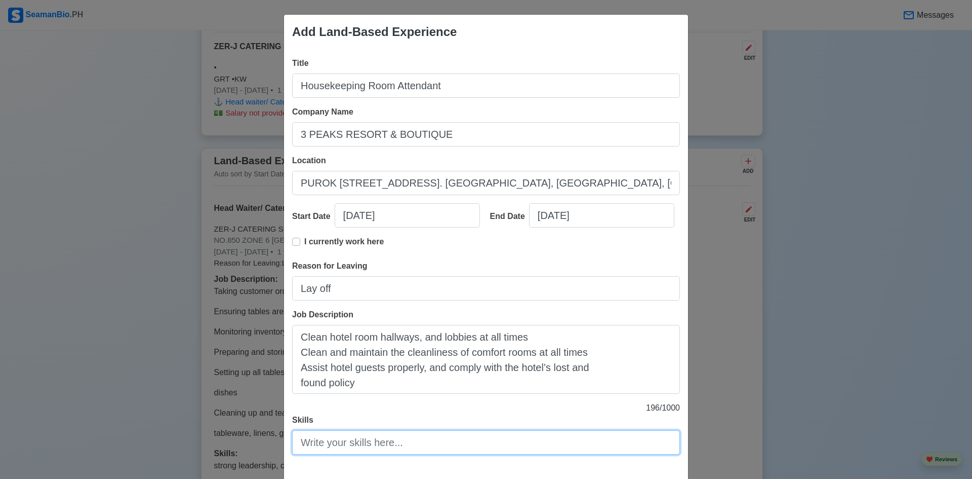
click at [342, 449] on input "Skills" at bounding box center [486, 442] width 388 height 24
paste input "strong technical skills, like cleaning and sanitation, and robust soft skills, …"
type input "strong technical skills, like cleaning and sanitation, and robust soft skills, …"
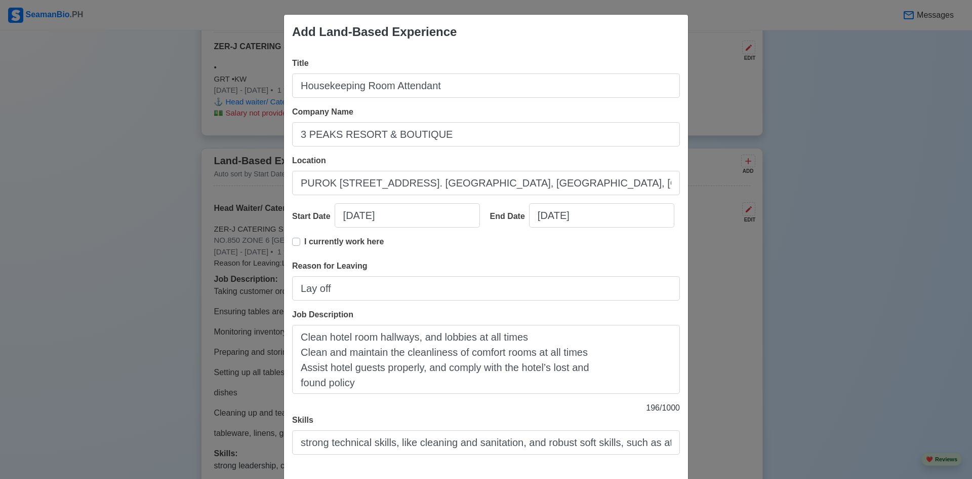
scroll to position [50, 0]
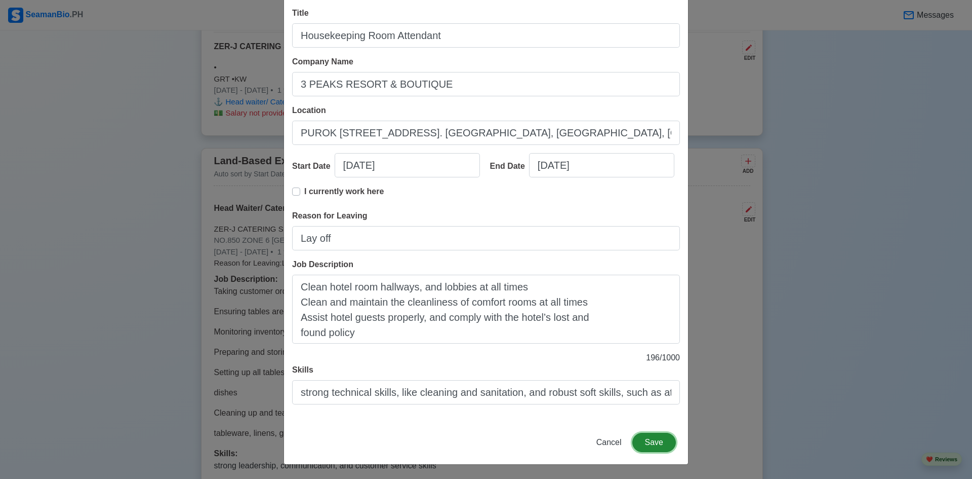
click at [648, 441] on button "Save" at bounding box center [654, 441] width 44 height 19
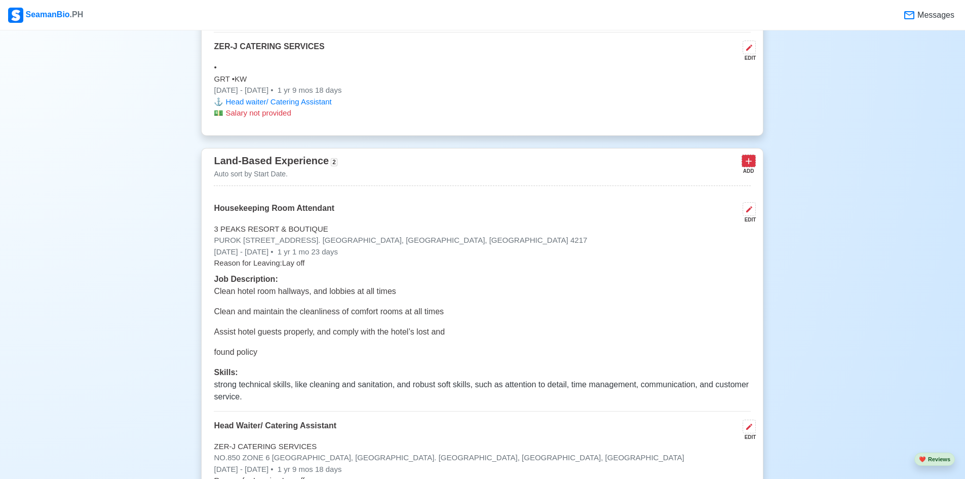
click at [750, 166] on icon at bounding box center [748, 161] width 10 height 10
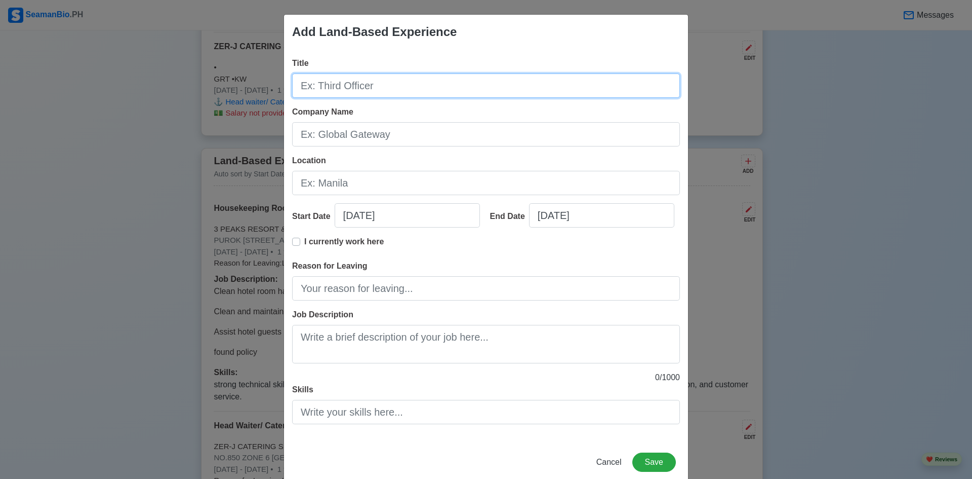
click at [357, 89] on input "Title" at bounding box center [486, 85] width 388 height 24
type input "Housekeeping Room Attendnt"
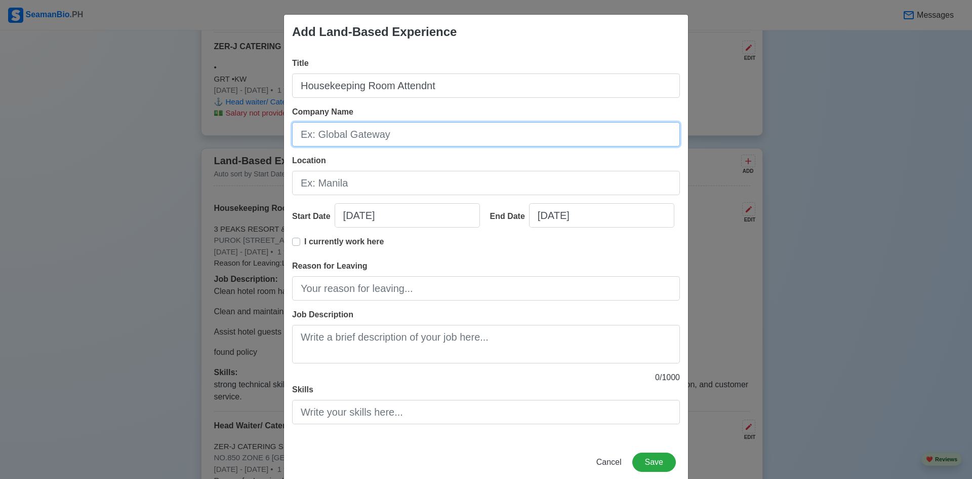
click at [356, 142] on input "Company Name" at bounding box center [486, 134] width 388 height 24
type input "NDN Grand Hotel ( Under IWant Clean Agency)"
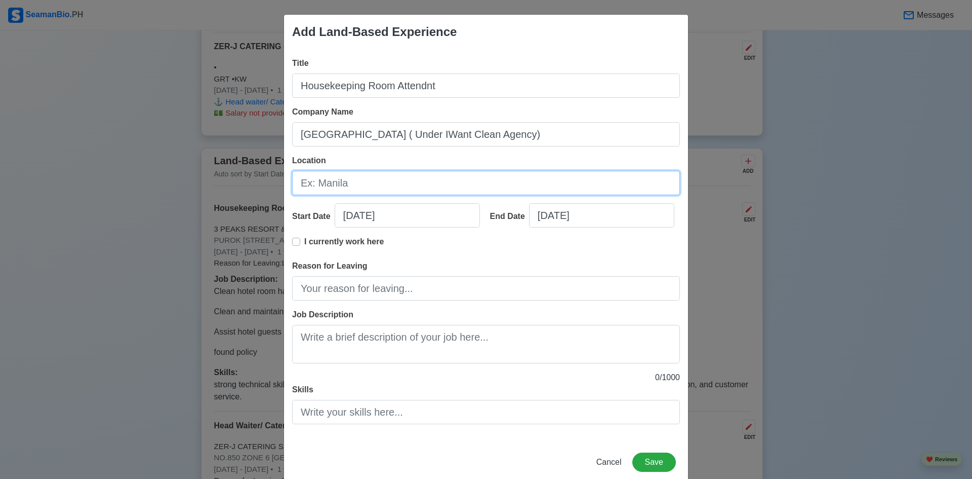
click at [356, 187] on input "Location" at bounding box center [486, 183] width 388 height 24
paste input "26 J.P. LAUREL HWY, SANTO TOMAS, 4234 BATANGAS"
type input "26 J.P. LAUREL HWY, SANTO TOMAS, 4234 BATANGAS"
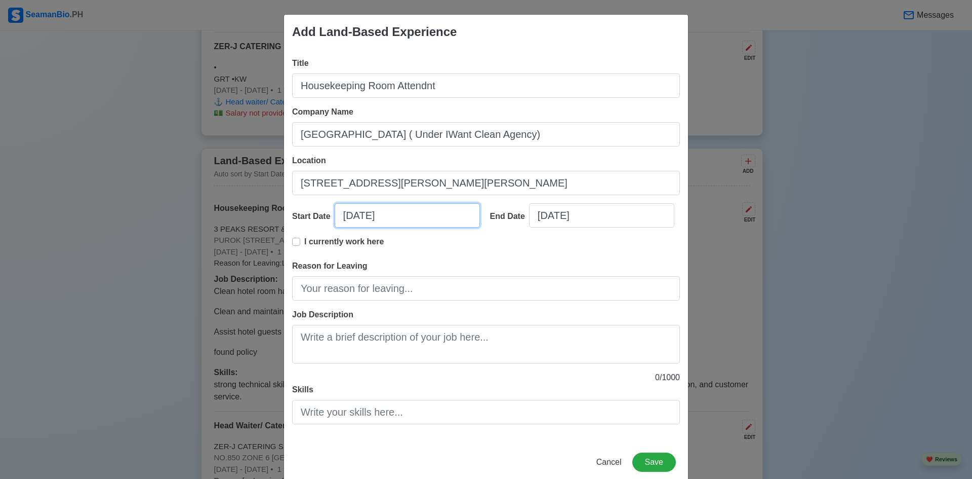
click at [351, 218] on input "09/28/2025" at bounding box center [407, 215] width 145 height 24
select select "****"
select select "*********"
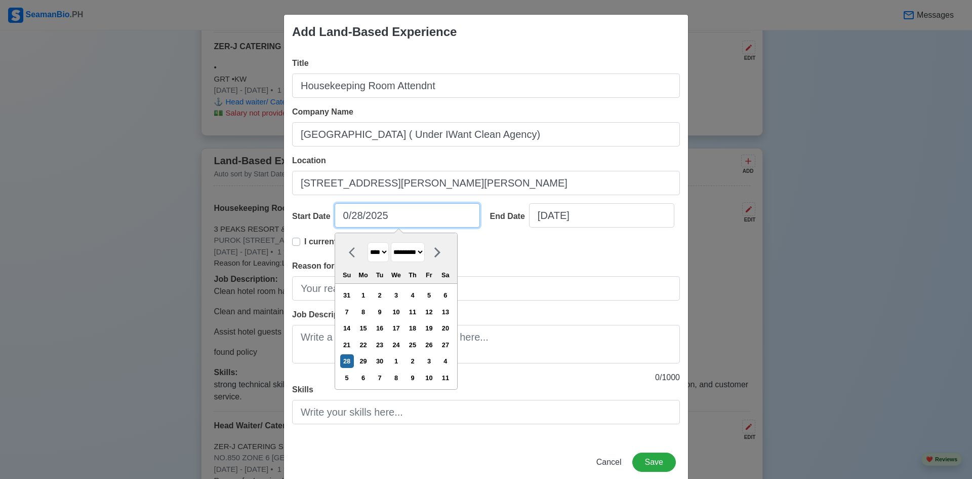
type input "03/28/2025"
select select "*****"
click at [366, 216] on input "03/28/2025" at bounding box center [407, 215] width 145 height 24
type input "03/01/2025"
click at [570, 257] on div "I currently work here" at bounding box center [486, 247] width 388 height 24
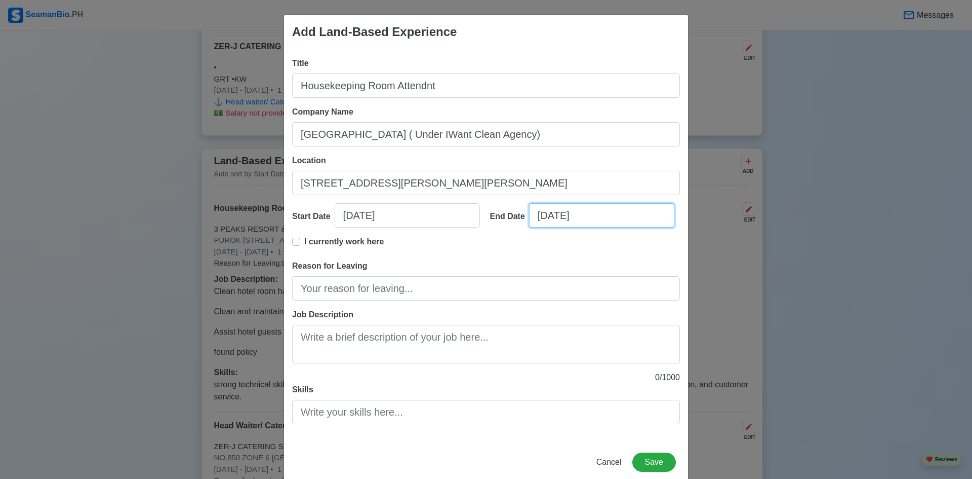
click at [543, 215] on input "09/28/2025" at bounding box center [601, 215] width 145 height 24
select select "****"
select select "*********"
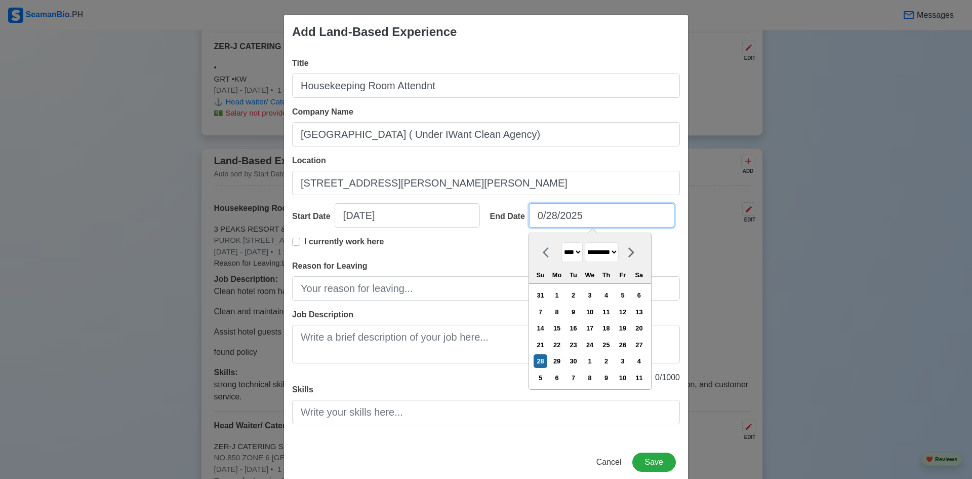
type input "08/28/2025"
select select "******"
click at [557, 219] on input "08/28/2025" at bounding box center [601, 215] width 145 height 24
type input "08/31/2025"
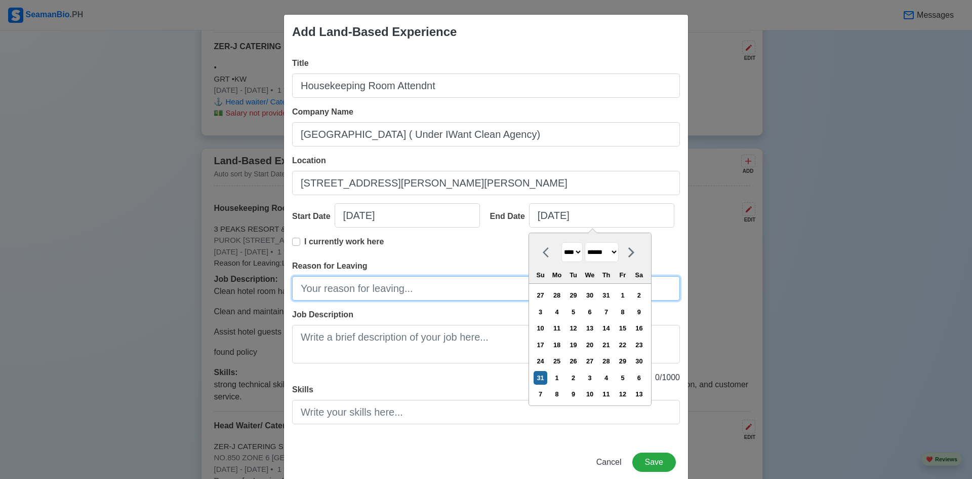
click at [355, 290] on input "Reason for Leaving" at bounding box center [486, 288] width 388 height 24
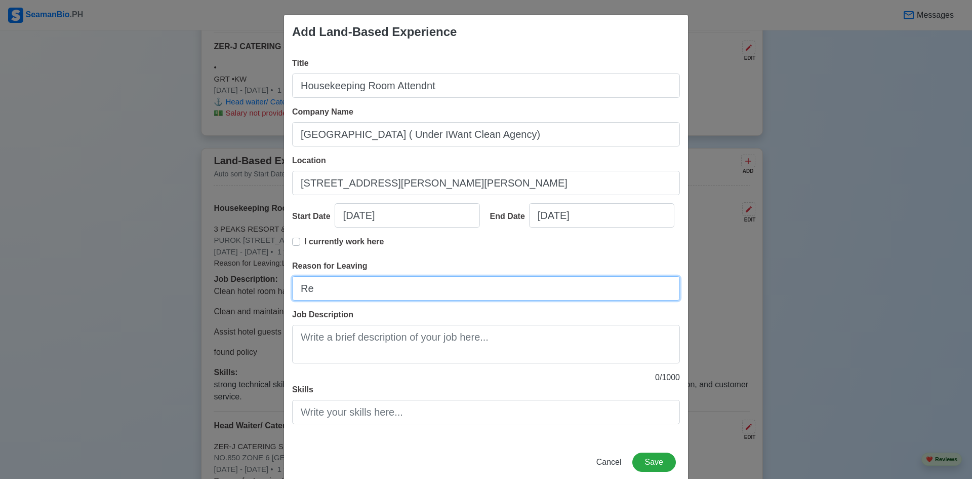
type input "R"
type input "Lay off"
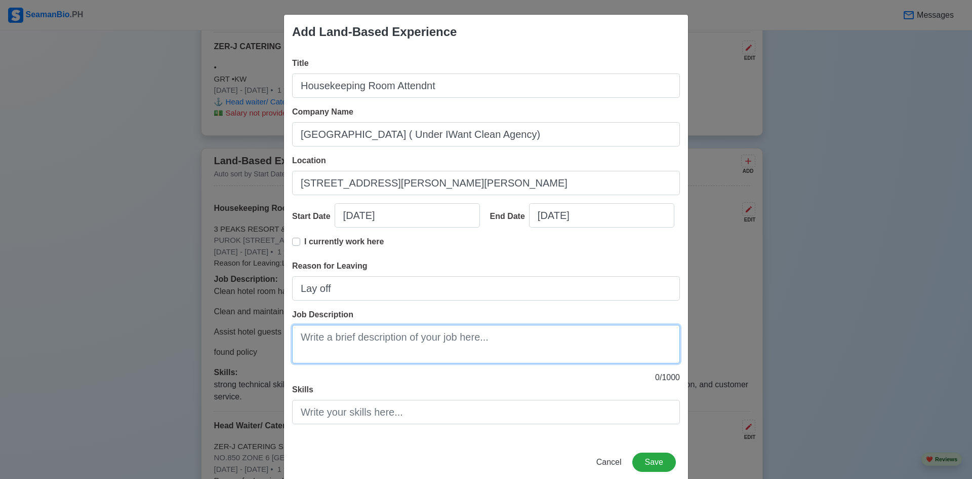
click at [363, 333] on textarea "Job Description" at bounding box center [486, 344] width 388 height 38
paste textarea "The job include maintaining high room standards by replacing used things, makin…"
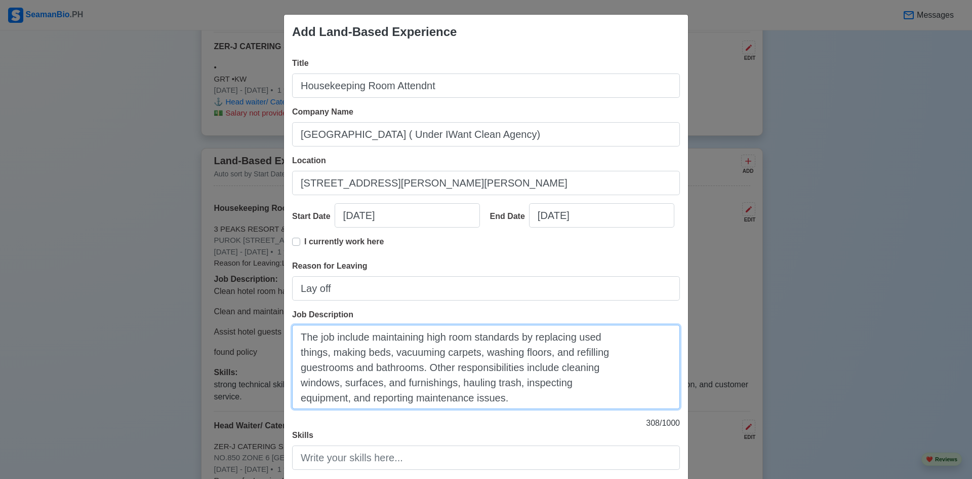
type textarea "The job include maintaining high room standards by replacing used things, makin…"
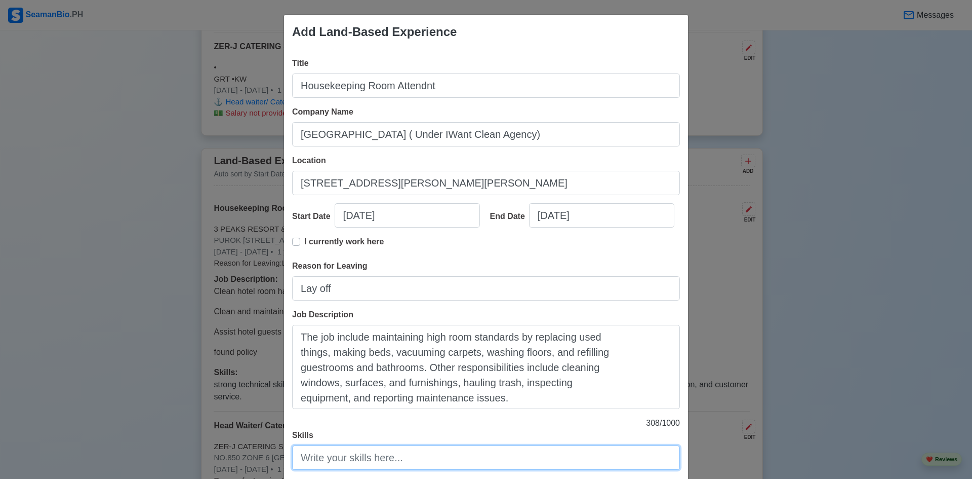
click at [421, 458] on input "Skills" at bounding box center [486, 457] width 388 height 24
paste input "strong technical skills, like cleaning and sanitation, and robust soft skills, …"
type input "strong technical skills, like cleaning and sanitation, and robust soft skills, …"
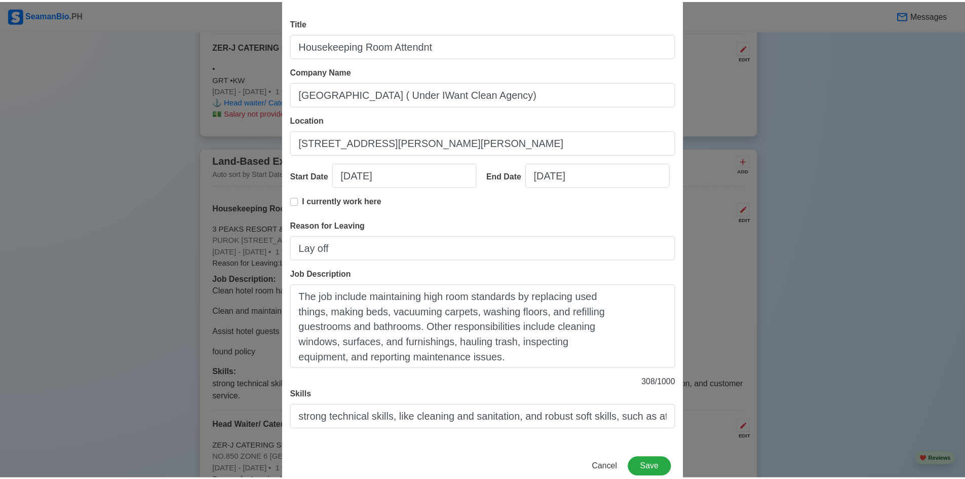
scroll to position [65, 0]
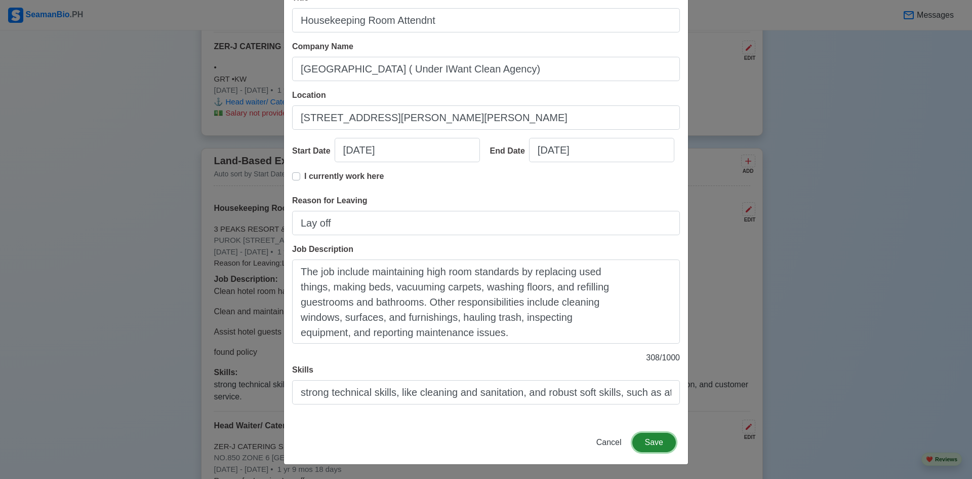
click at [647, 440] on button "Save" at bounding box center [654, 441] width 44 height 19
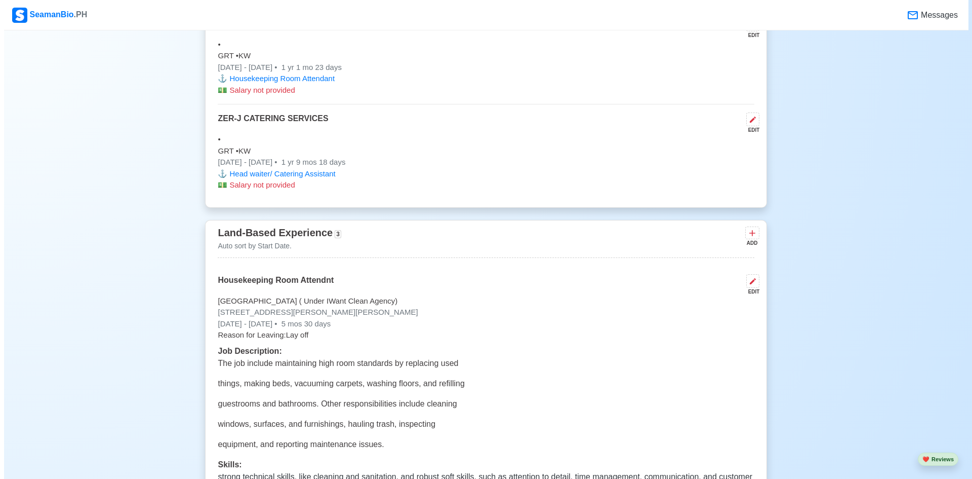
scroll to position [1545, 0]
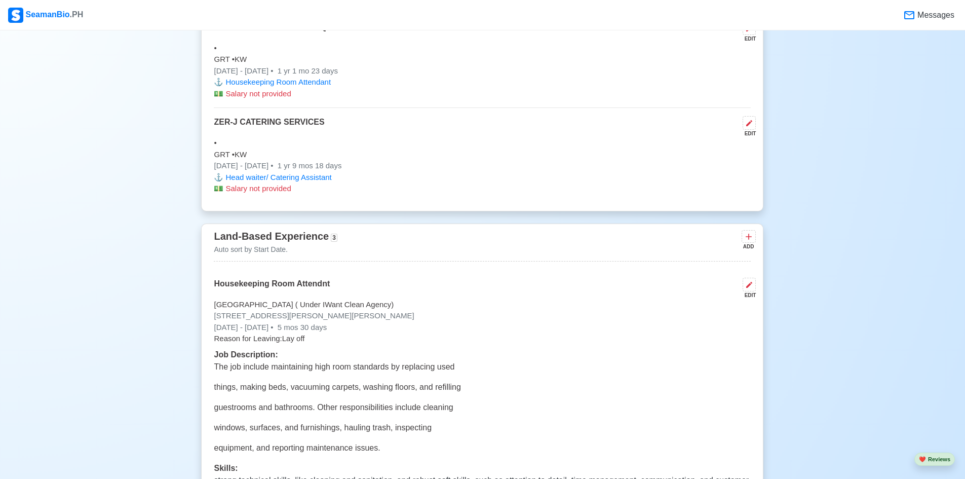
click at [483, 338] on p "Reason for Leaving: Lay off" at bounding box center [482, 339] width 537 height 12
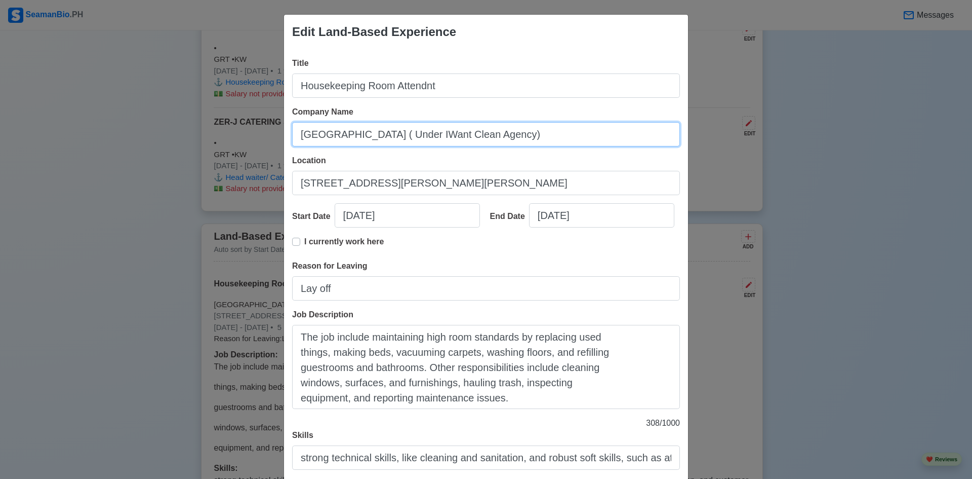
click at [527, 139] on input "NDN Grand Hotel ( Under IWant Clean Agency)" at bounding box center [486, 134] width 388 height 24
click at [367, 138] on input "NDN Grand Hotel ( Under IWant Clean Agency)" at bounding box center [486, 134] width 388 height 24
paste input "Estela's Hotel and Event Center"
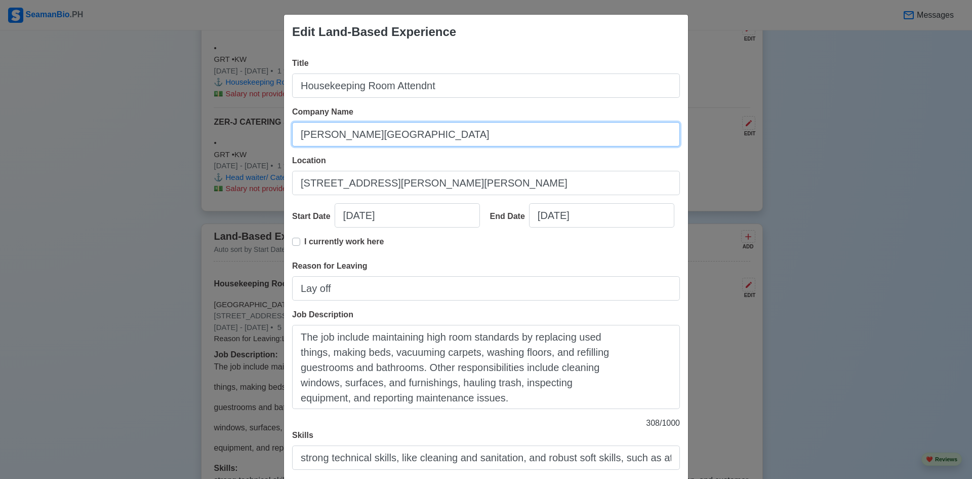
type input "Estela's Hotel and Event Center"
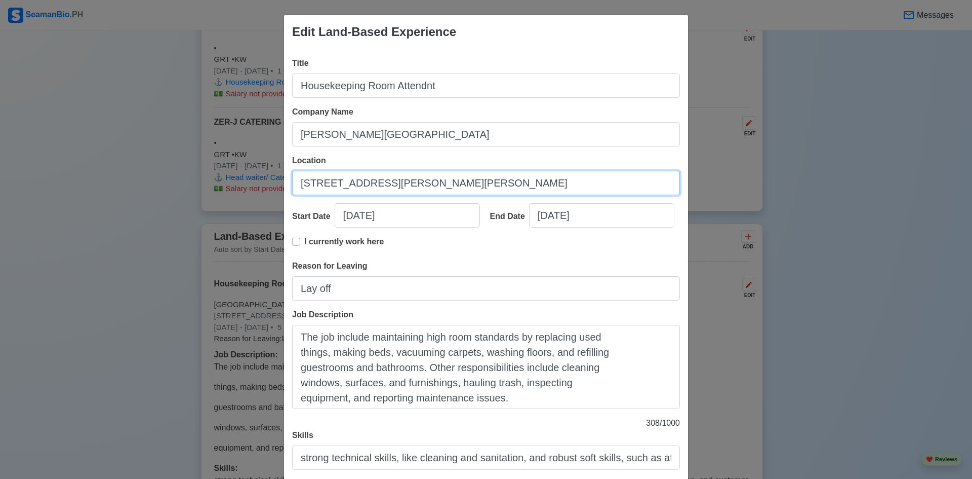
click at [371, 184] on input "26 J.P. LAUREL HWY, SANTO TOMAS, 4234 BATANGAS" at bounding box center [486, 183] width 388 height 24
paste input "#12 Pres. Jose P. Laurel Highway, corner J Gonzales St, 4232, Tanauan, Batangas"
type input "#12 Pres. Jose P. Laurel Highway, corner J Gonzales St, 4232, Tanauan, Batangas."
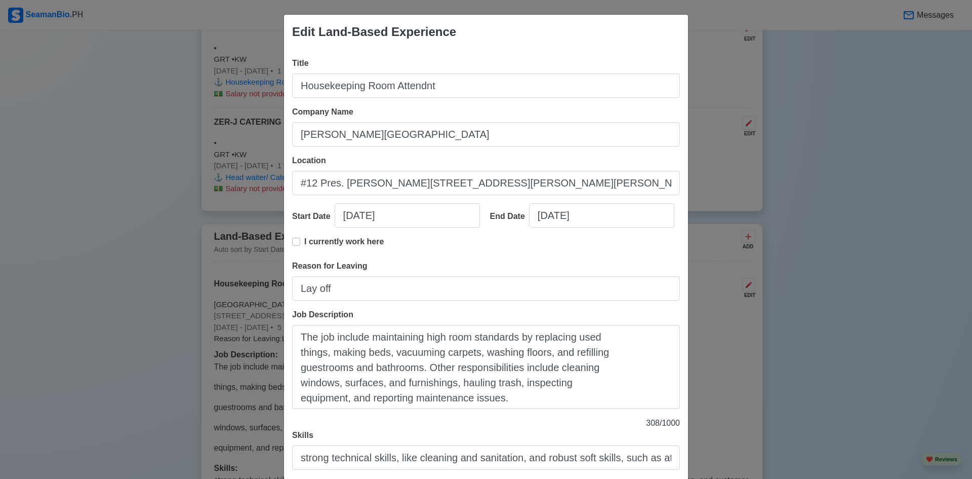
click at [304, 239] on label "I currently work here" at bounding box center [343, 245] width 79 height 20
type input "03/01/2025"
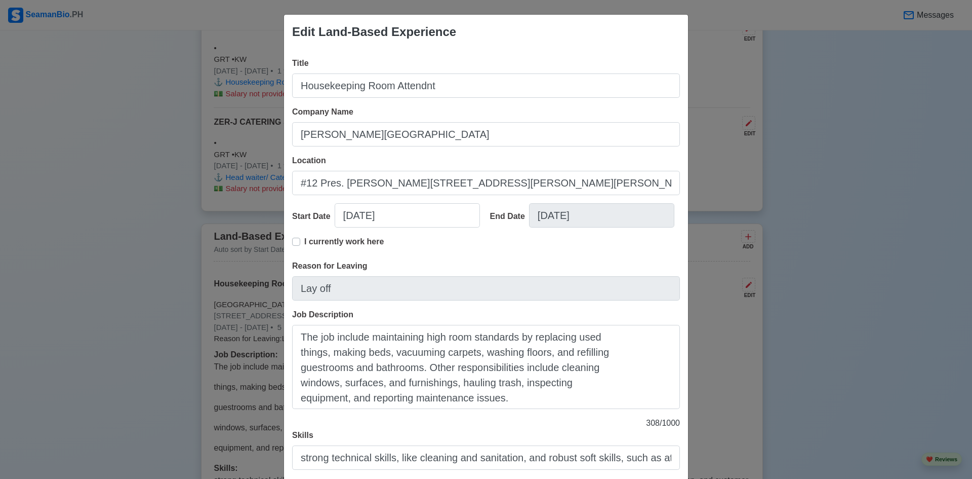
click at [304, 242] on label "I currently work here" at bounding box center [343, 245] width 79 height 20
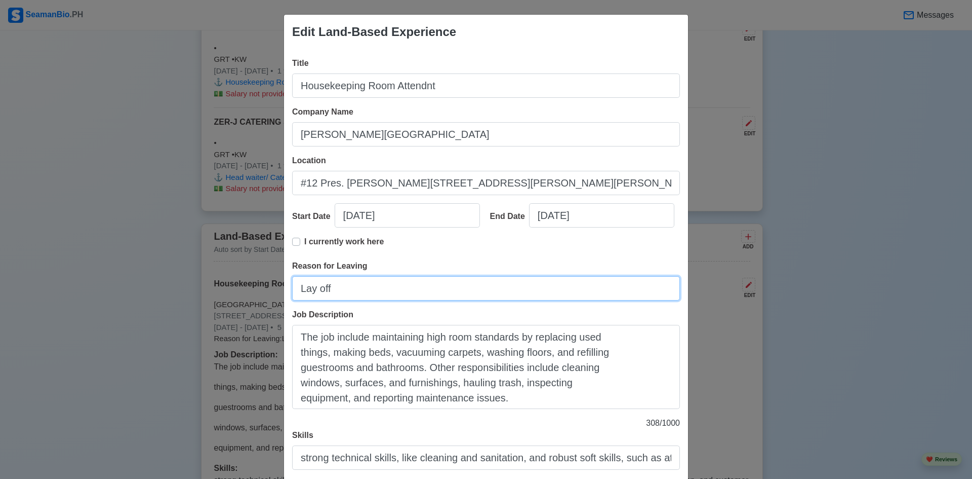
click at [313, 288] on input "Lay off" at bounding box center [486, 288] width 388 height 24
click at [304, 242] on label "I currently work here" at bounding box center [343, 245] width 79 height 20
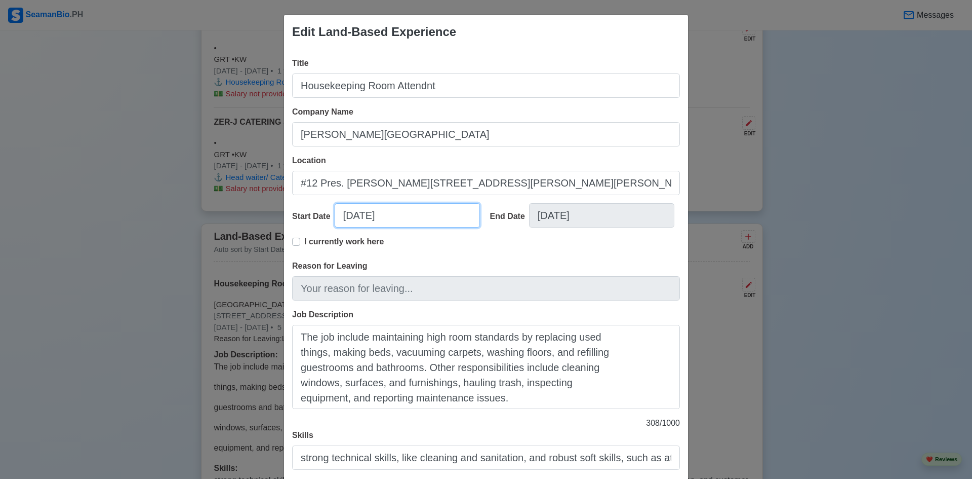
select select "****"
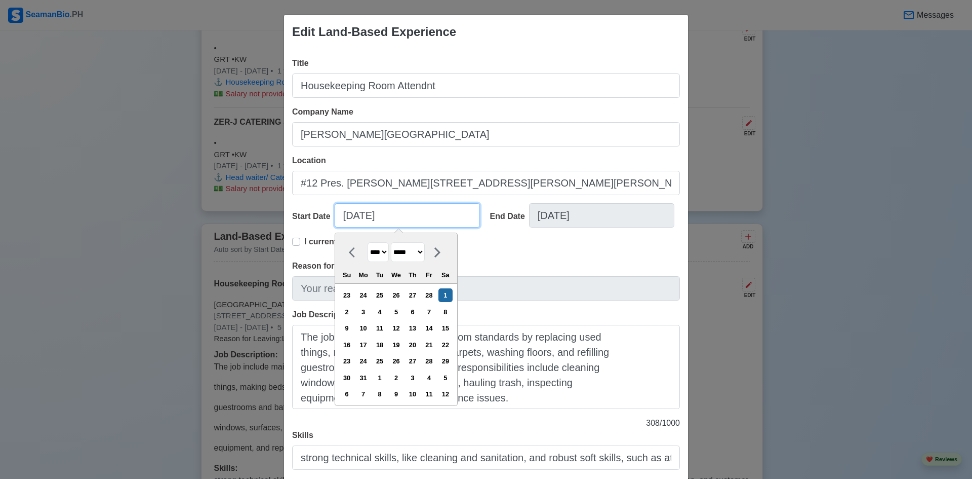
click at [350, 220] on input "03/01/2025" at bounding box center [407, 215] width 145 height 24
click at [425, 253] on select "******* ******** ***** ***** *** **** **** ****** ********* ******* ******** **…" at bounding box center [408, 252] width 34 height 20
select select "*********"
click at [391, 242] on select "******* ******** ***** ***** *** **** **** ****** ********* ******* ******** **…" at bounding box center [408, 252] width 34 height 20
click at [380, 296] on div "2" at bounding box center [380, 295] width 14 height 14
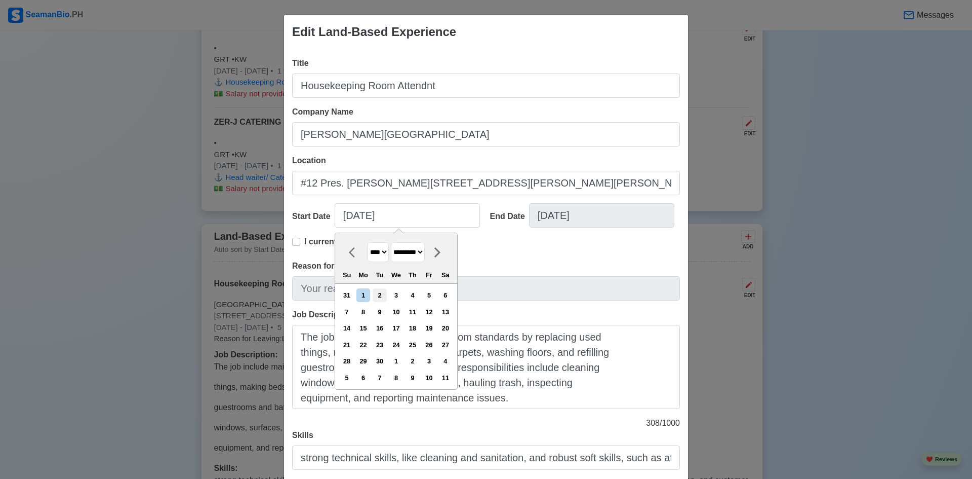
type input "09/02/2025"
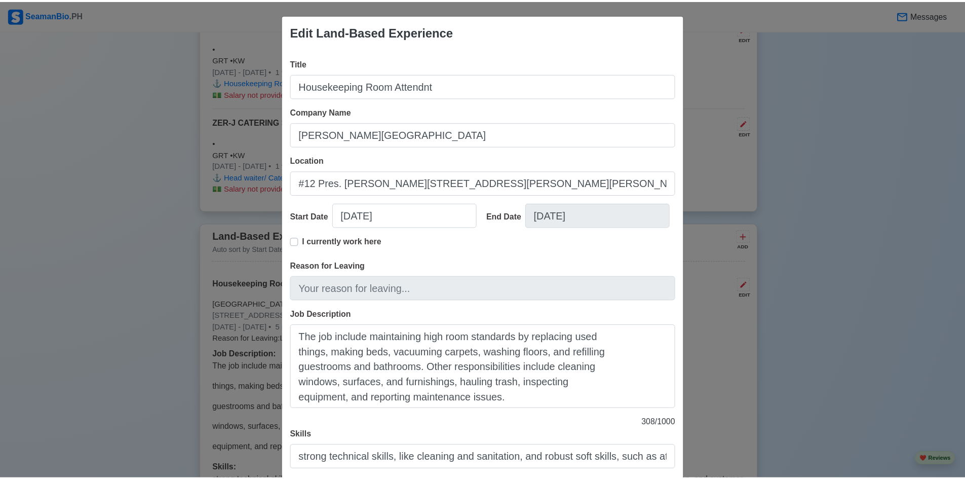
scroll to position [65, 0]
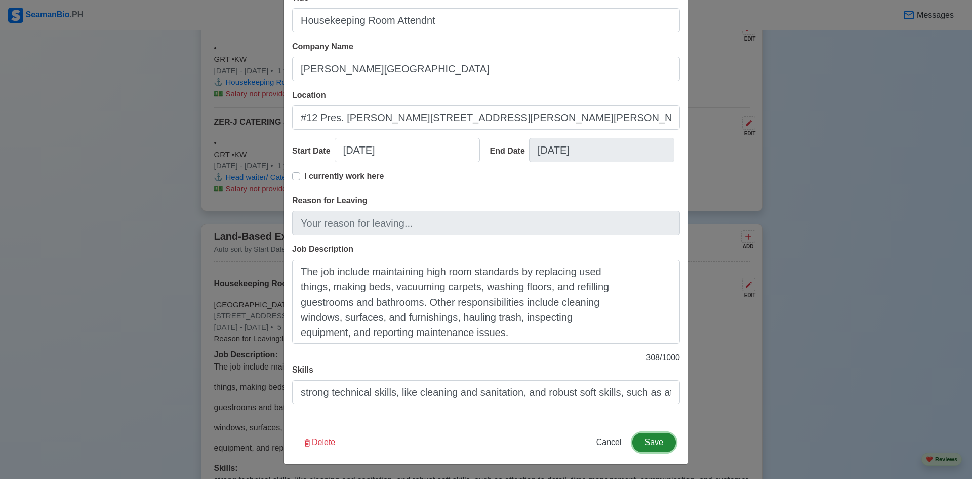
click at [646, 443] on button "Save" at bounding box center [654, 441] width 44 height 19
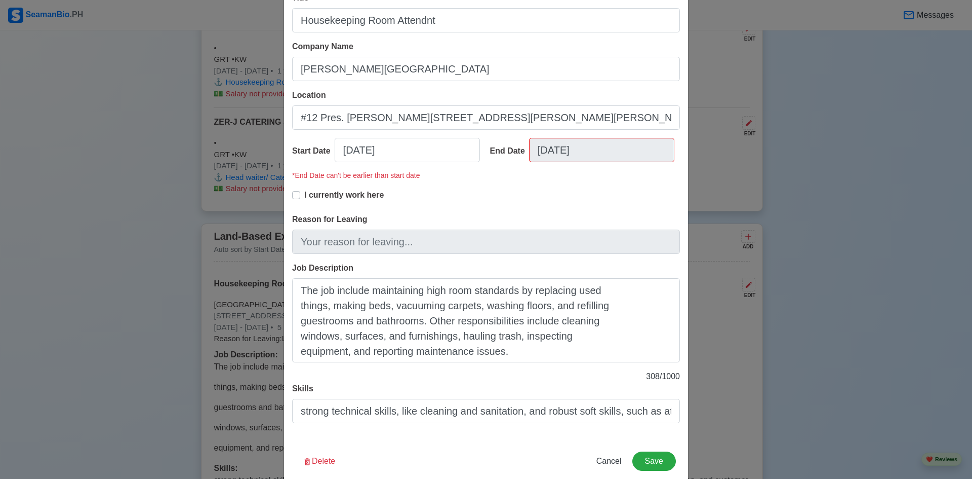
click at [304, 197] on label "I currently work here" at bounding box center [343, 199] width 79 height 20
type input "09/02/2025"
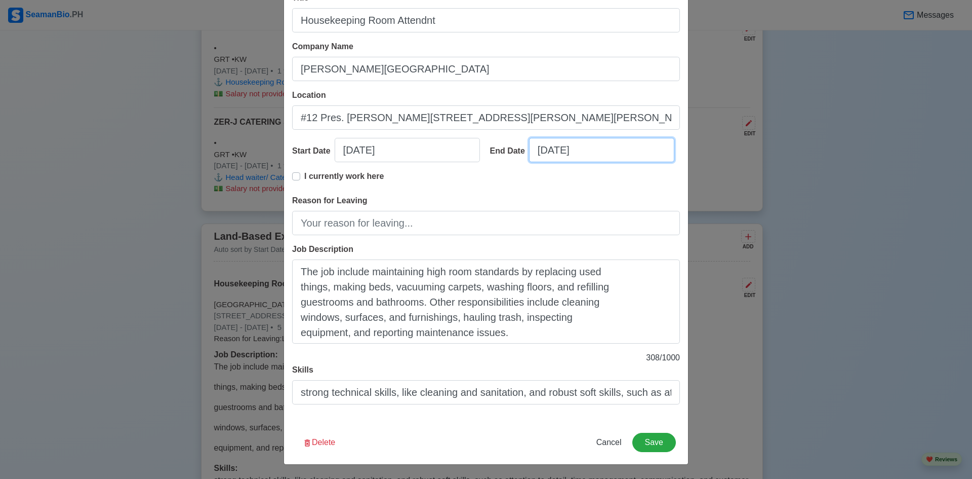
click at [565, 154] on input "09/02/2025" at bounding box center [601, 150] width 145 height 24
select select "****"
select select "*********"
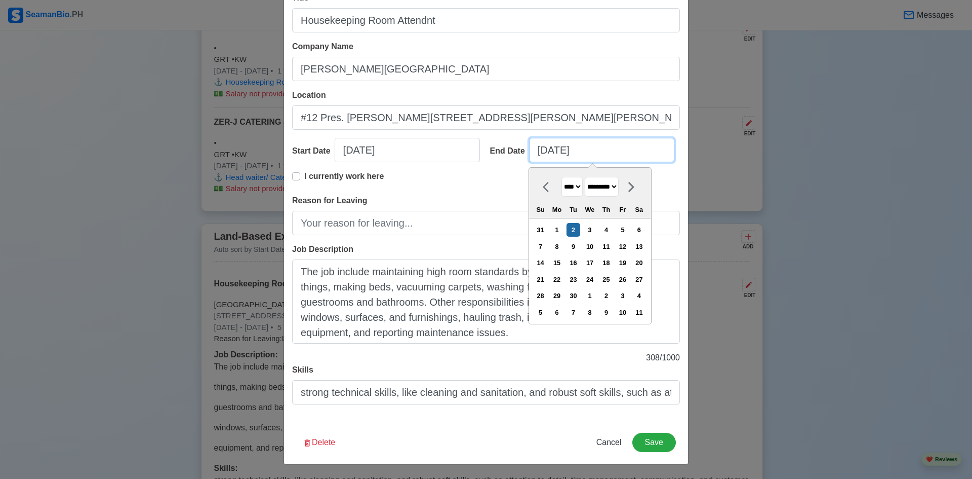
click at [565, 154] on input "09/02/2025" at bounding box center [601, 150] width 145 height 24
click at [304, 173] on label "I currently work here" at bounding box center [343, 180] width 79 height 20
type input "09/02/2025"
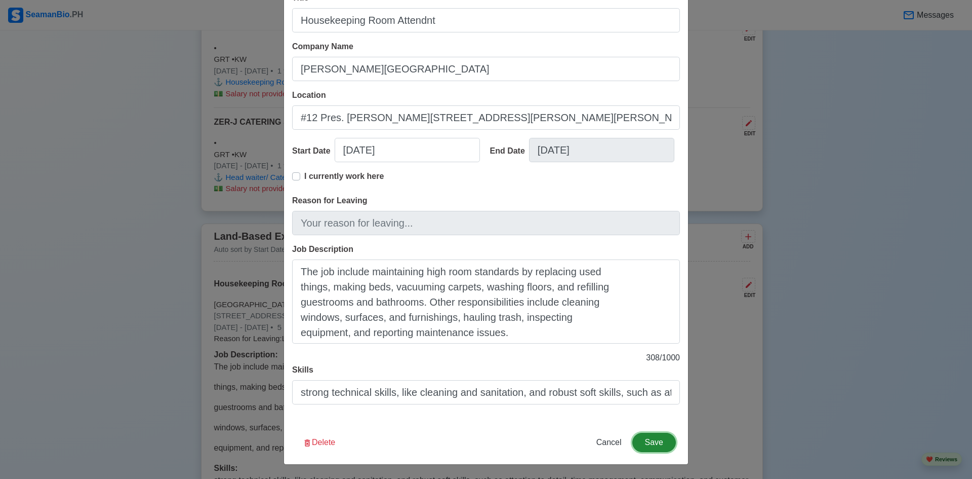
click at [648, 445] on button "Save" at bounding box center [654, 441] width 44 height 19
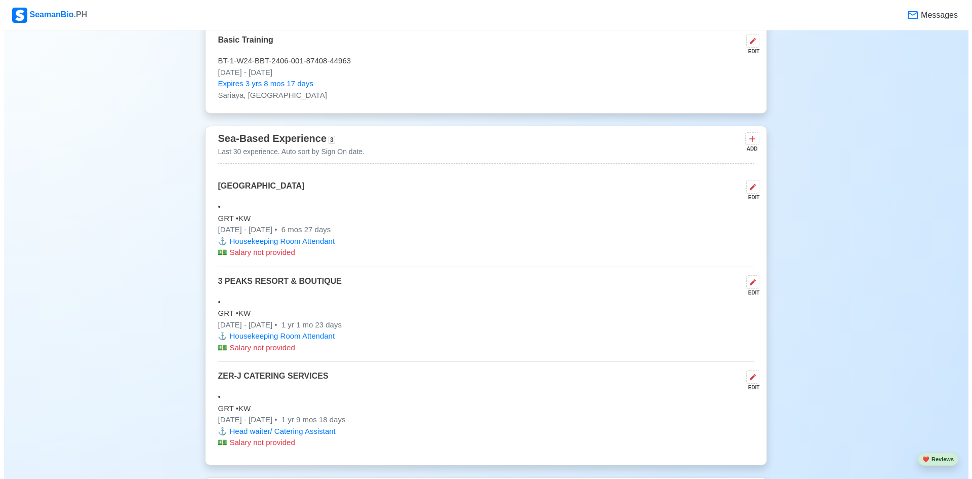
scroll to position [1302, 0]
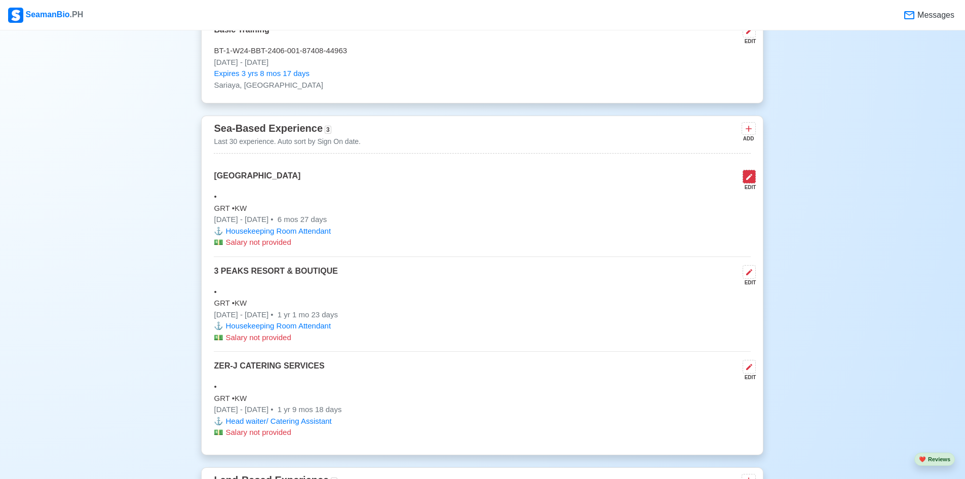
click at [750, 183] on button at bounding box center [748, 177] width 13 height 14
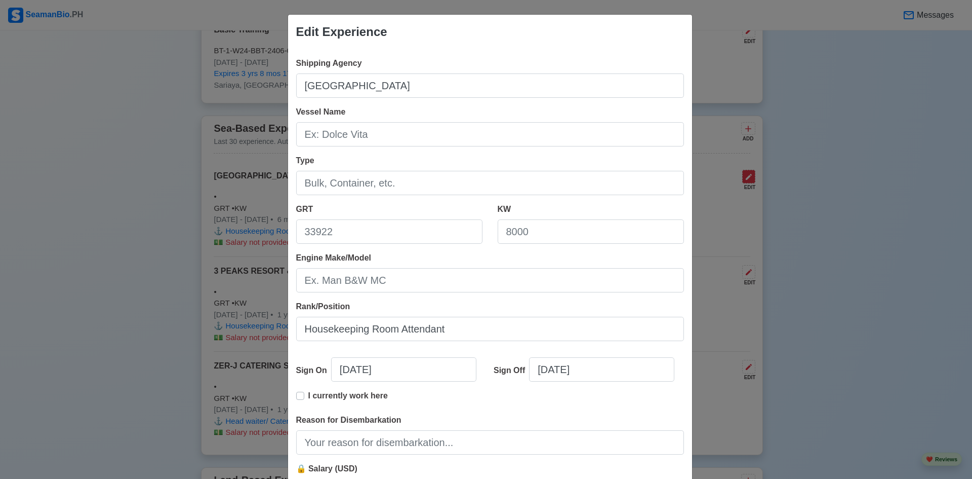
click at [750, 187] on div "Edit Experience Shipping Agency NDN GRAND HOTEL Vessel Name Type GRT KW Engine …" at bounding box center [486, 239] width 972 height 479
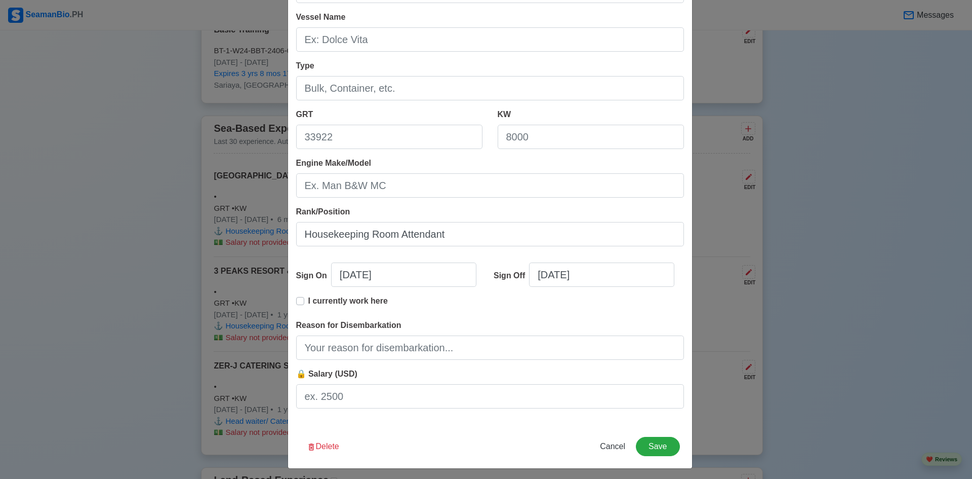
scroll to position [99, 0]
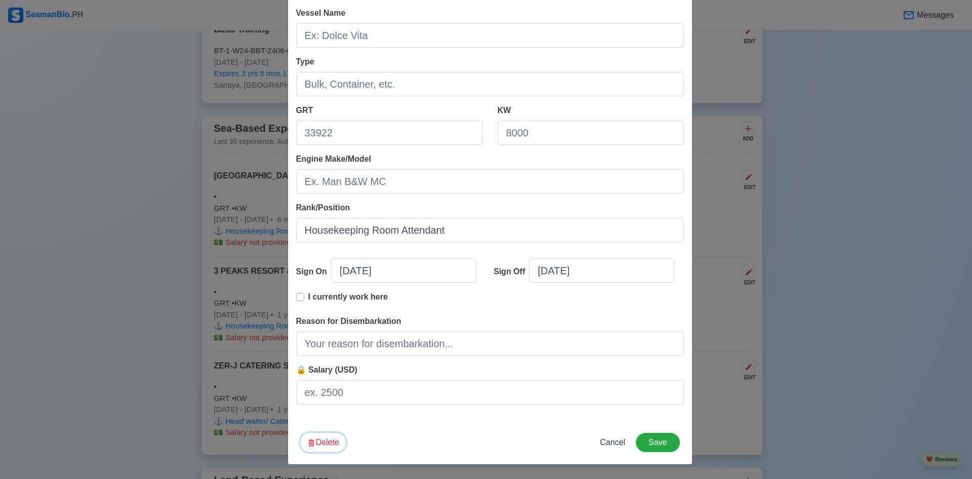
click at [326, 440] on button "Delete" at bounding box center [323, 441] width 46 height 19
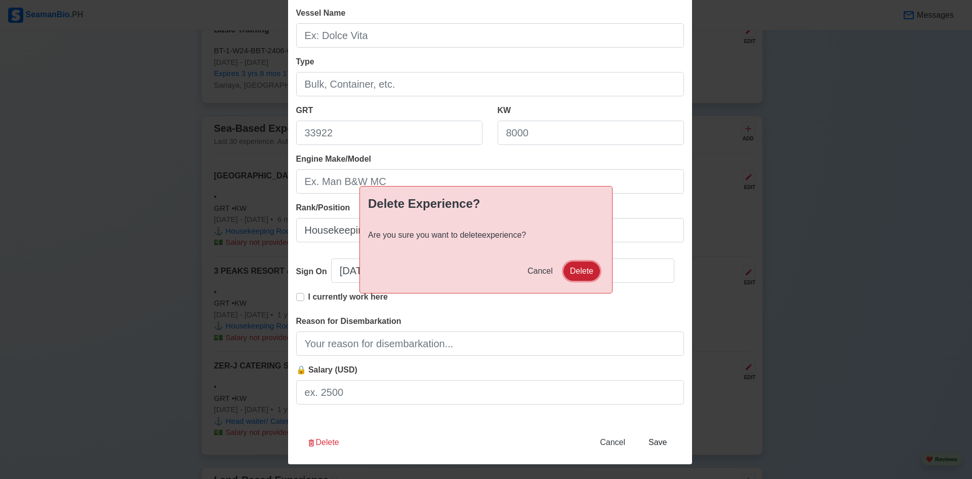
click at [580, 272] on button "Delete" at bounding box center [582, 270] width 36 height 19
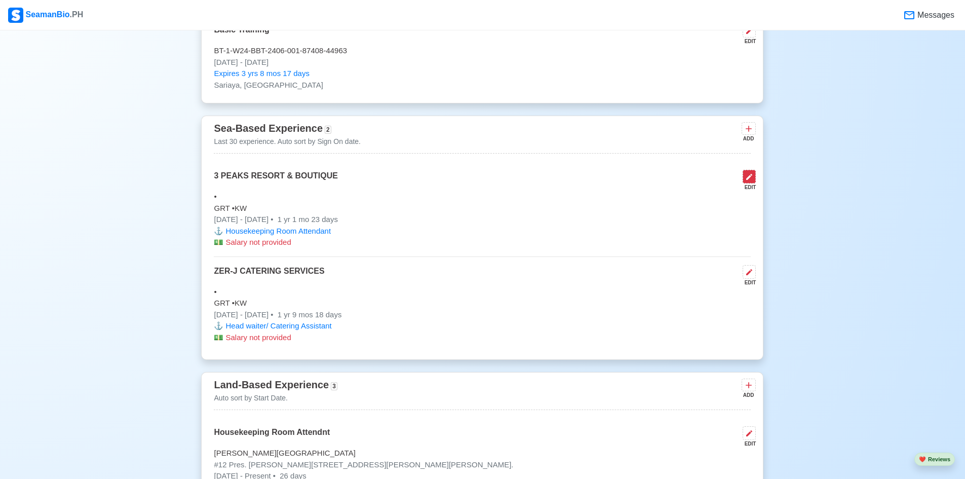
click at [749, 180] on icon at bounding box center [749, 177] width 8 height 8
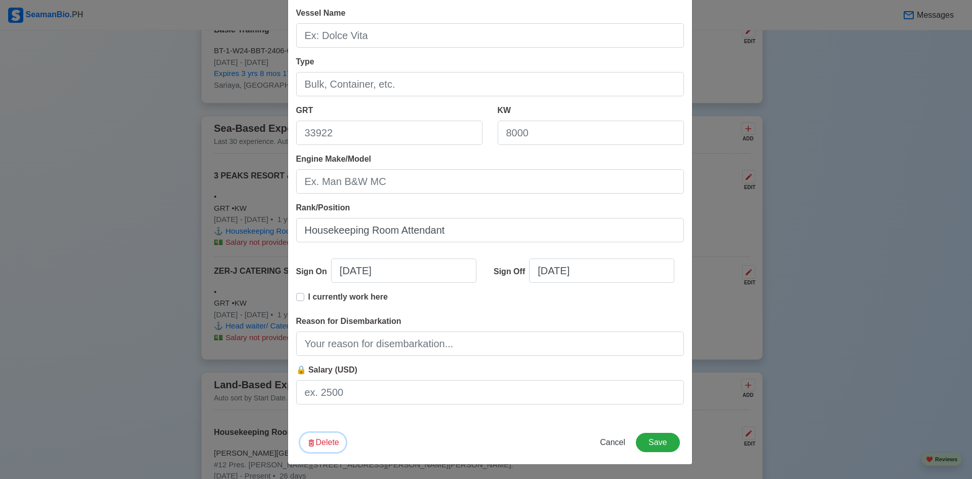
click at [331, 446] on button "Delete" at bounding box center [323, 441] width 46 height 19
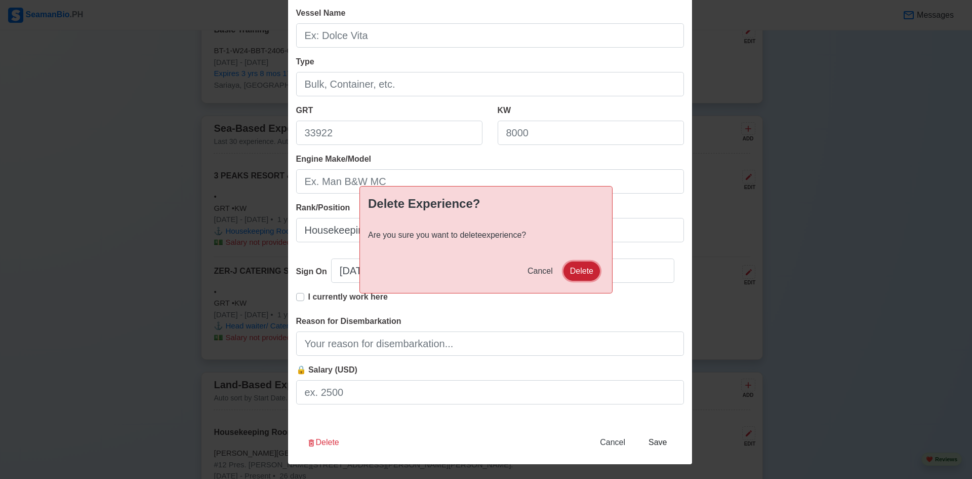
click at [582, 272] on button "Delete" at bounding box center [582, 270] width 36 height 19
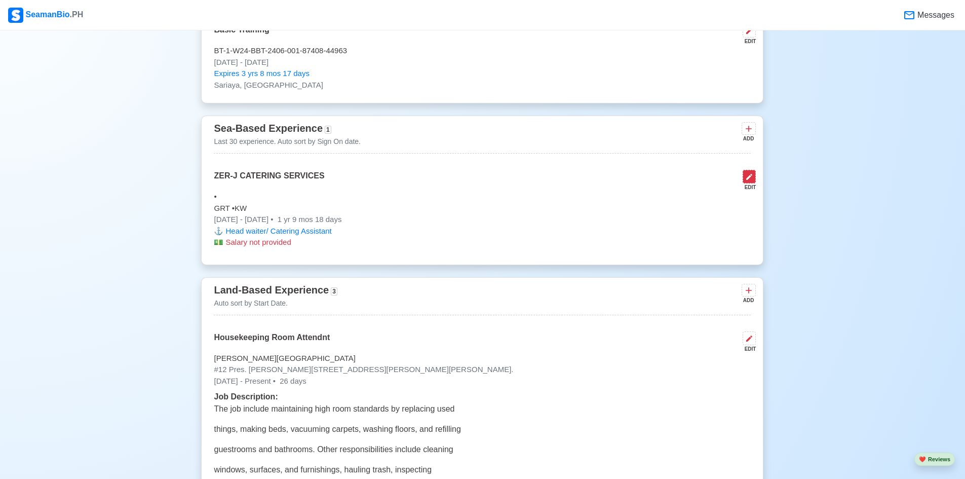
click at [745, 181] on icon at bounding box center [749, 177] width 8 height 8
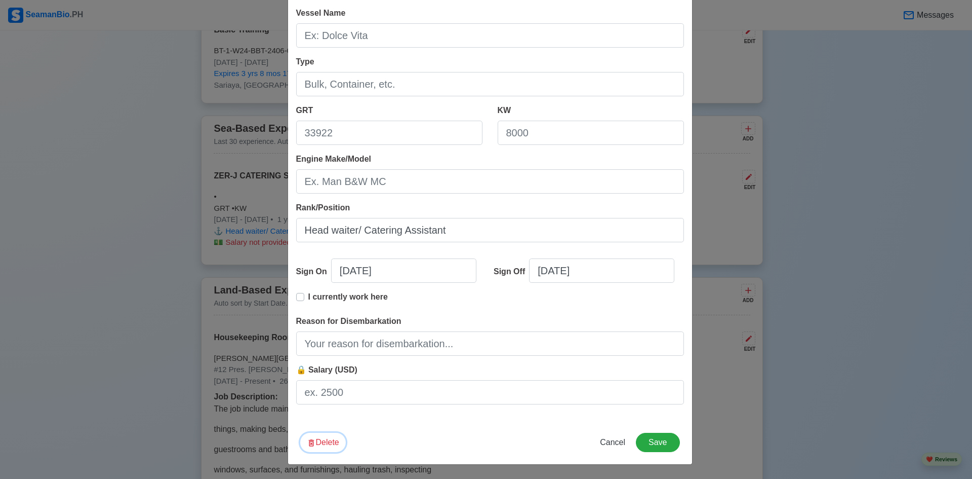
click at [327, 444] on button "Delete" at bounding box center [323, 441] width 46 height 19
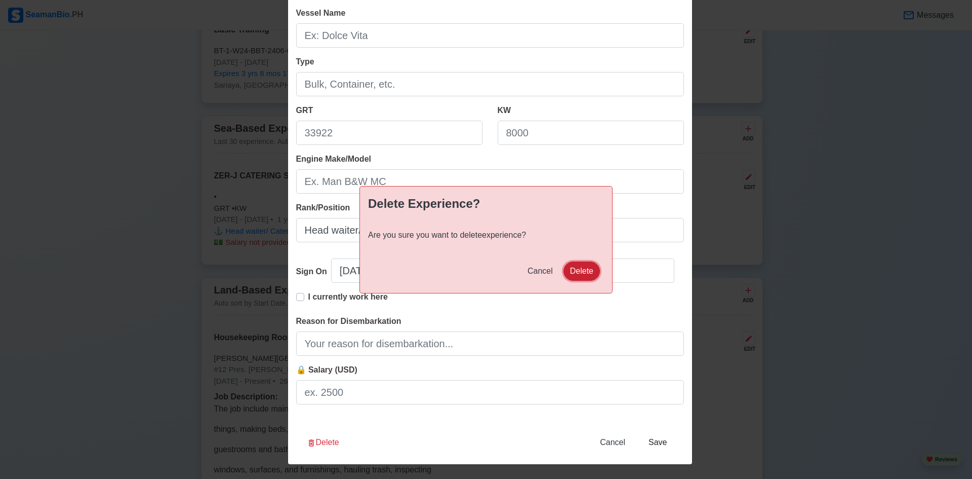
click at [577, 270] on button "Delete" at bounding box center [582, 270] width 36 height 19
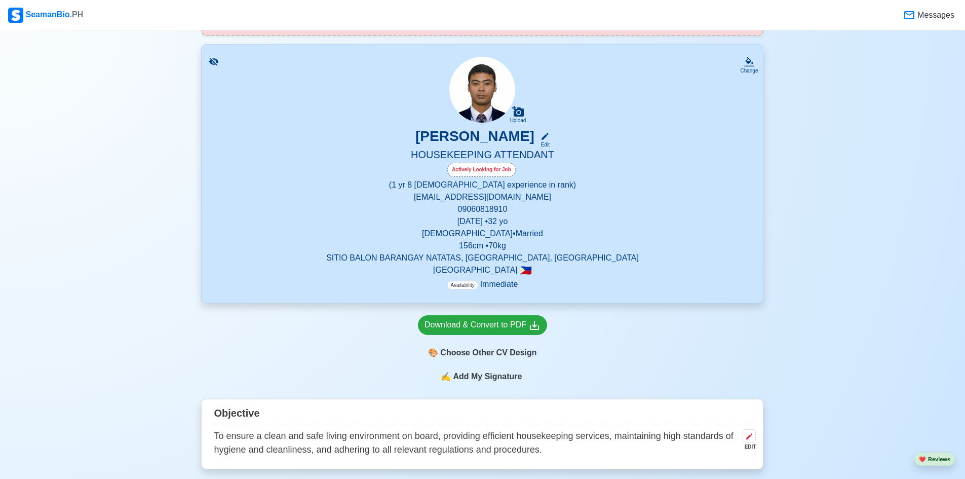
scroll to position [189, 0]
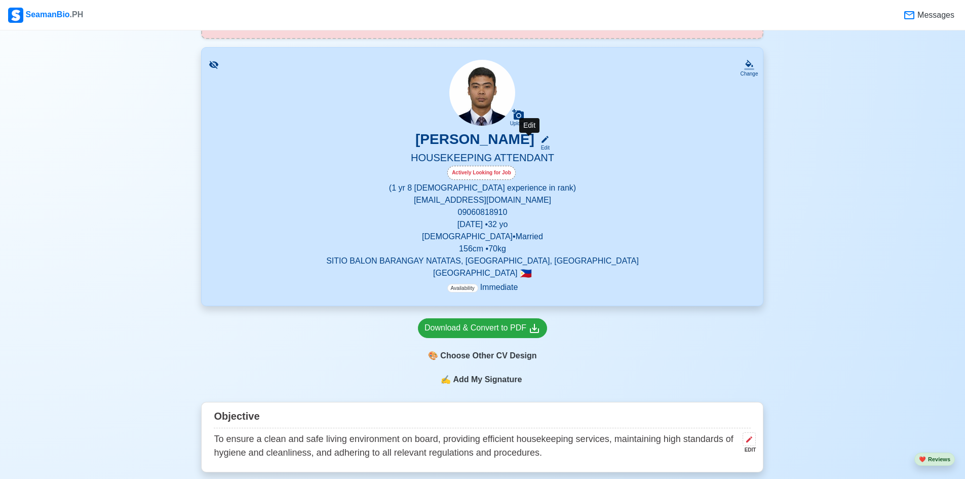
click at [541, 141] on icon at bounding box center [544, 139] width 7 height 7
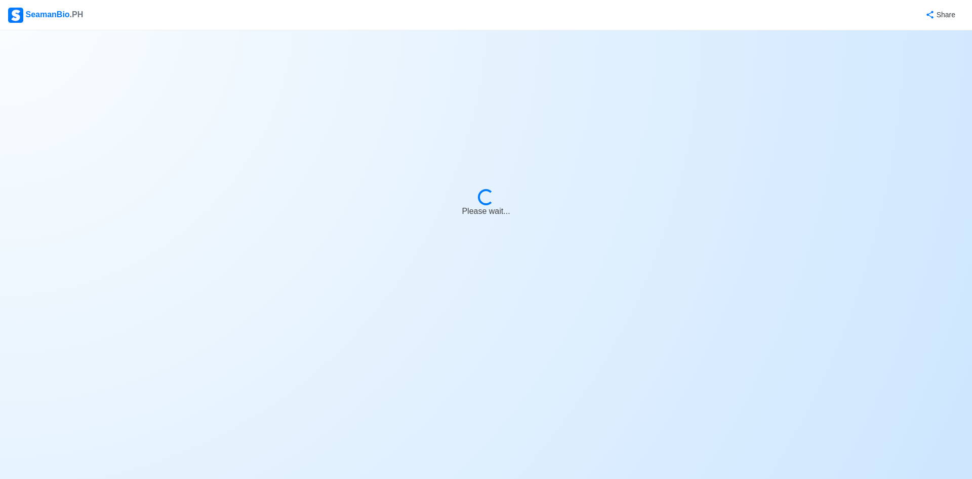
select select "Actively Looking for Job"
select select "Visible for Hiring"
select select "Married"
select select "Male"
select select "PH"
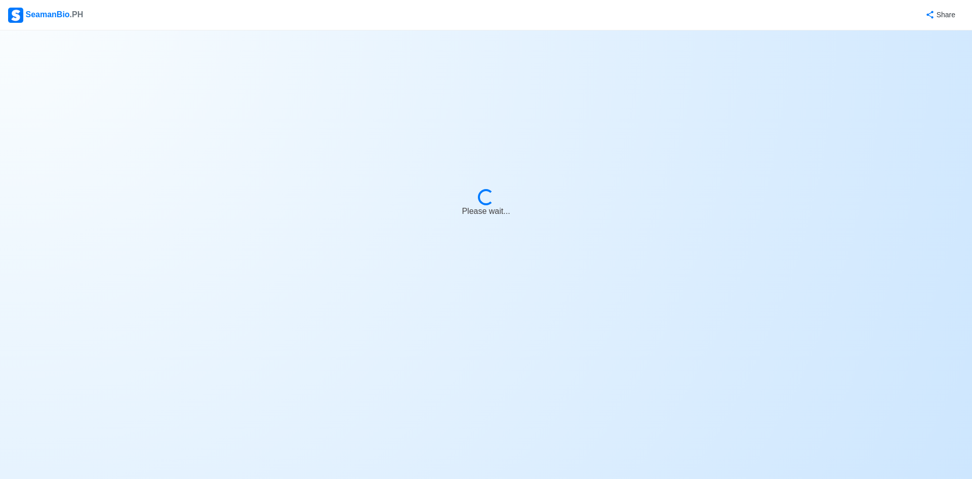
select select "1"
select select "8"
select select "4102416000000"
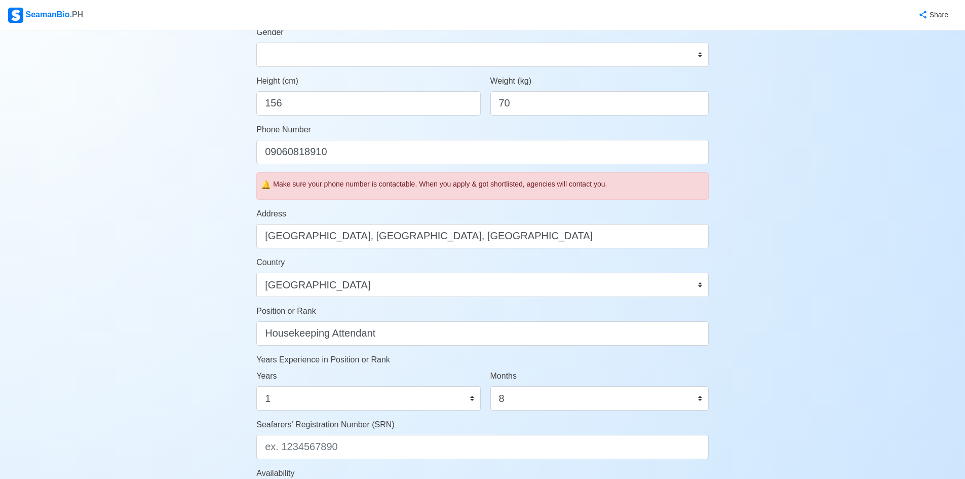
scroll to position [267, 0]
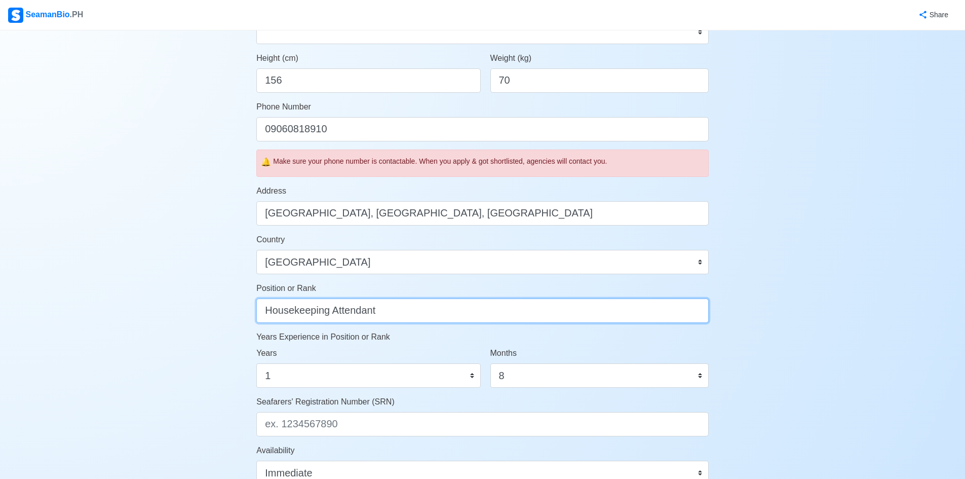
click at [399, 312] on input "Housekeeping Attendant" at bounding box center [482, 310] width 452 height 24
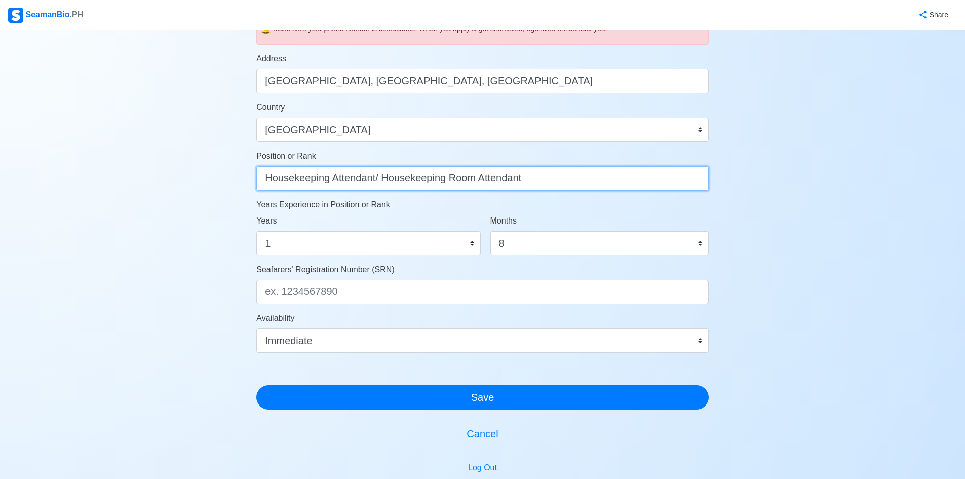
scroll to position [396, 0]
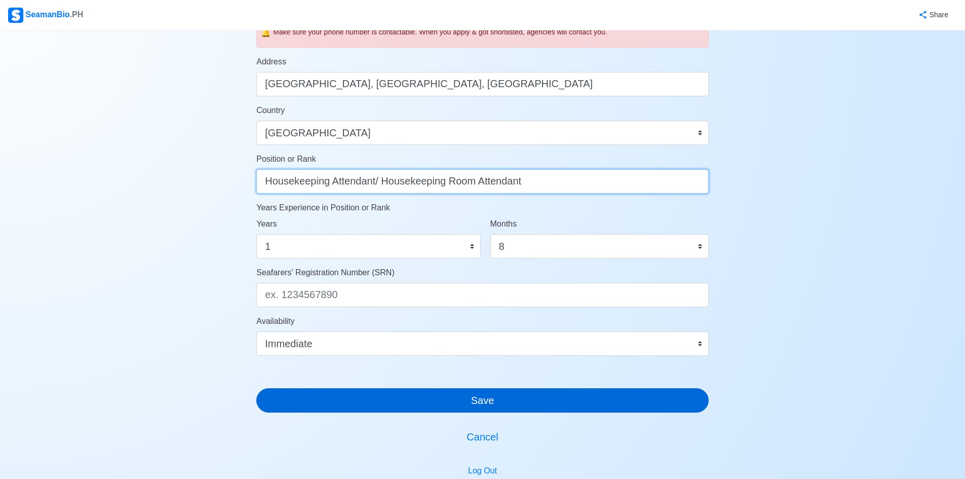
type input "Housekeeping Attendant/ Housekeeping Room Attendant"
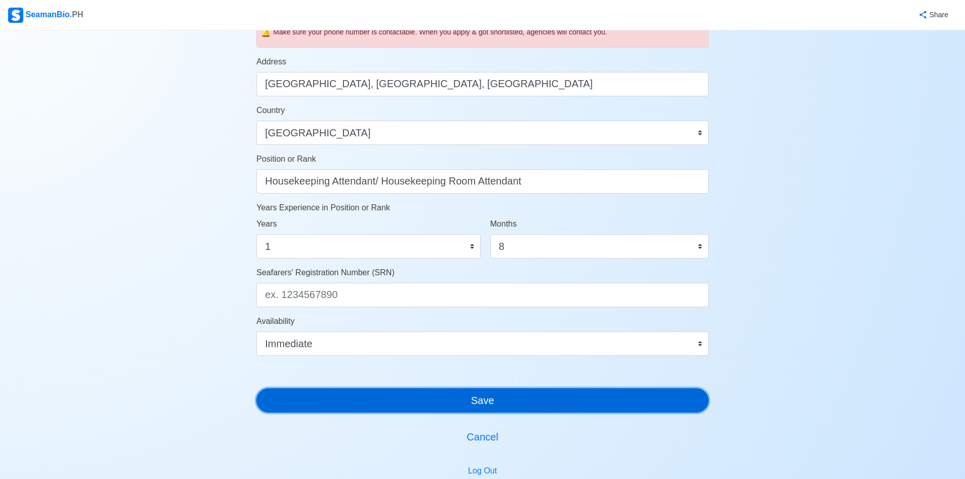
click at [483, 403] on button "Save" at bounding box center [482, 400] width 452 height 24
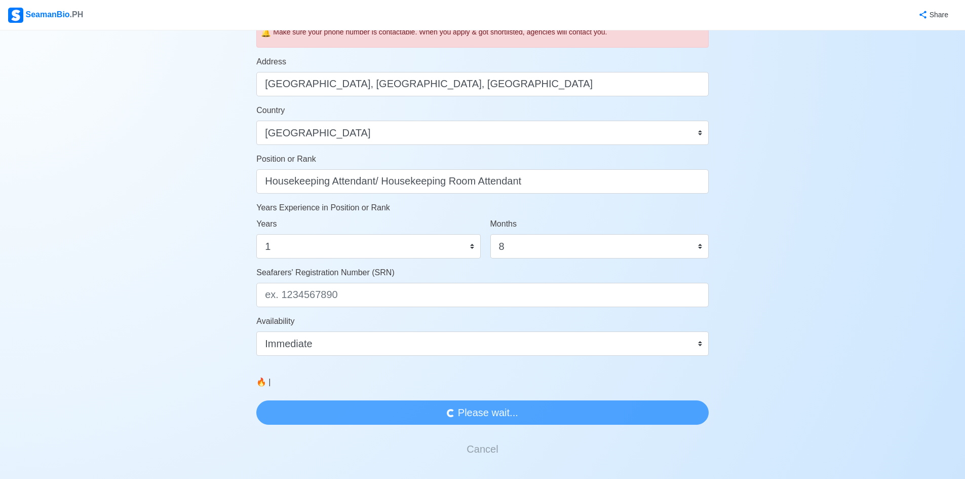
scroll to position [0, 0]
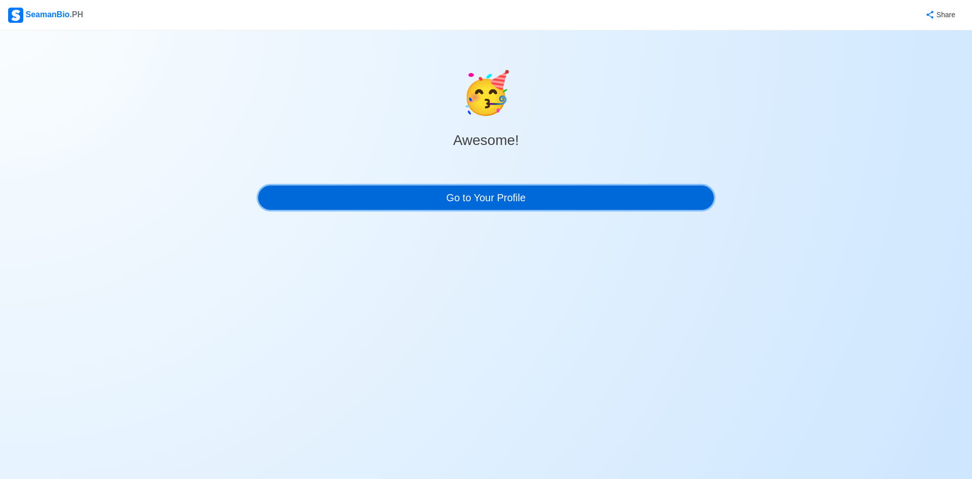
click at [497, 202] on link "Go to Your Profile" at bounding box center [486, 197] width 456 height 24
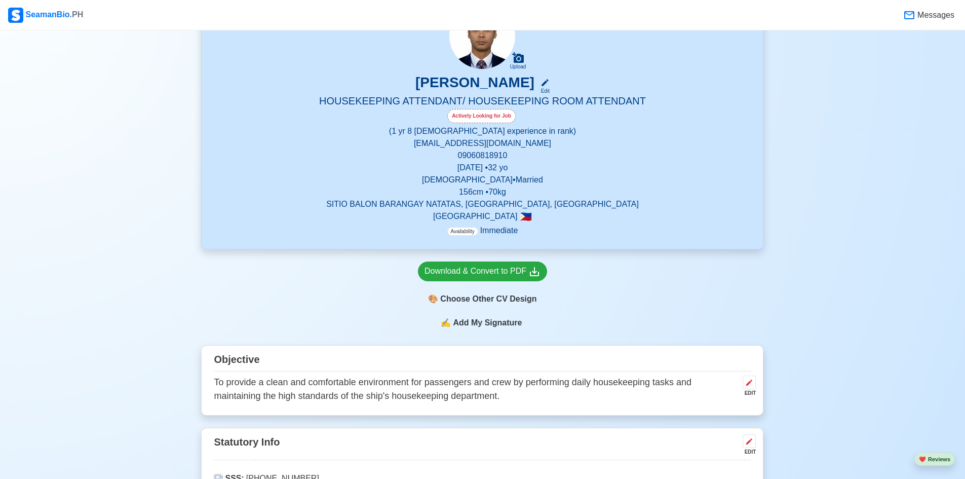
scroll to position [243, 0]
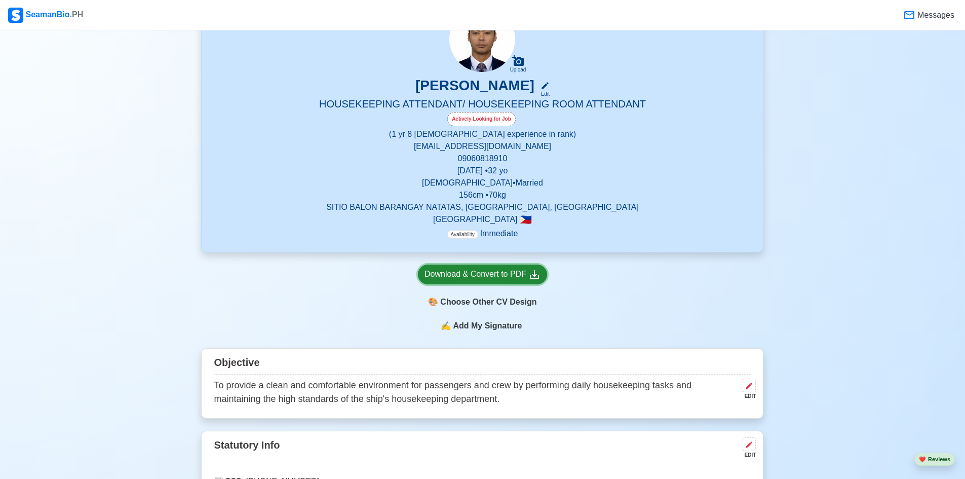
click at [510, 278] on div "Download & Convert to PDF" at bounding box center [482, 274] width 116 height 13
click at [484, 331] on span "Add My Signature" at bounding box center [487, 326] width 73 height 12
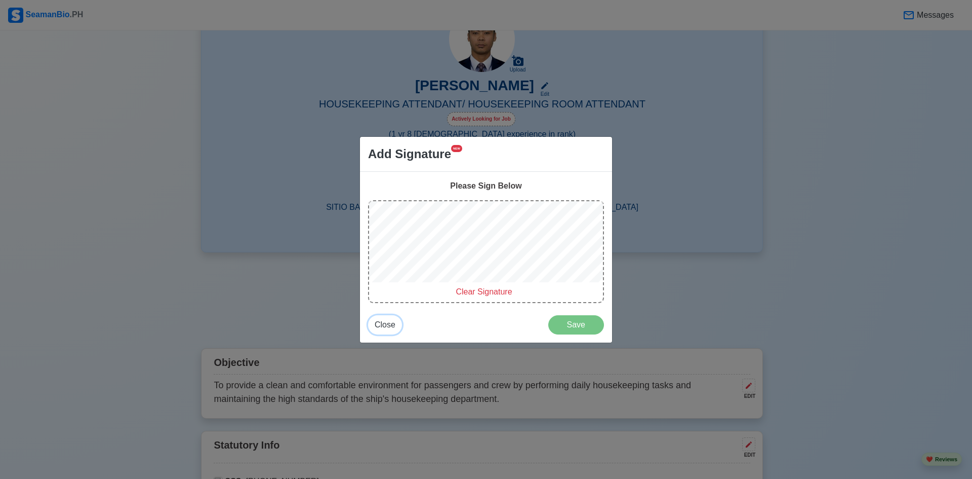
click at [380, 323] on span "Close" at bounding box center [385, 324] width 21 height 9
